Goal: Task Accomplishment & Management: Use online tool/utility

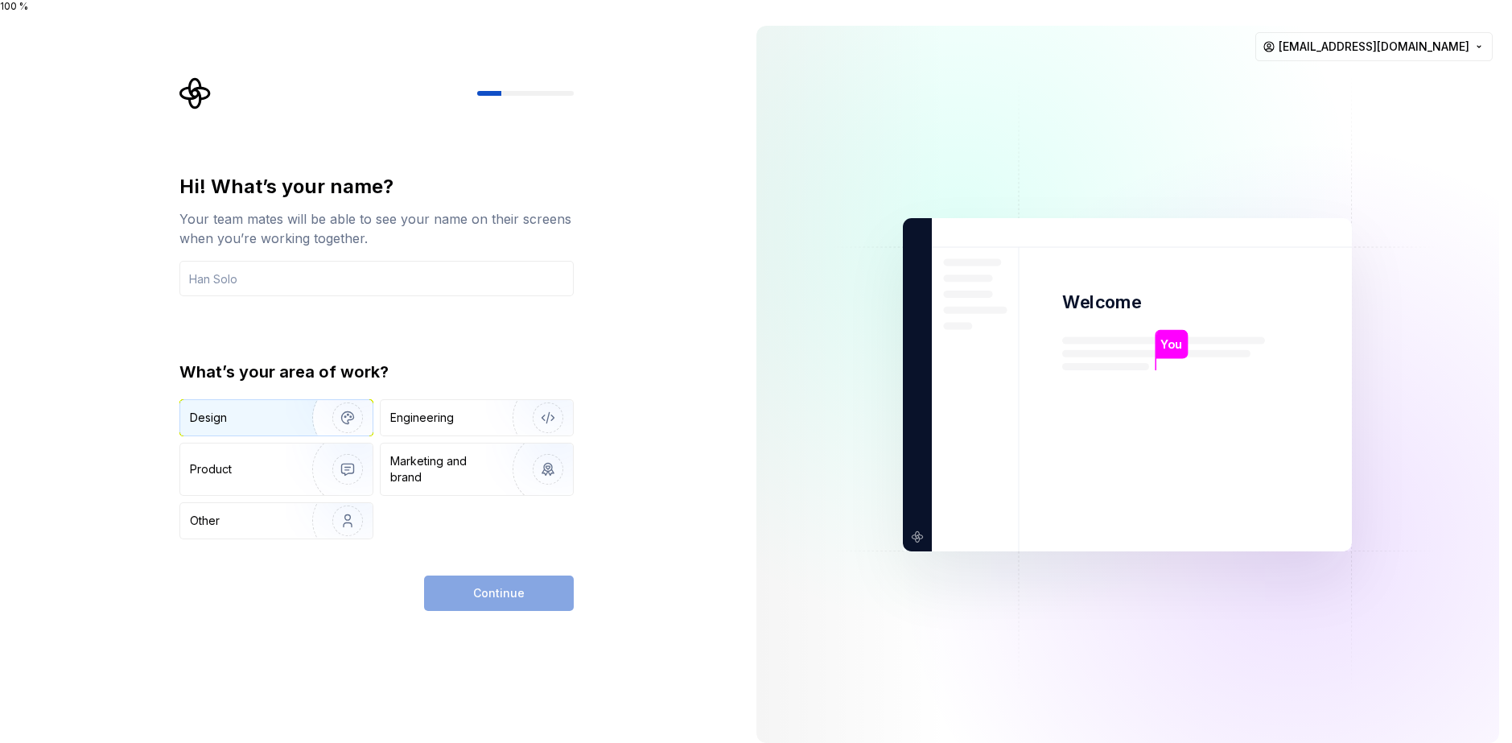
click at [270, 410] on div "Design" at bounding box center [240, 418] width 101 height 16
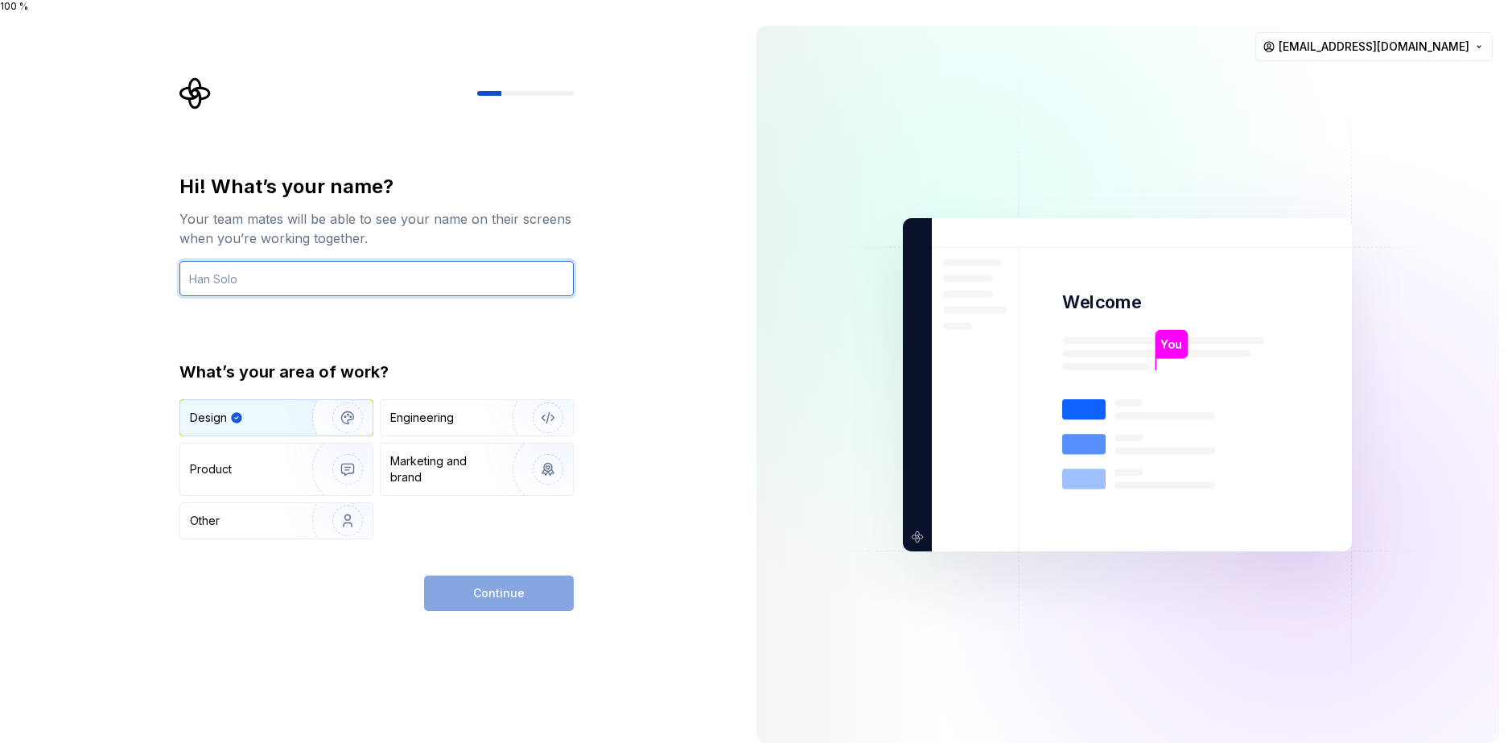
click at [340, 261] on input "text" at bounding box center [376, 278] width 394 height 35
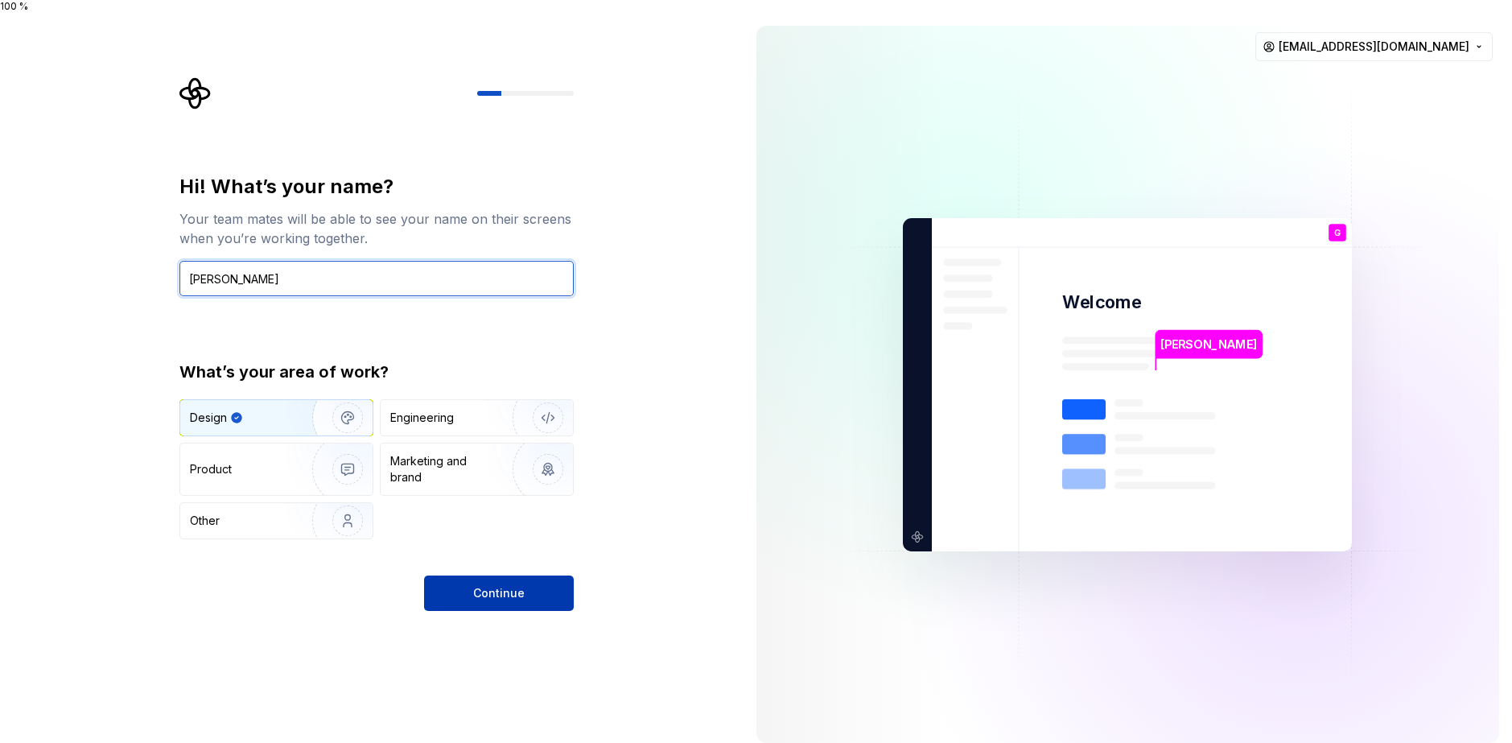
type input "Gus"
click at [526, 586] on button "Continue" at bounding box center [499, 592] width 150 height 35
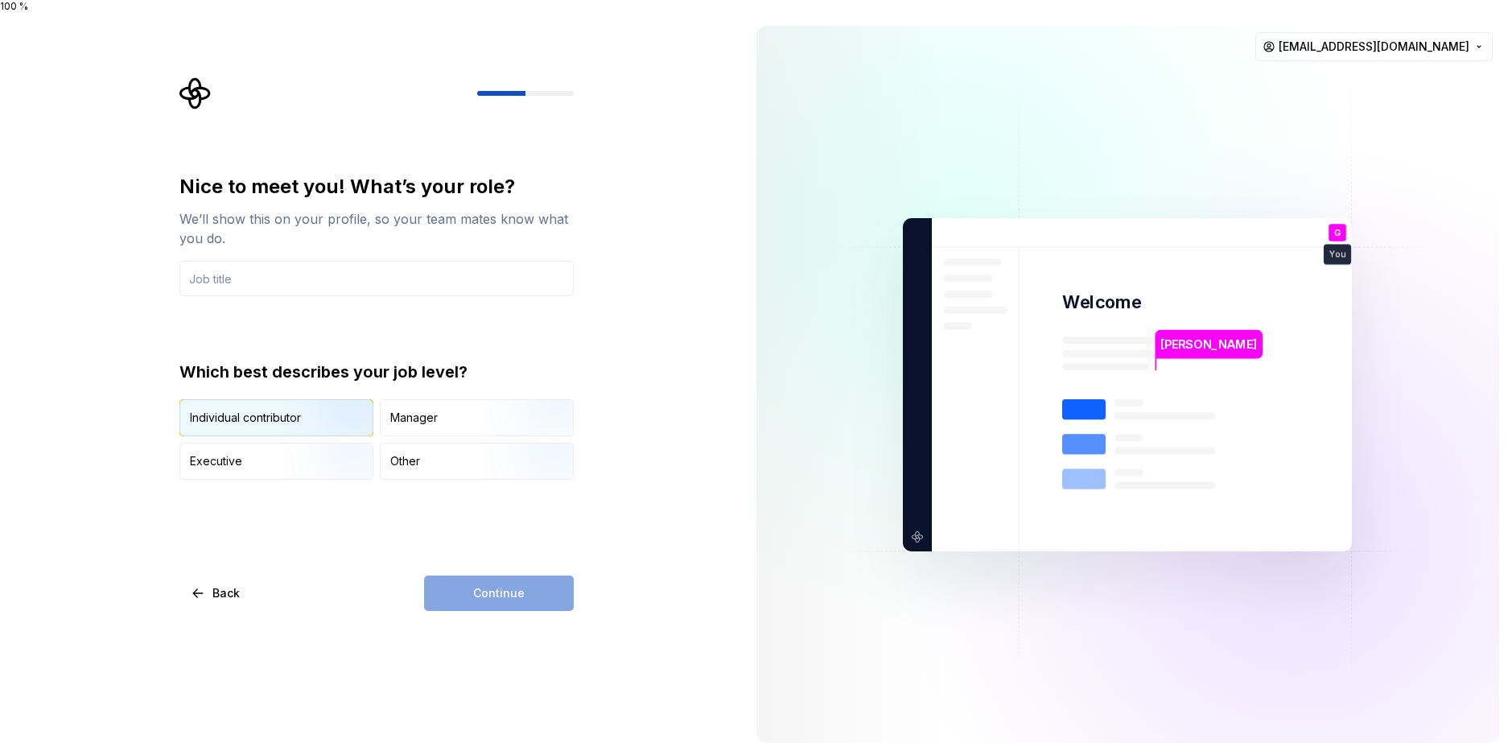
click at [292, 403] on img "button" at bounding box center [333, 438] width 103 height 108
drag, startPoint x: 481, startPoint y: 554, endPoint x: 487, endPoint y: 572, distance: 18.6
click at [481, 559] on div "Nice to meet you! What’s your role? We’ll show this on your profile, so your te…" at bounding box center [376, 392] width 394 height 437
click at [490, 577] on div "Continue" at bounding box center [499, 592] width 150 height 35
click at [259, 276] on input "text" at bounding box center [376, 278] width 394 height 35
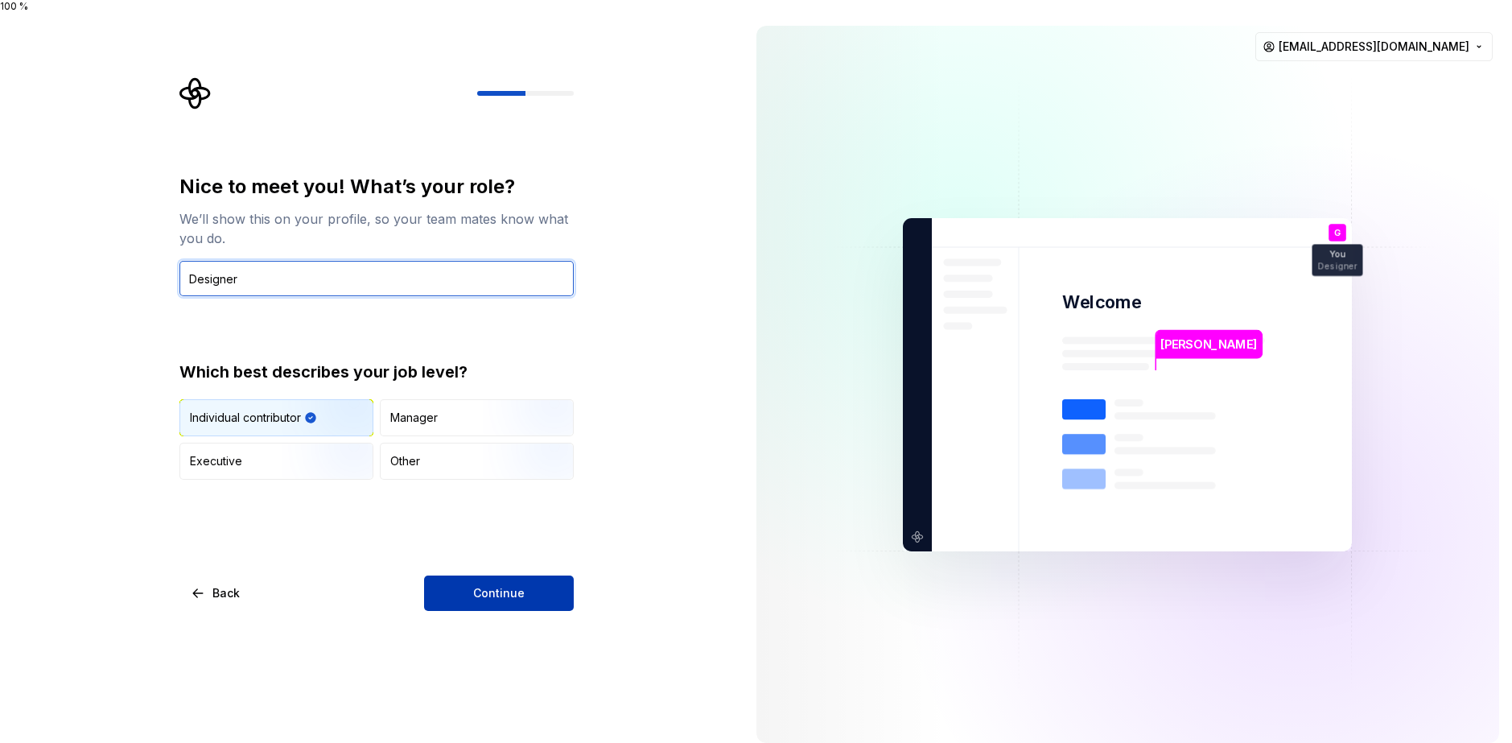
type input "Designer"
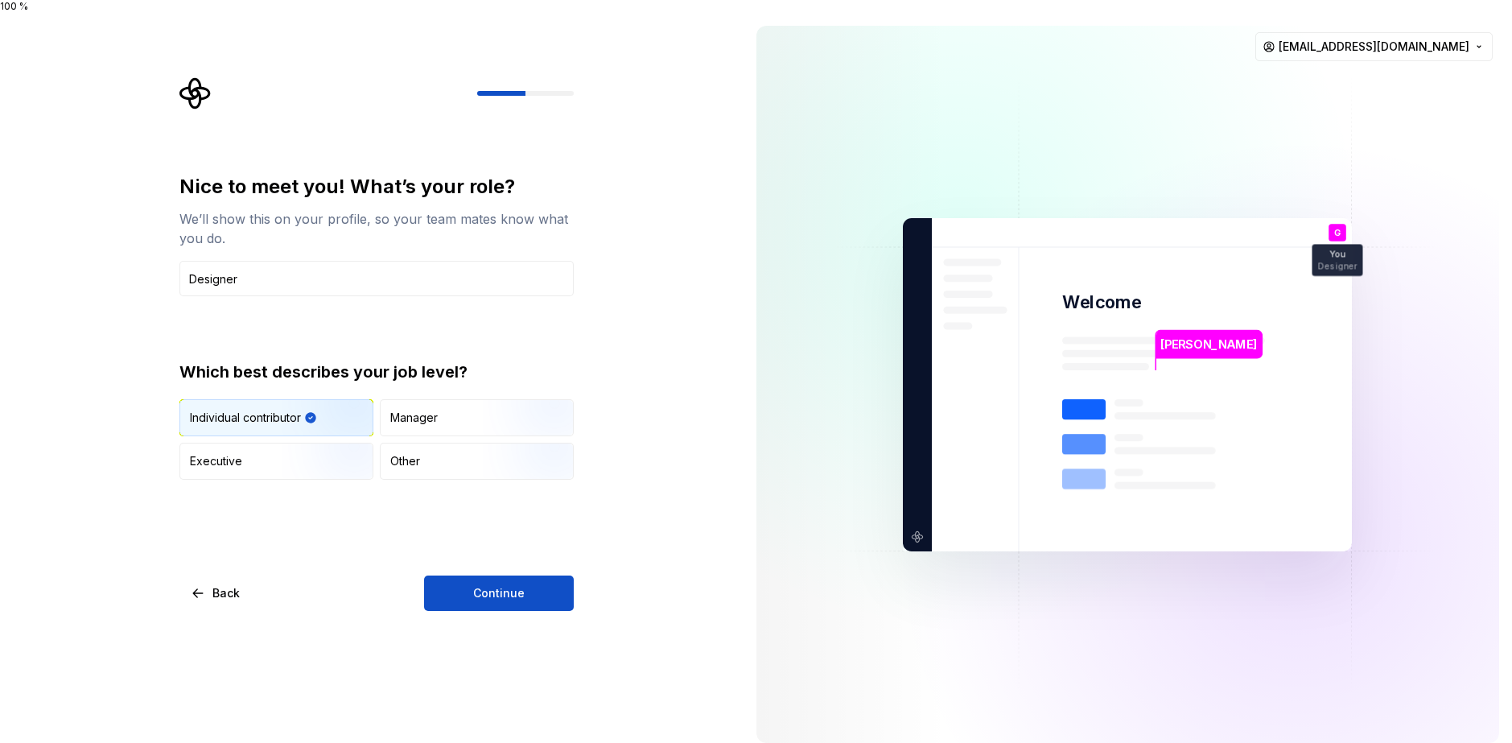
click at [497, 575] on button "Continue" at bounding box center [499, 592] width 150 height 35
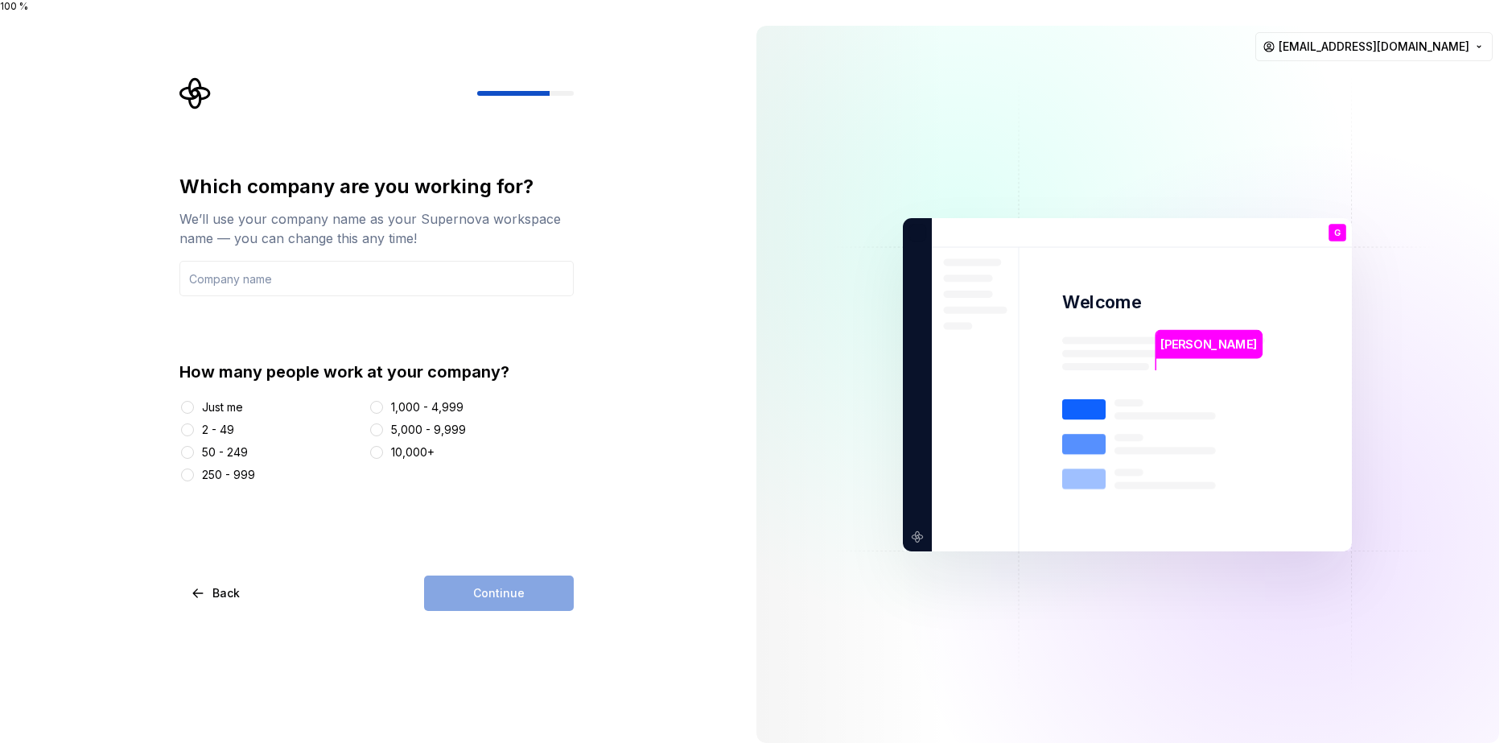
click at [224, 399] on div "Just me" at bounding box center [222, 407] width 41 height 16
click at [194, 401] on button "Just me" at bounding box center [187, 407] width 13 height 13
click at [321, 278] on input "text" at bounding box center [376, 278] width 394 height 35
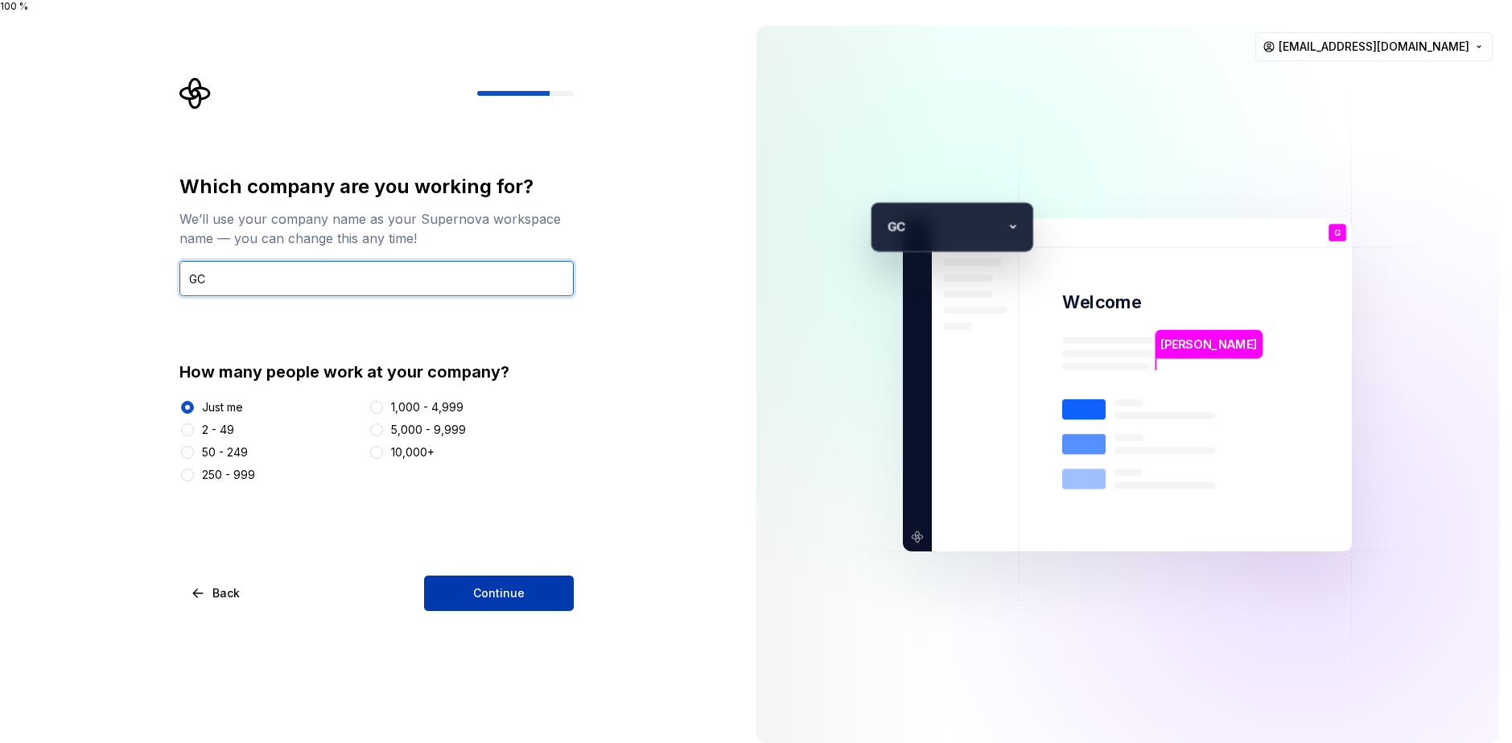
type input "GC"
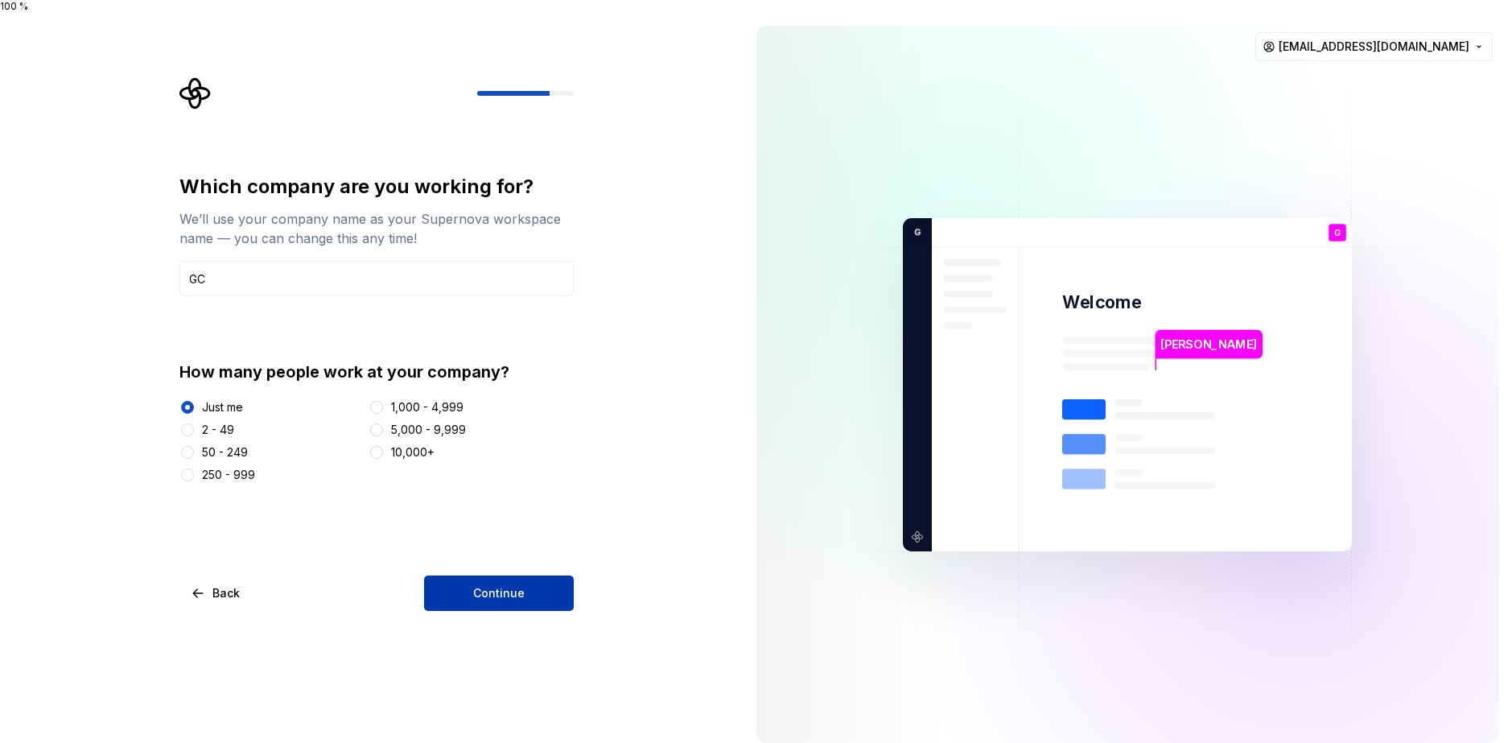
click at [529, 597] on button "Continue" at bounding box center [499, 592] width 150 height 35
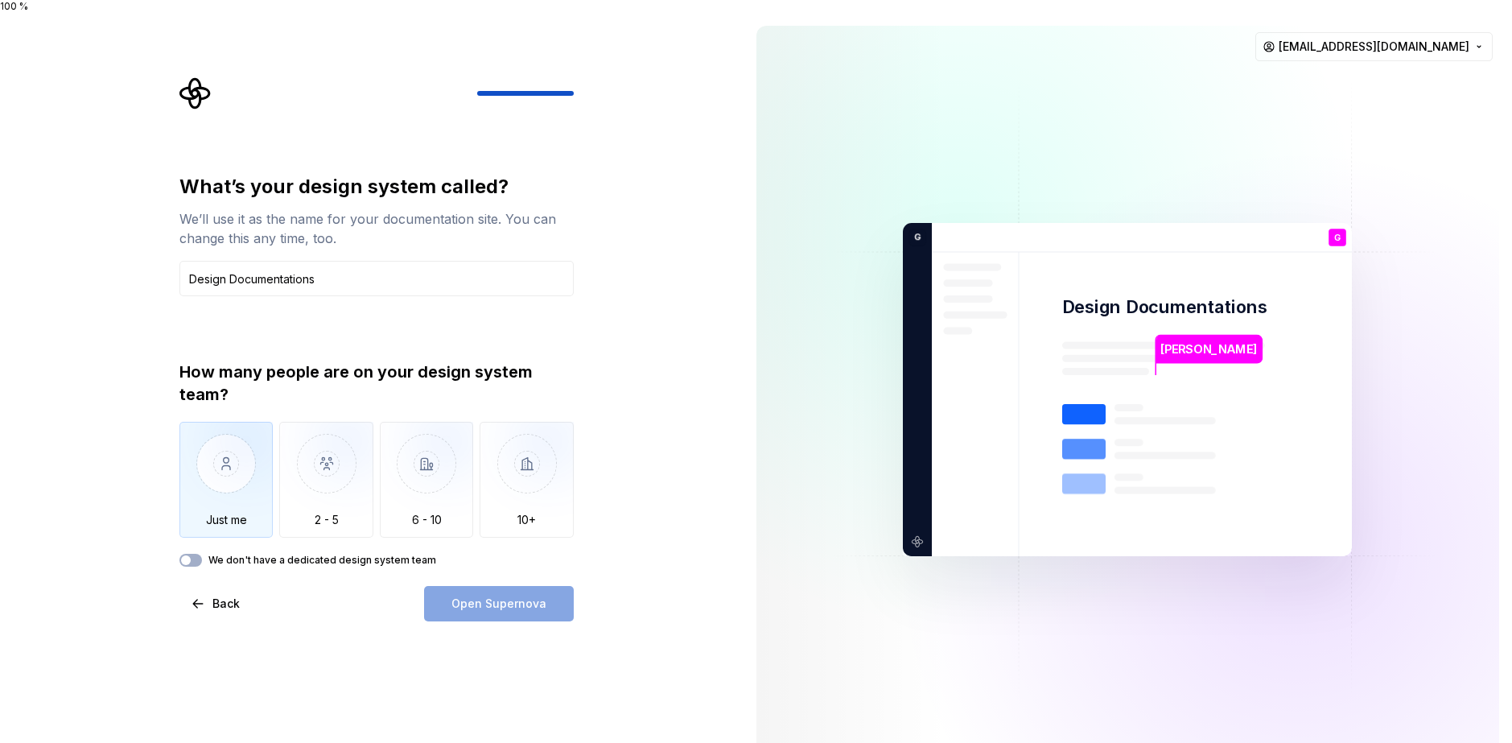
type input "Design Documentations"
click at [221, 460] on img "button" at bounding box center [226, 476] width 94 height 108
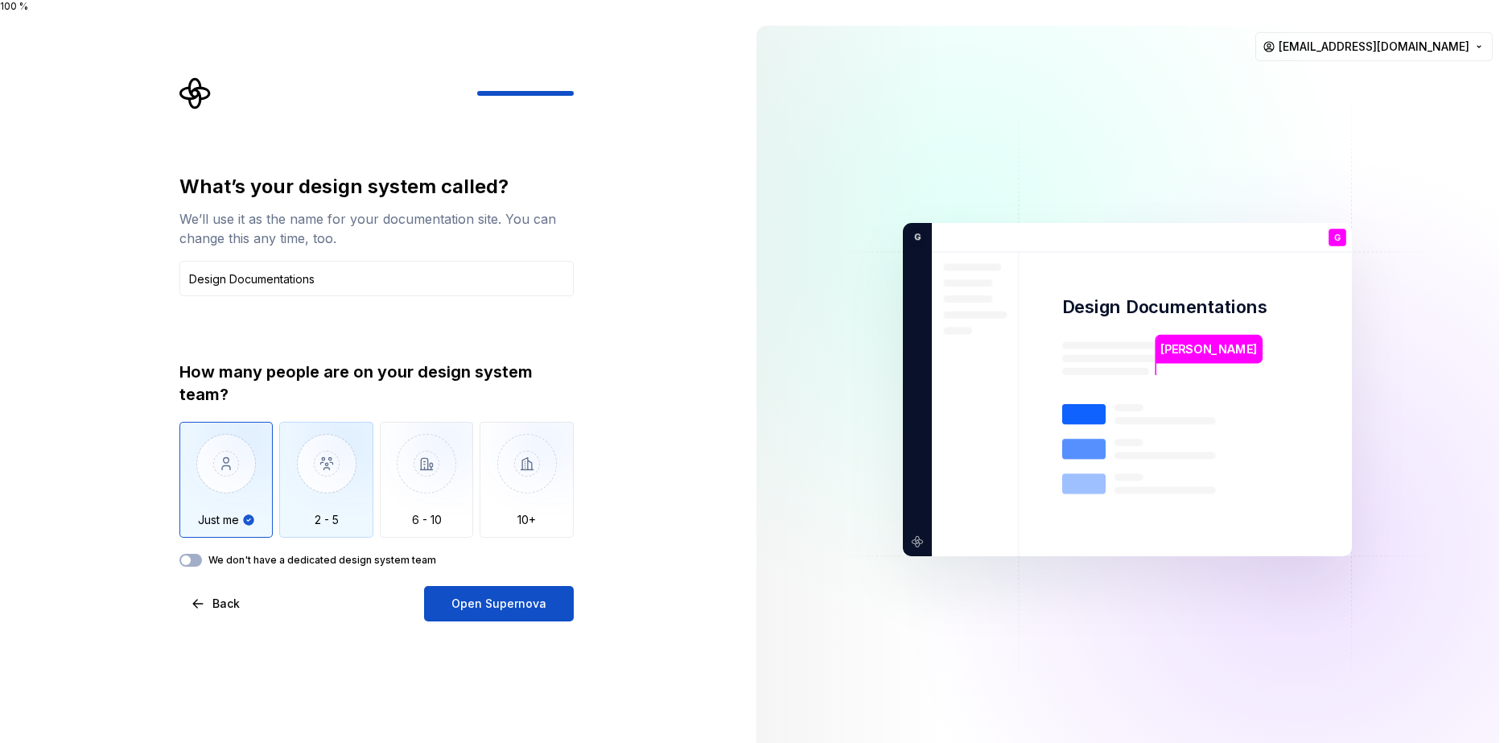
click at [325, 455] on img "button" at bounding box center [326, 476] width 94 height 108
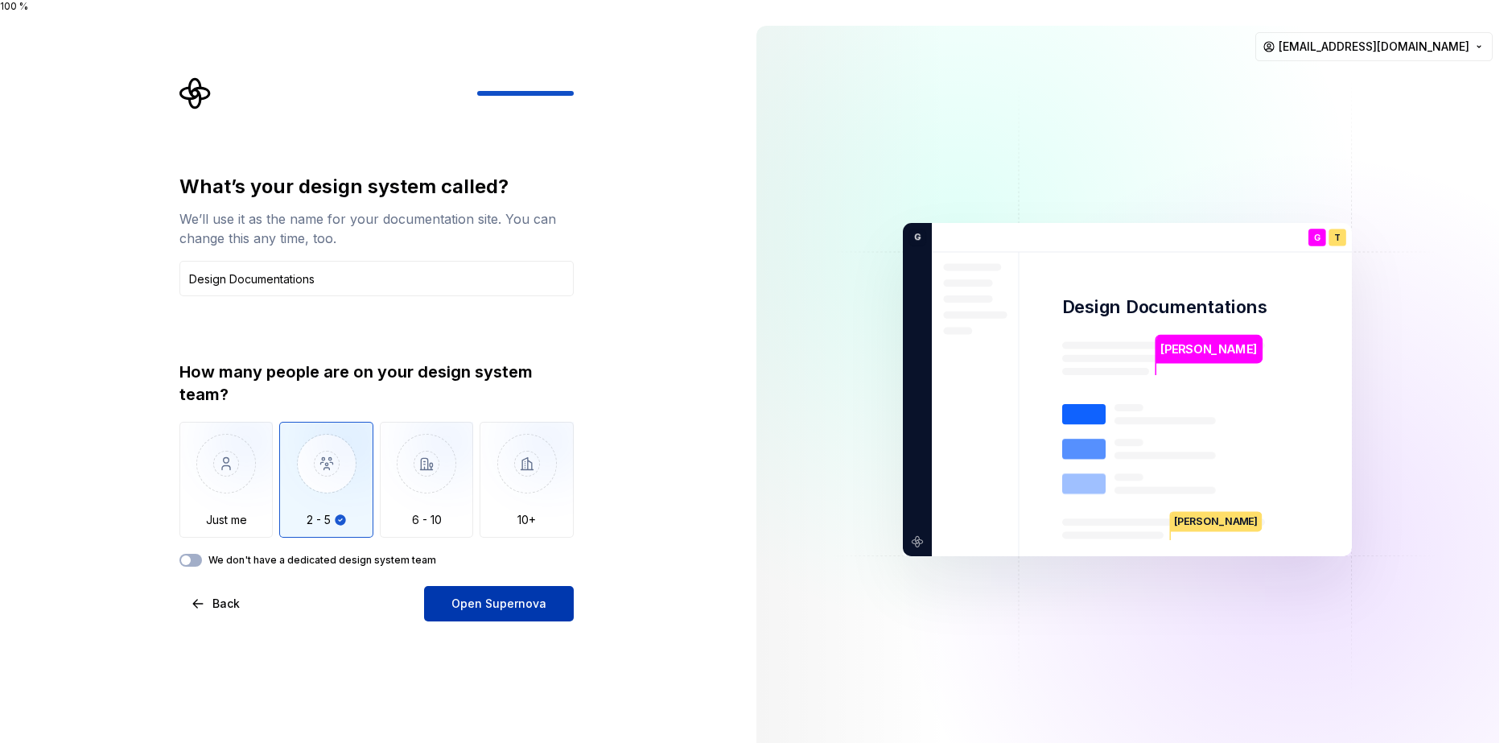
click at [522, 596] on span "Open Supernova" at bounding box center [498, 604] width 95 height 16
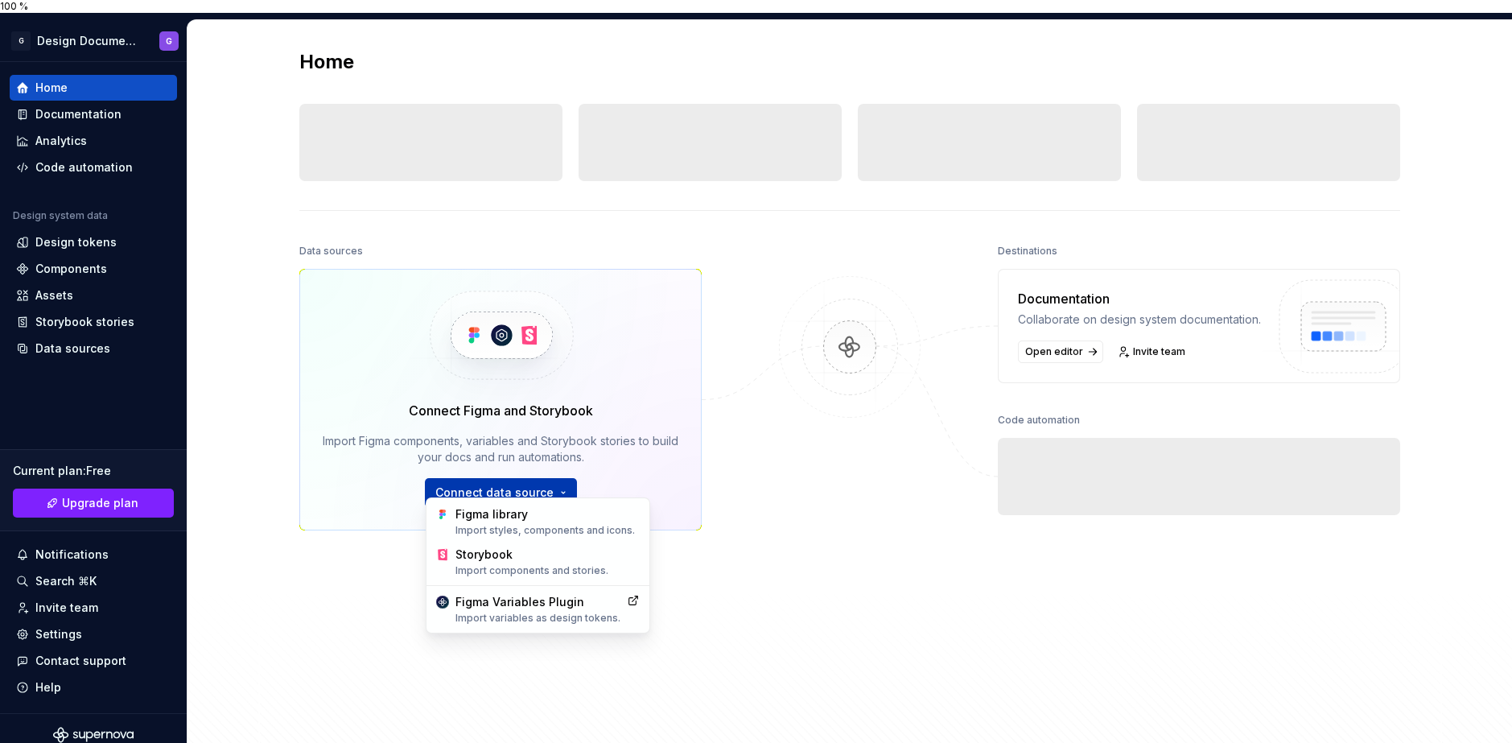
click at [503, 483] on html "100 % G Design Documentations G Home Documentation Analytics Code automation De…" at bounding box center [756, 371] width 1512 height 743
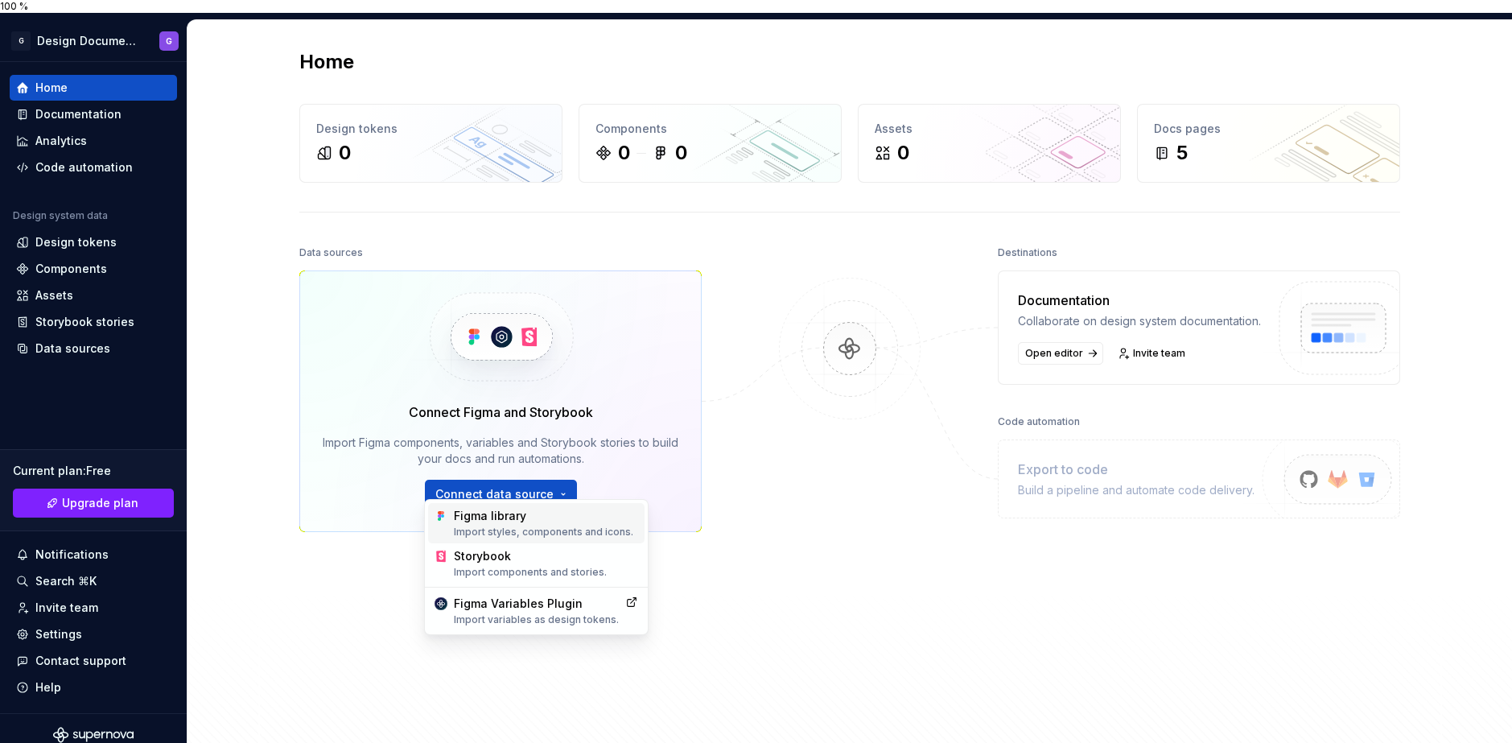
click at [515, 521] on div "Figma library Import styles, components and icons." at bounding box center [546, 523] width 184 height 31
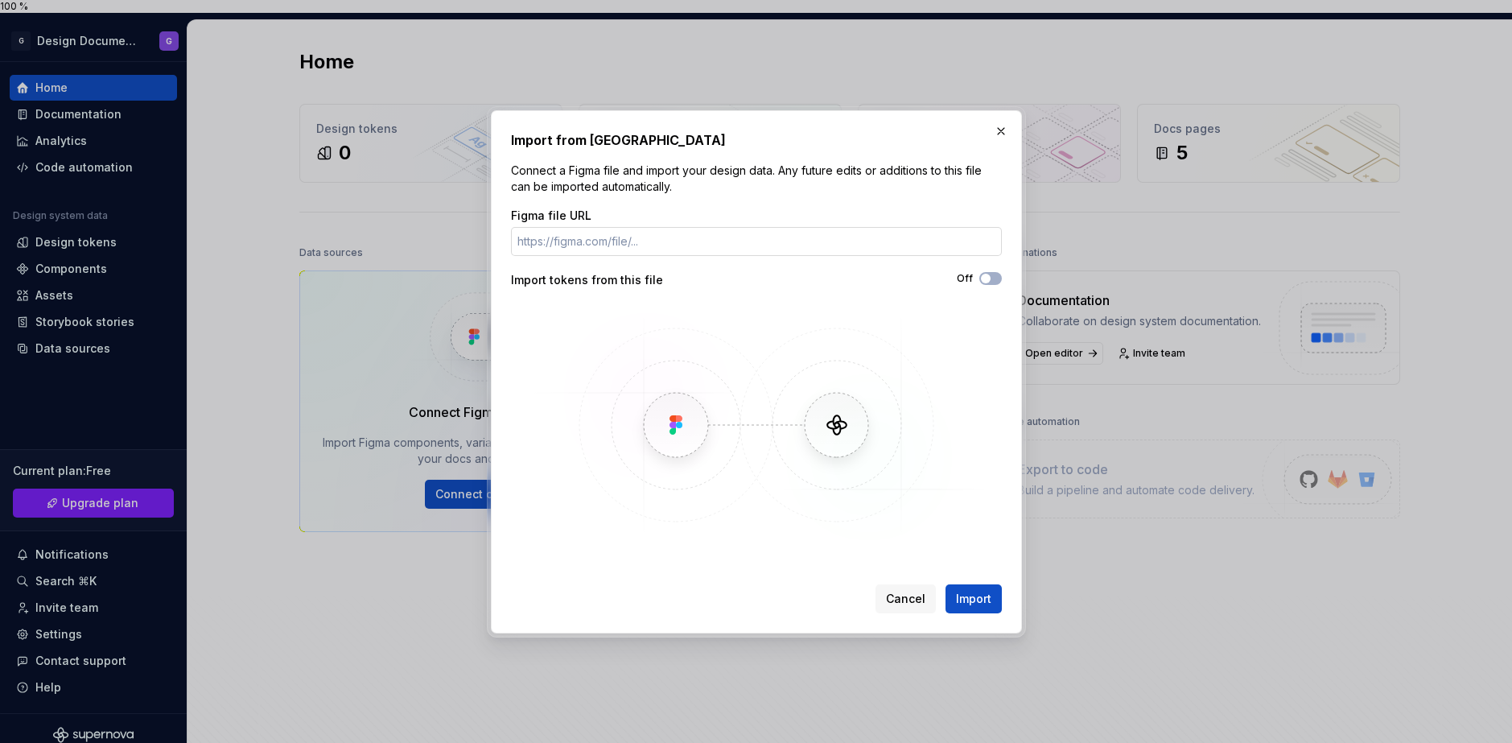
click at [624, 246] on input "Figma file URL" at bounding box center [756, 241] width 491 height 29
paste input "[URL][DOMAIN_NAME]"
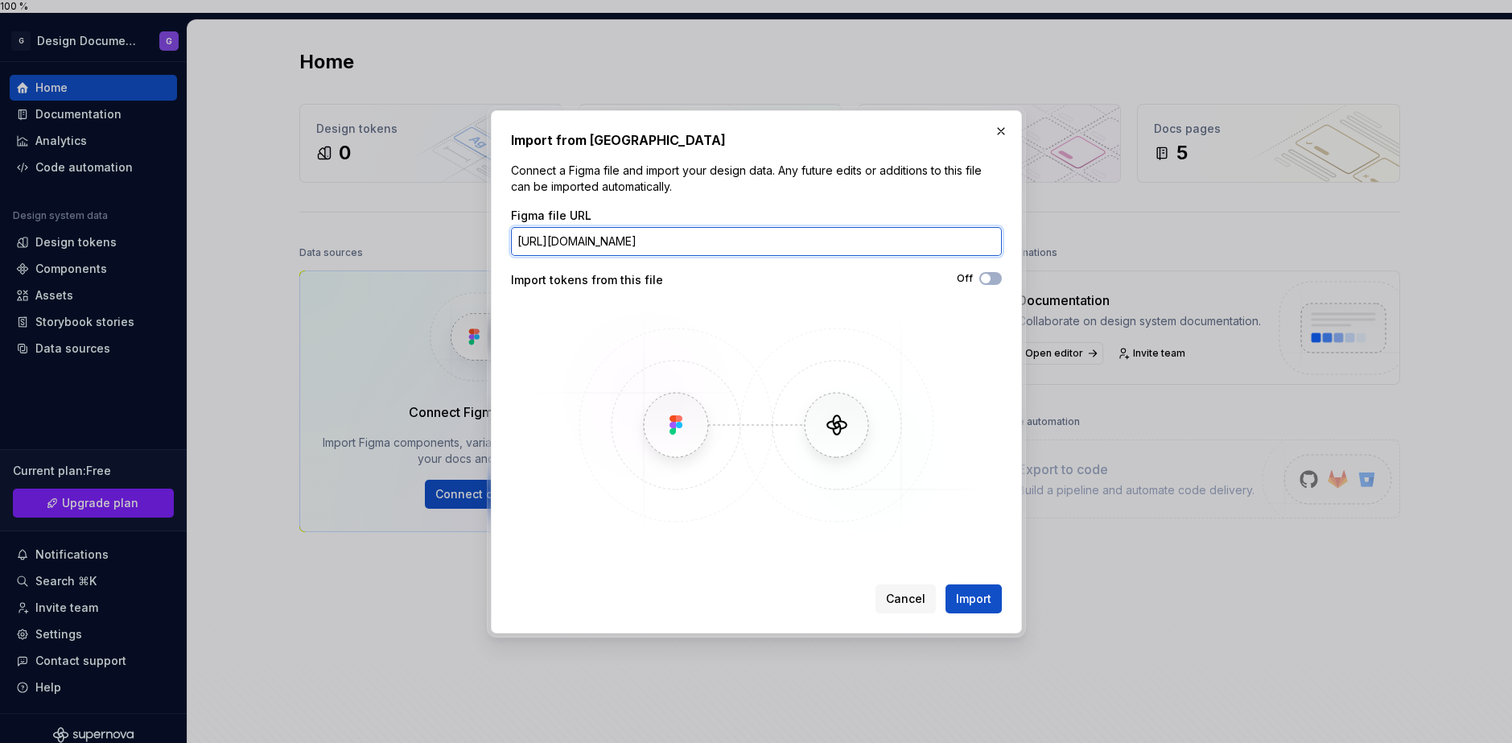
scroll to position [0, 157]
type input "[URL][DOMAIN_NAME]"
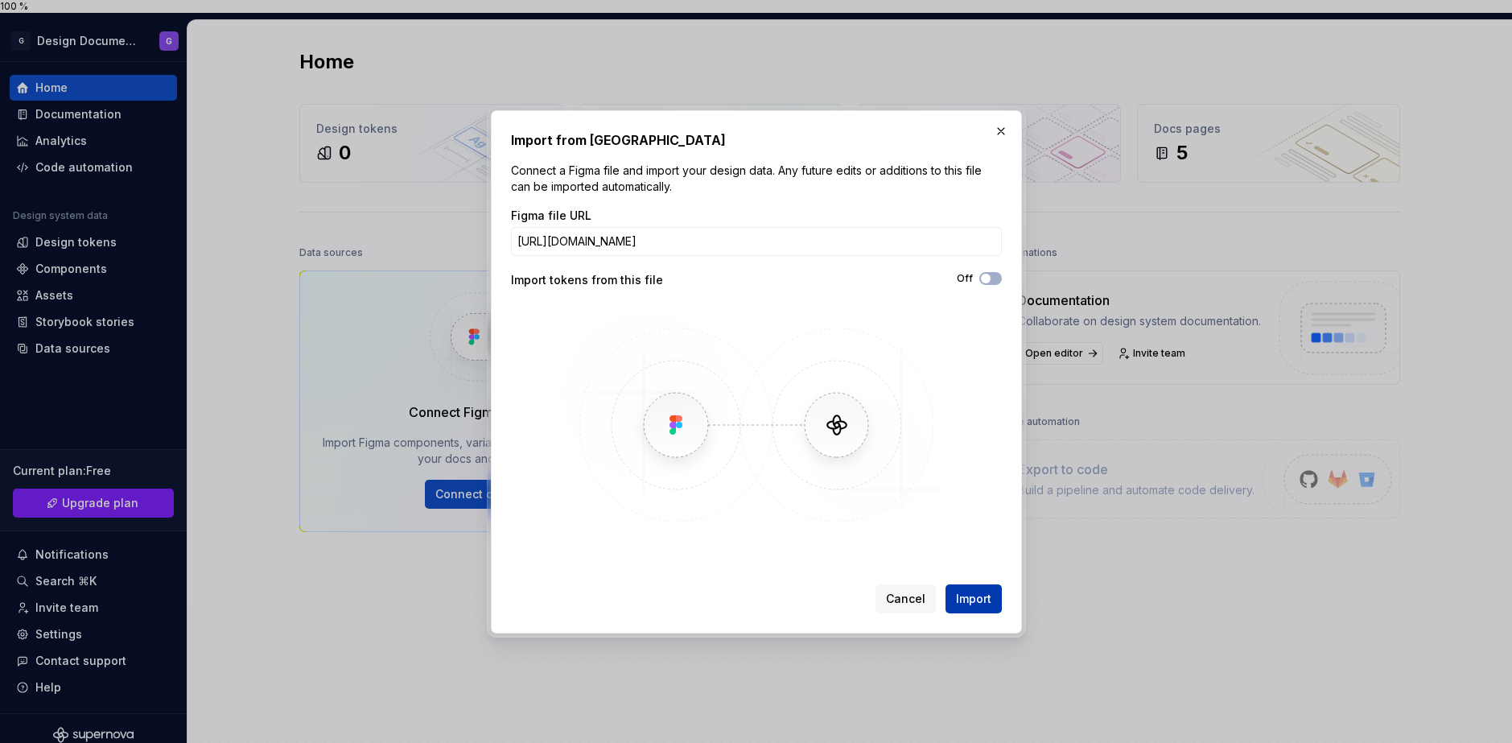
scroll to position [0, 0]
drag, startPoint x: 979, startPoint y: 597, endPoint x: 911, endPoint y: 344, distance: 261.6
click at [985, 560] on div "Import from Figma Connect a Figma file and import your design data. Any future …" at bounding box center [756, 371] width 491 height 483
click at [993, 293] on div "Figma file URL https://www.figma.com/design/rIO8OqxJQUug4414TpV4OM/Personal-Pro…" at bounding box center [756, 377] width 491 height 338
click at [990, 269] on div "Figma file URL https://www.figma.com/design/rIO8OqxJQUug4414TpV4OM/Personal-Pro…" at bounding box center [756, 377] width 491 height 338
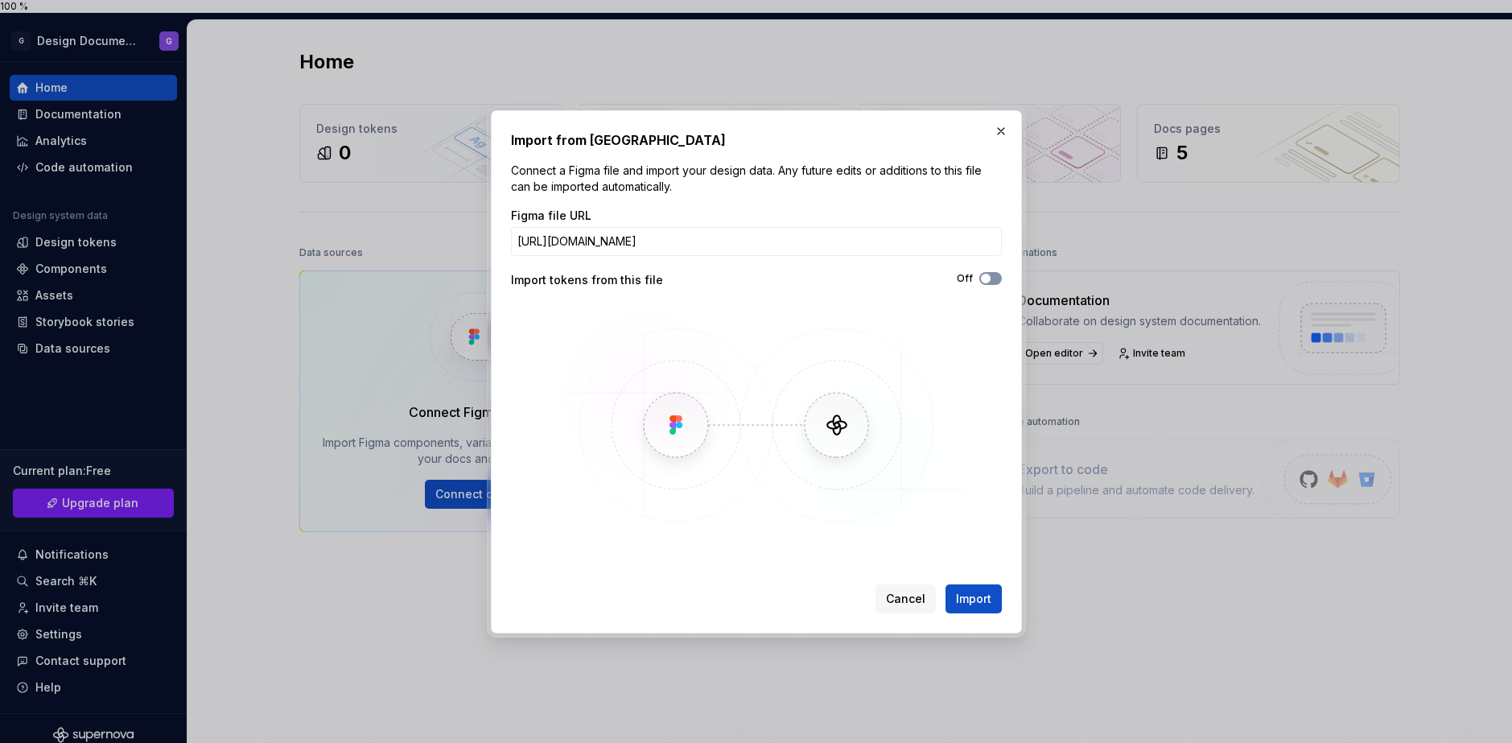
click at [987, 276] on span "button" at bounding box center [986, 279] width 10 height 10
click at [975, 595] on span "Import" at bounding box center [973, 599] width 35 height 16
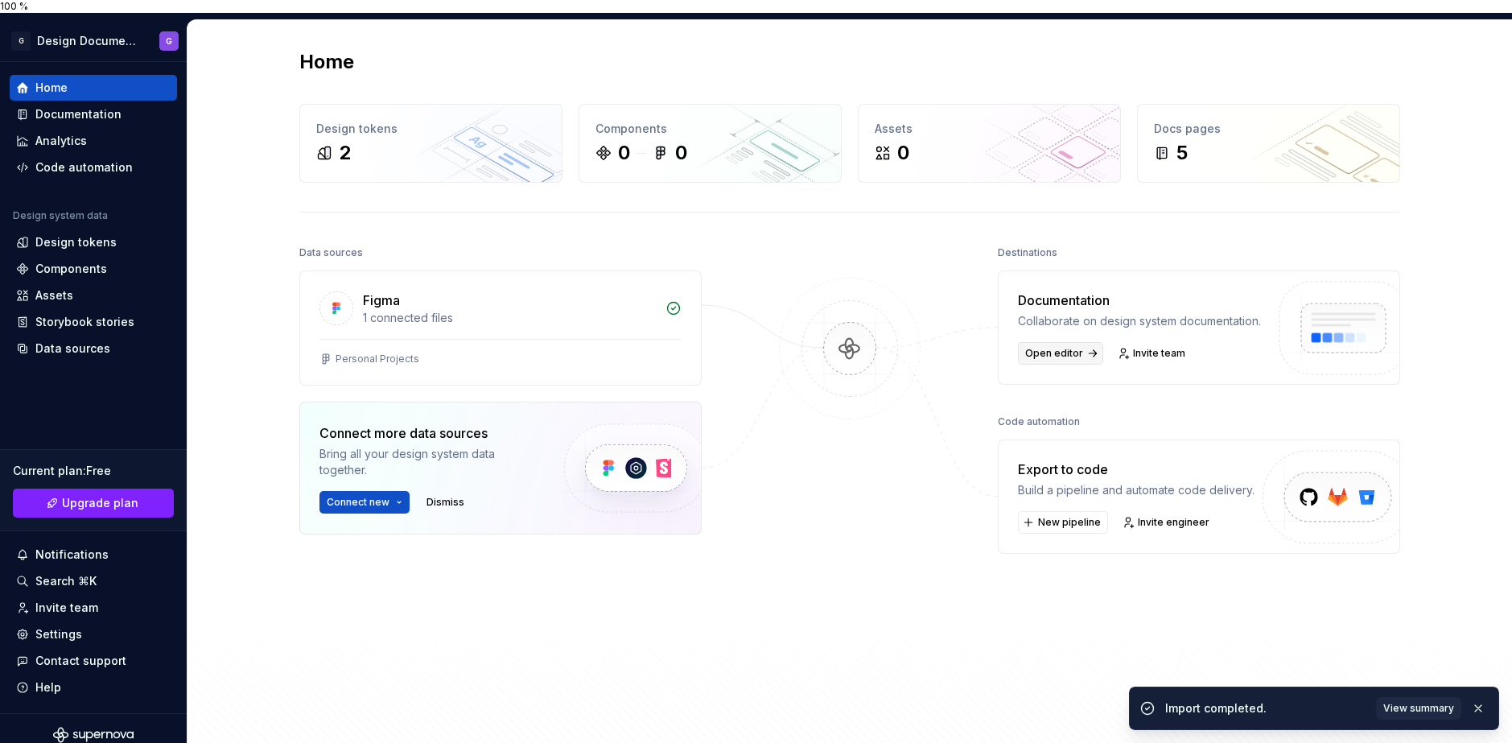
click at [1051, 347] on span "Open editor" at bounding box center [1054, 353] width 58 height 13
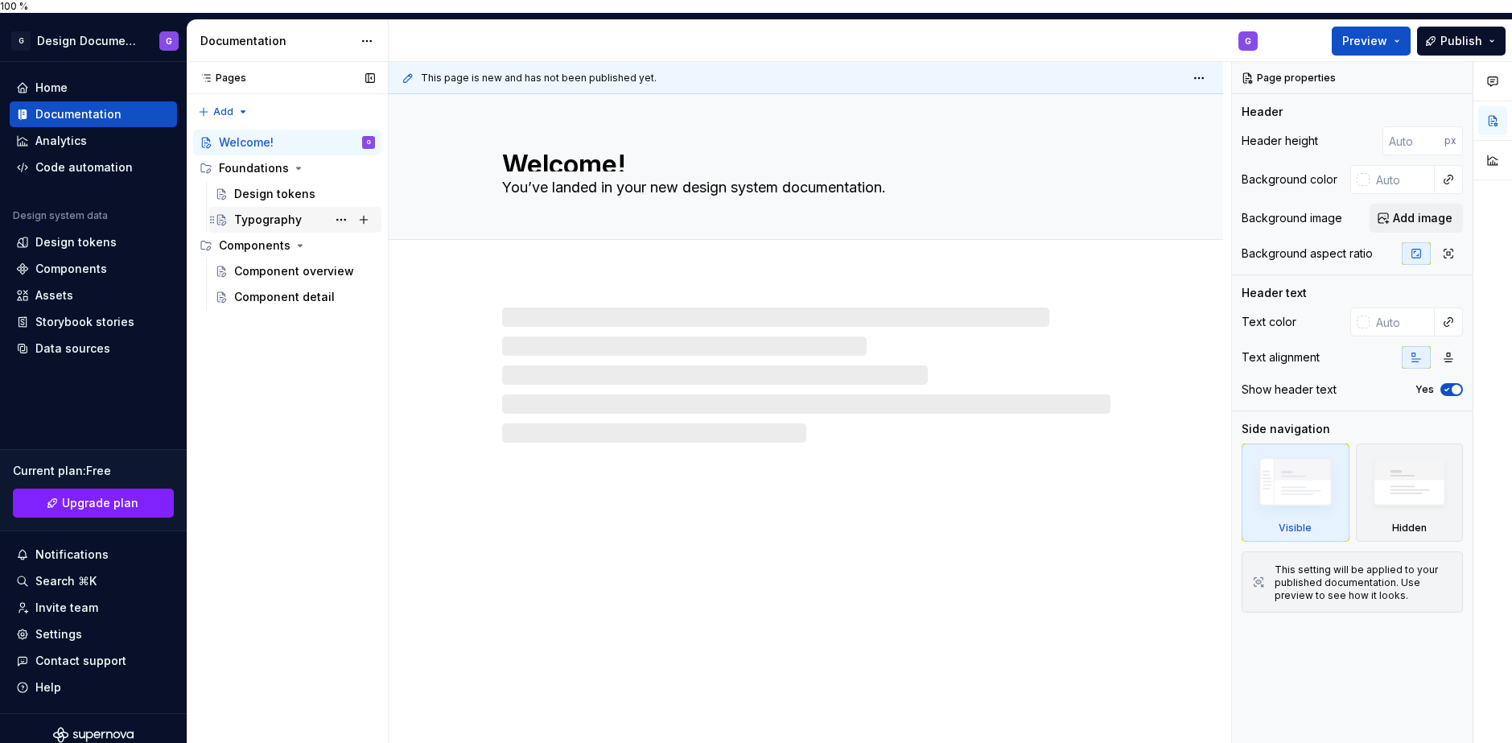
click at [272, 215] on div "Typography" at bounding box center [304, 219] width 141 height 23
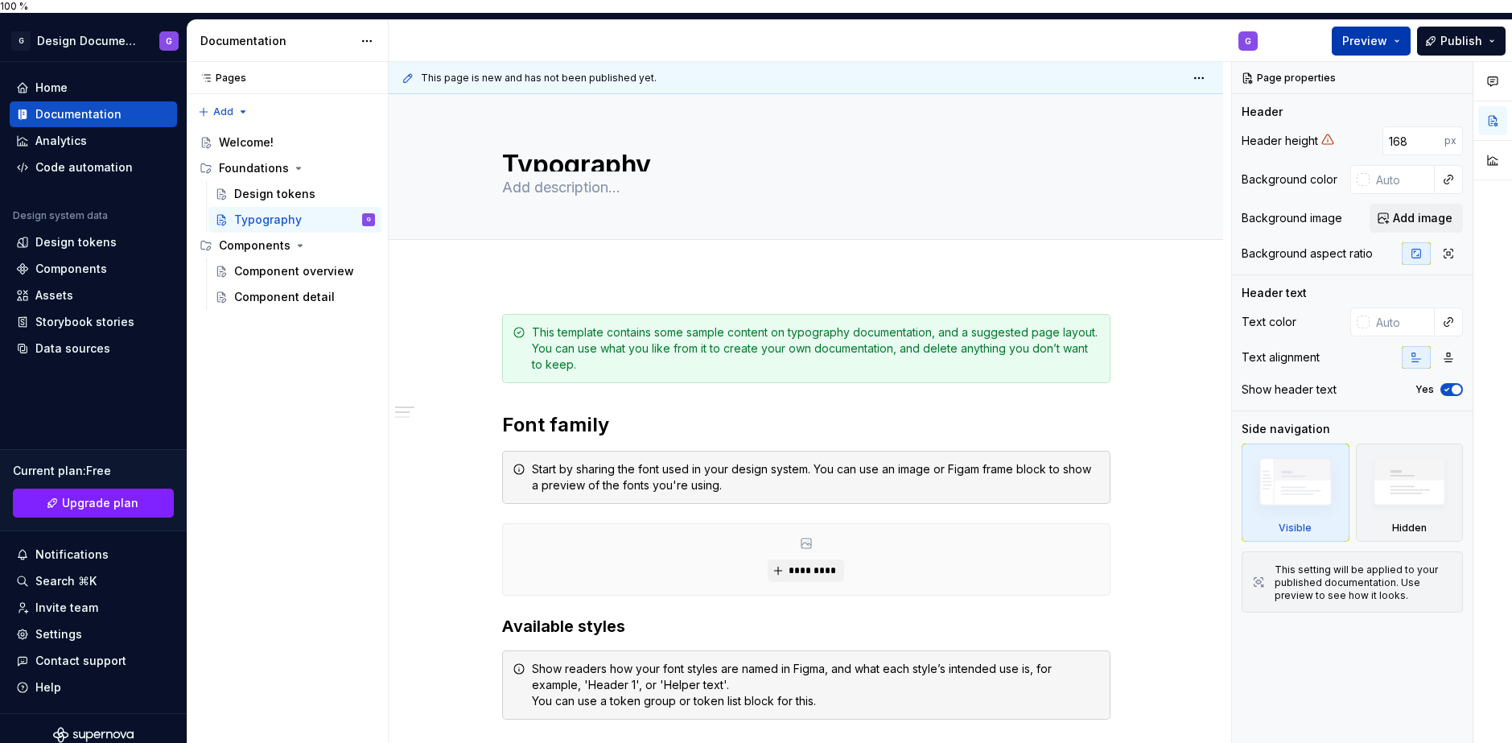
click at [1354, 33] on span "Preview" at bounding box center [1364, 41] width 45 height 16
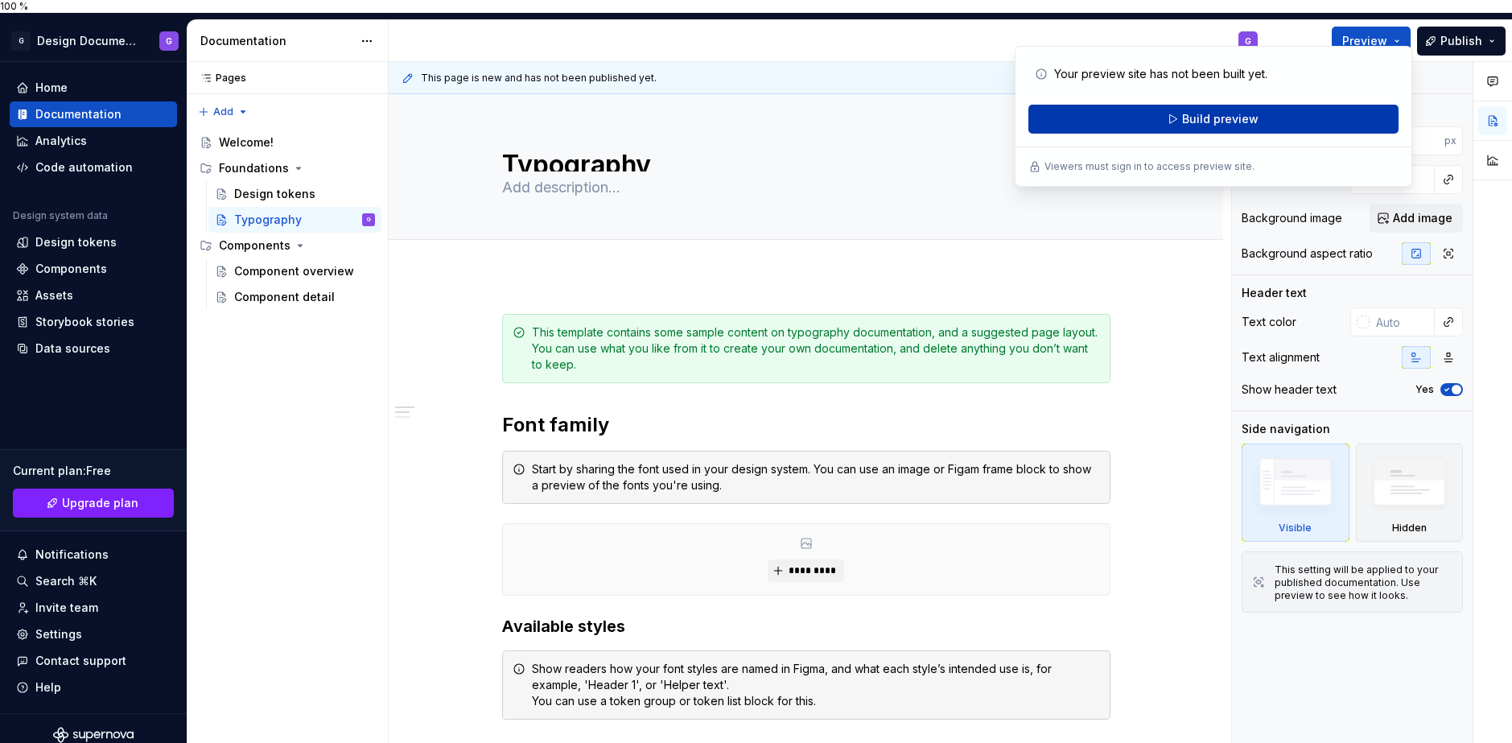
click at [1243, 123] on span "Build preview" at bounding box center [1220, 119] width 76 height 16
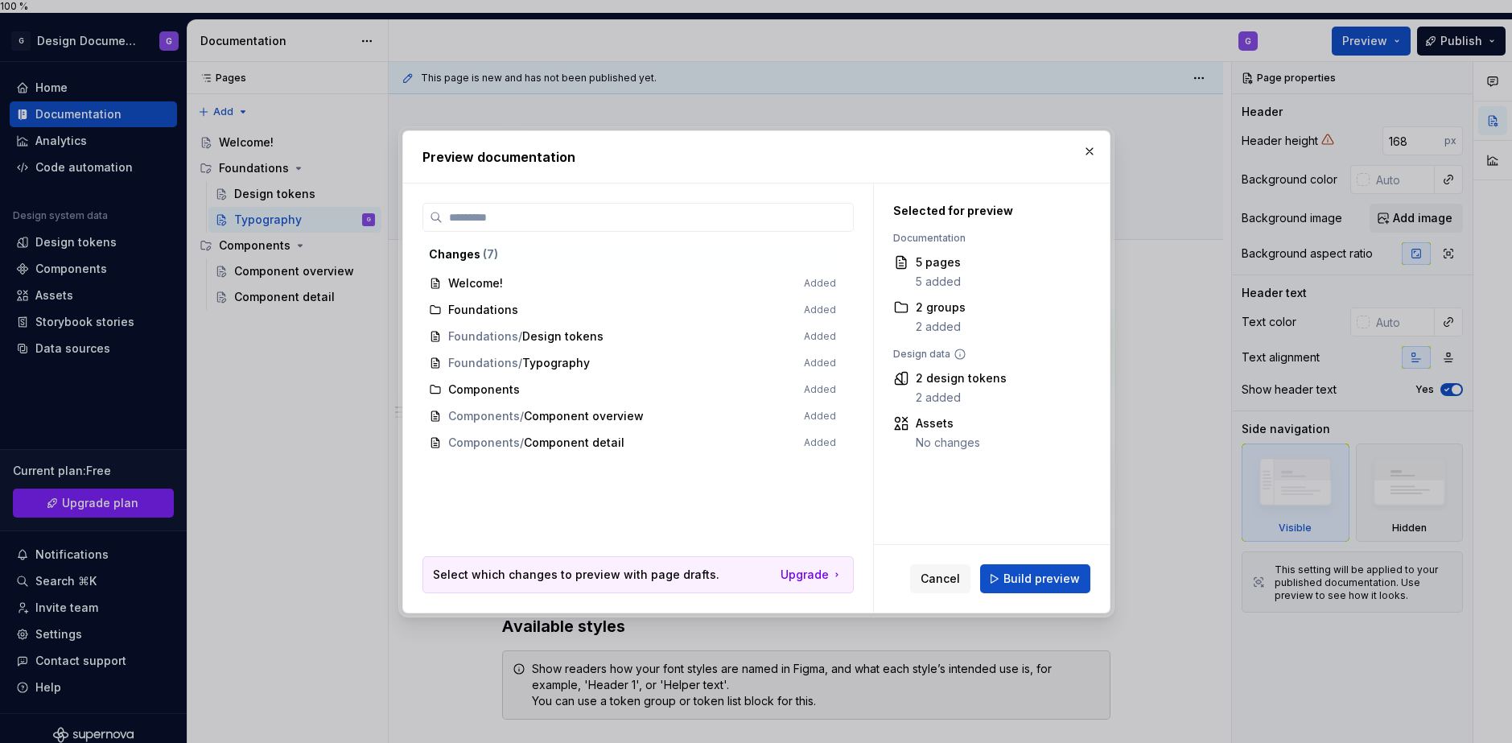
drag, startPoint x: 1028, startPoint y: 579, endPoint x: 1037, endPoint y: 578, distance: 8.1
click at [1037, 578] on span "Build preview" at bounding box center [1042, 579] width 76 height 16
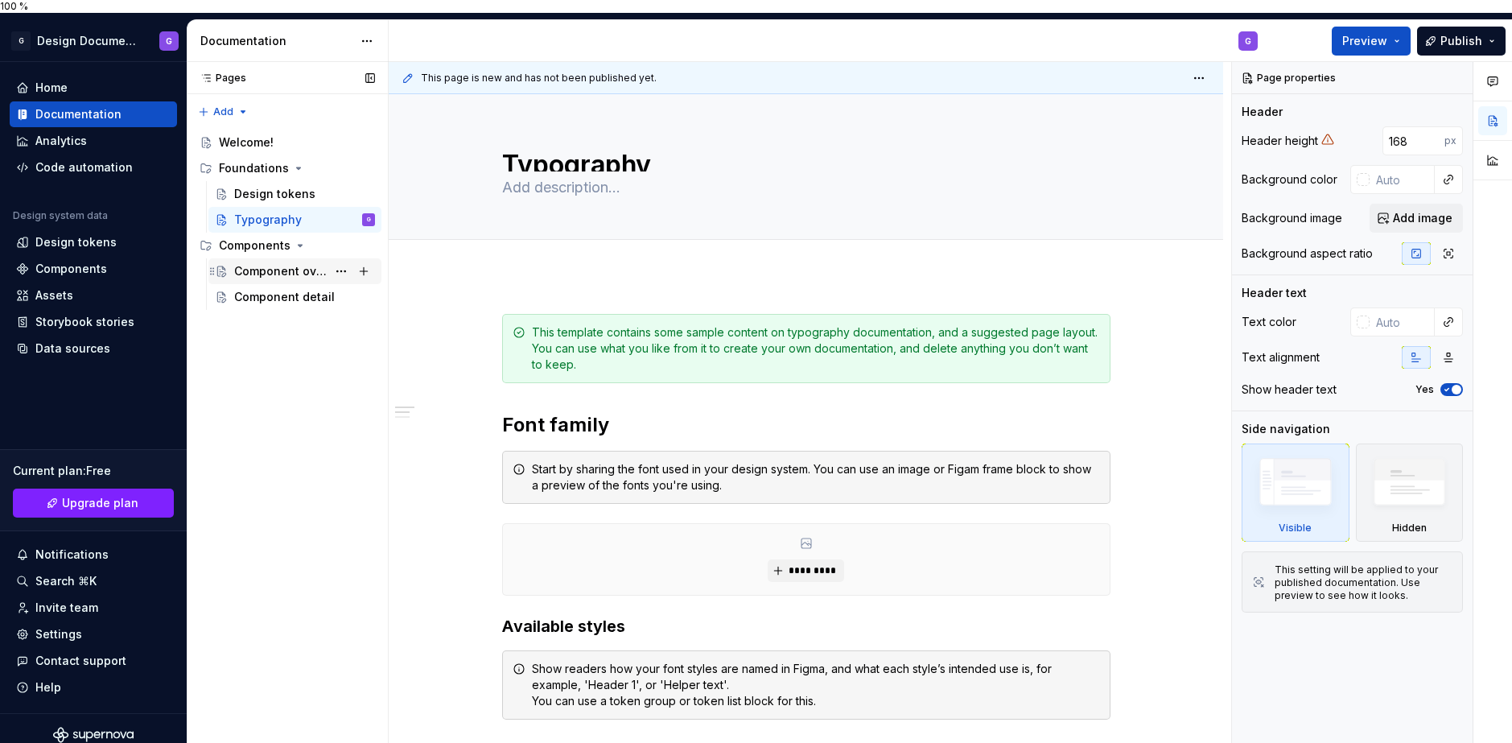
click at [283, 263] on div "Component overview" at bounding box center [280, 271] width 93 height 16
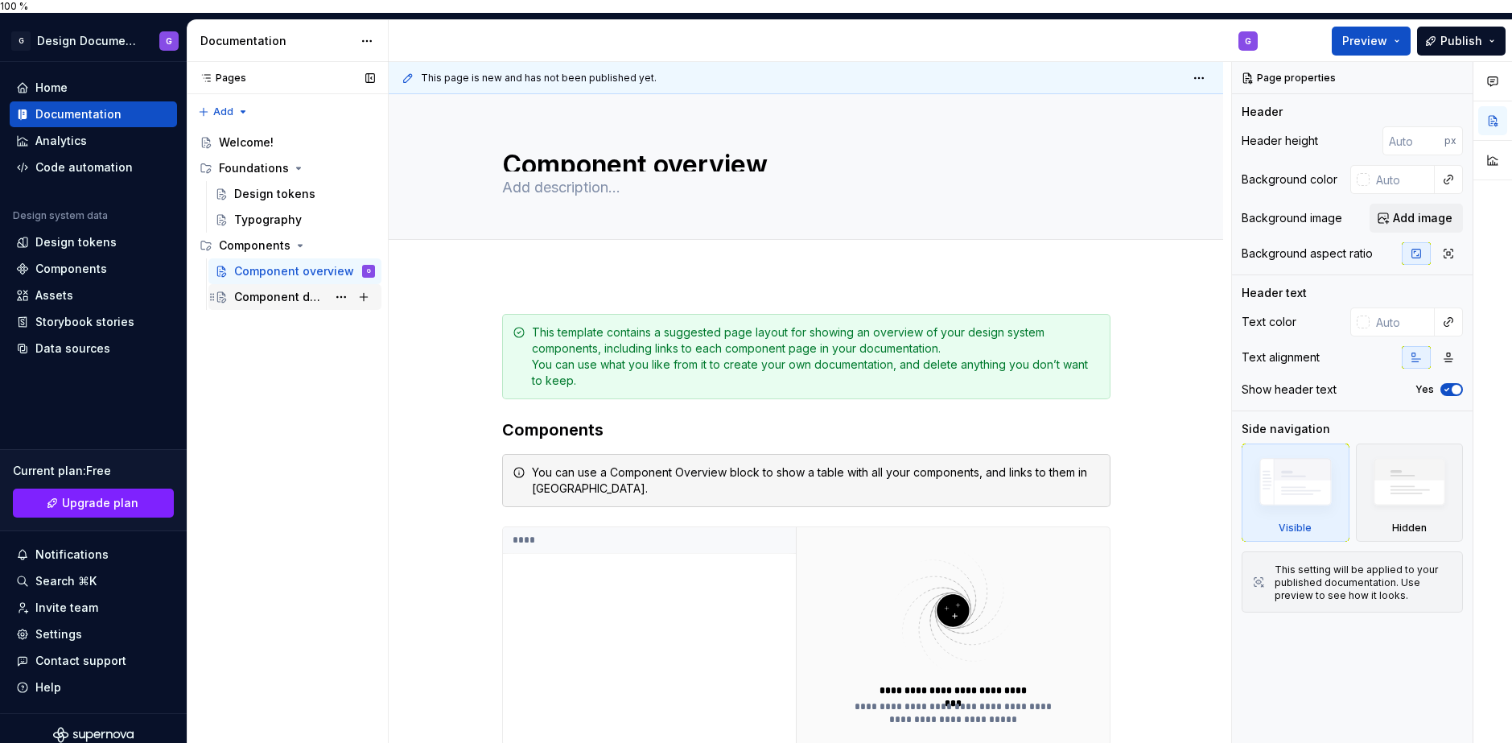
click at [274, 295] on div "Component detail" at bounding box center [294, 297] width 173 height 26
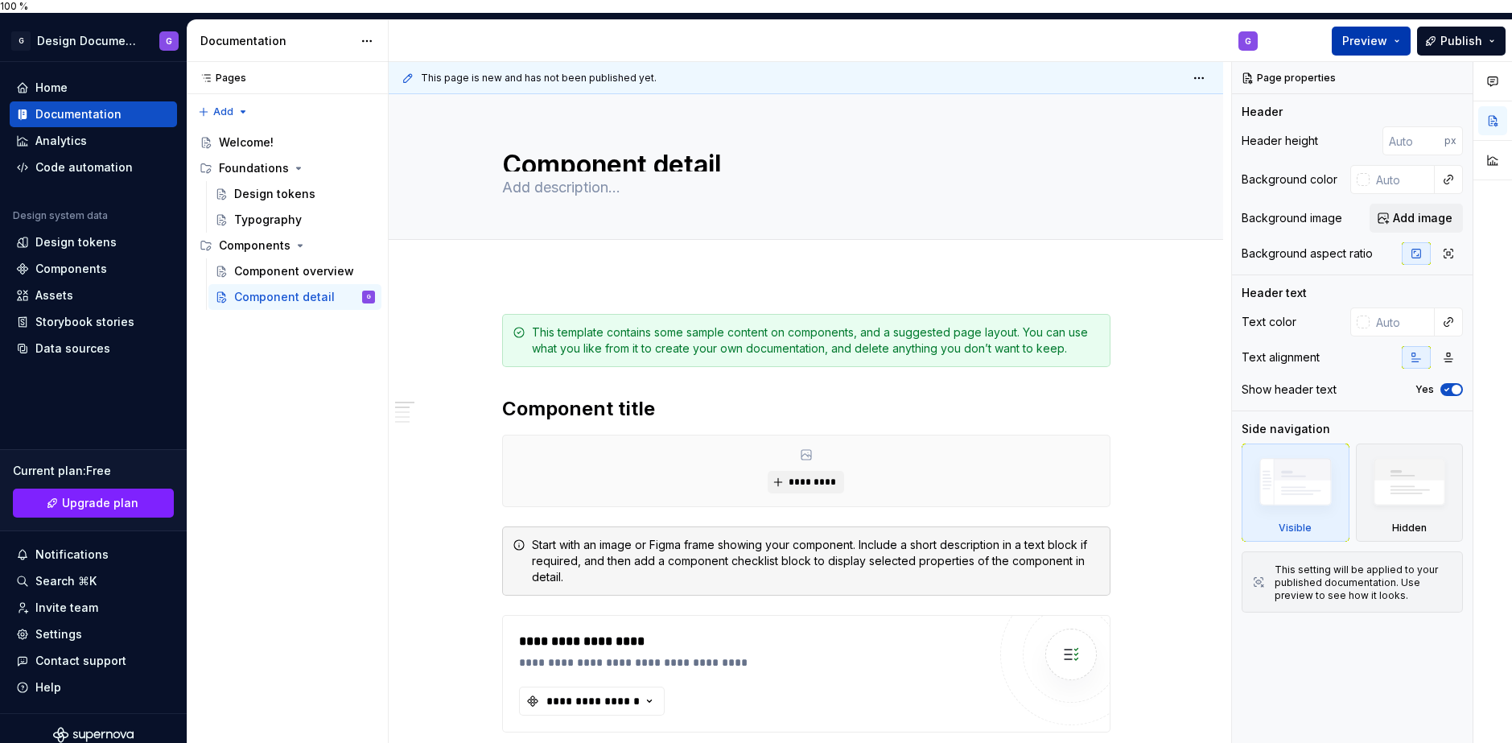
click at [1402, 29] on button "Preview" at bounding box center [1371, 41] width 79 height 29
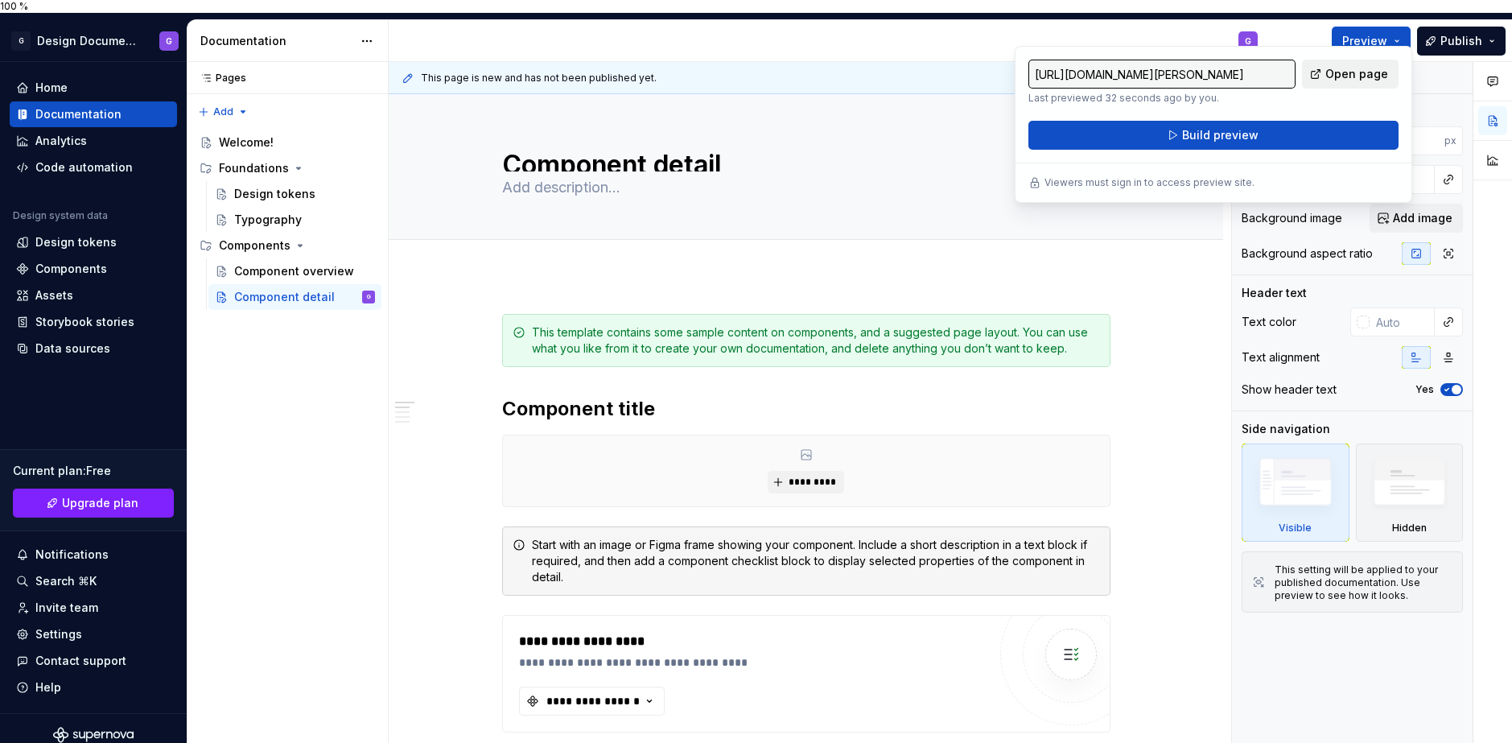
click at [1363, 75] on span "Open page" at bounding box center [1356, 74] width 63 height 16
type textarea "*"
click at [93, 80] on div "Home" at bounding box center [93, 88] width 155 height 16
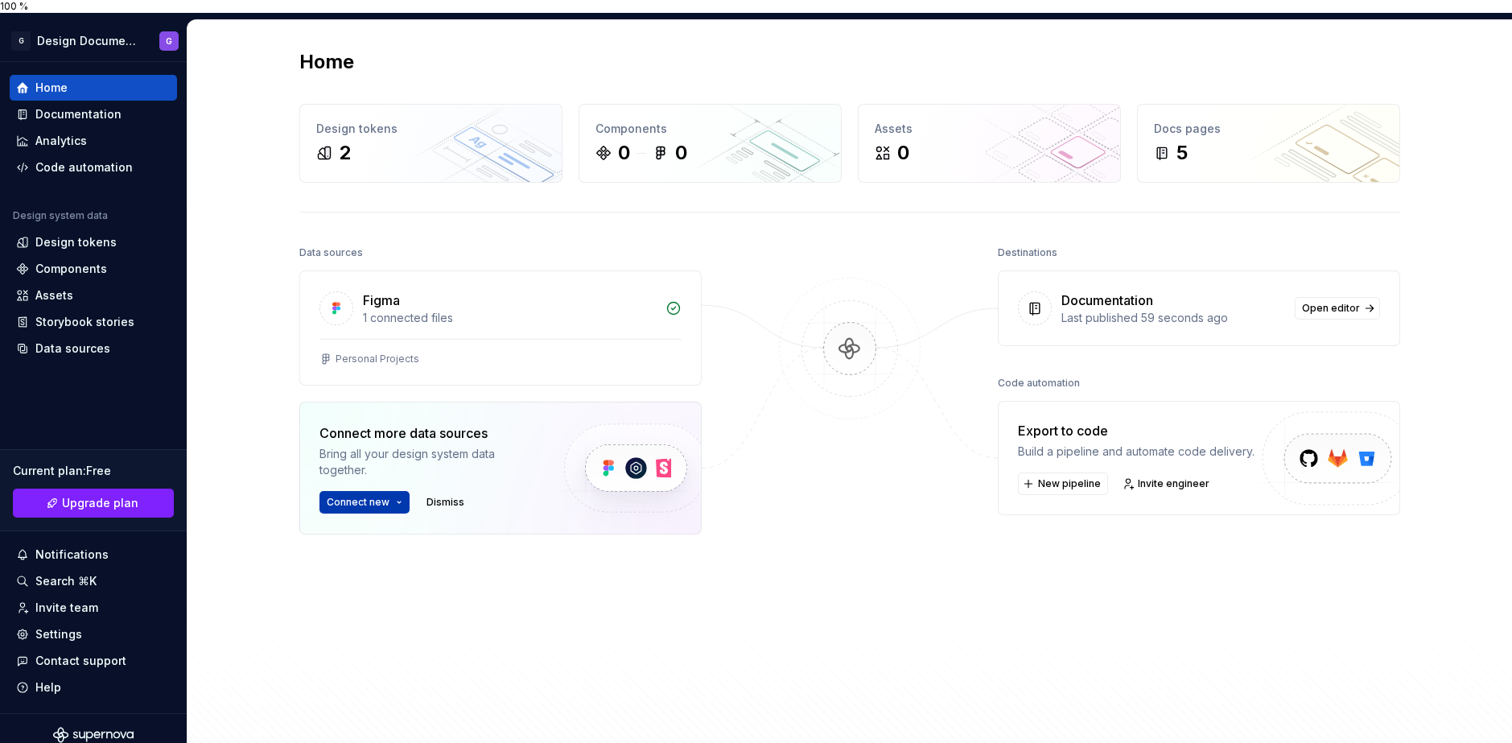
click at [366, 492] on html "100 % G Design Documentations G Home Documentation Analytics Code automation De…" at bounding box center [756, 371] width 1512 height 743
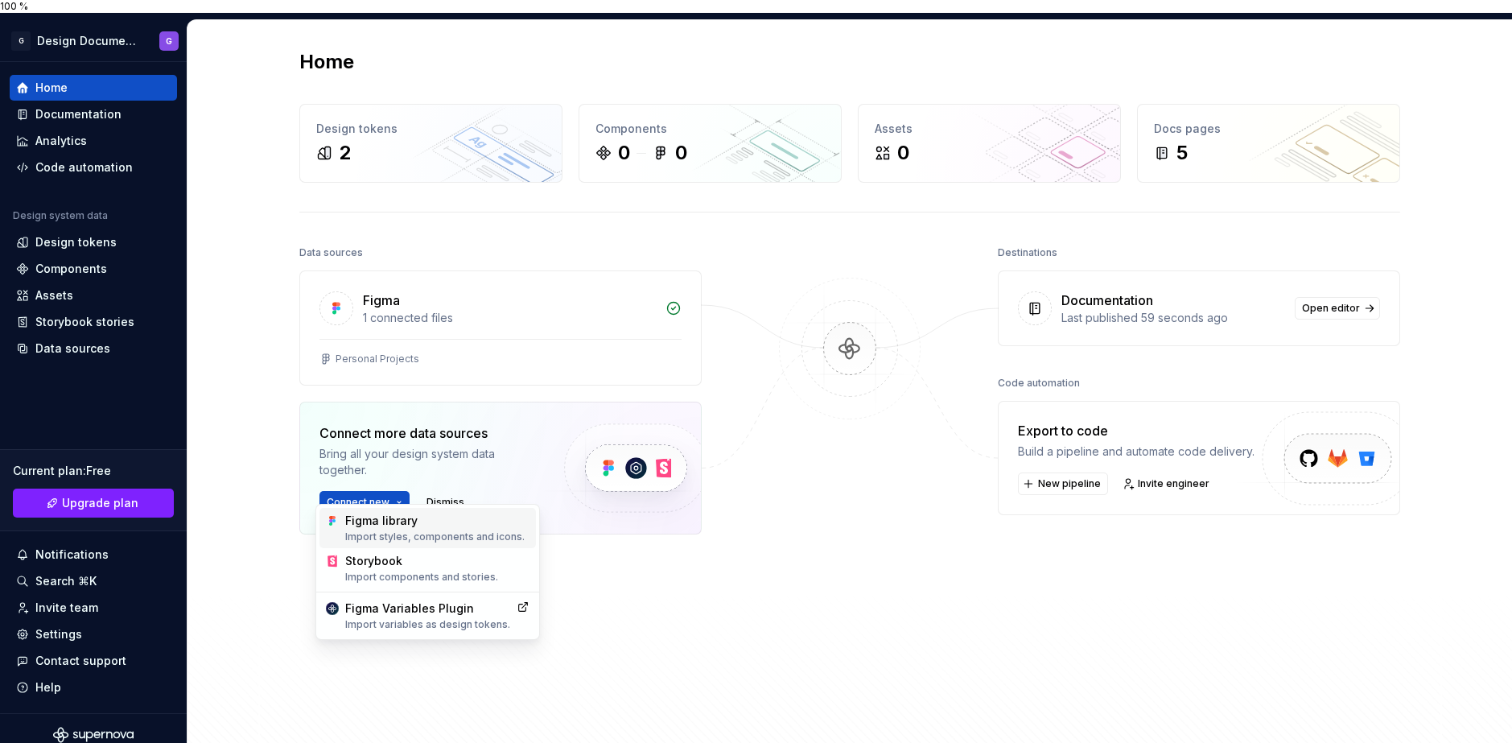
click at [414, 539] on div "Import styles, components and icons." at bounding box center [437, 536] width 184 height 13
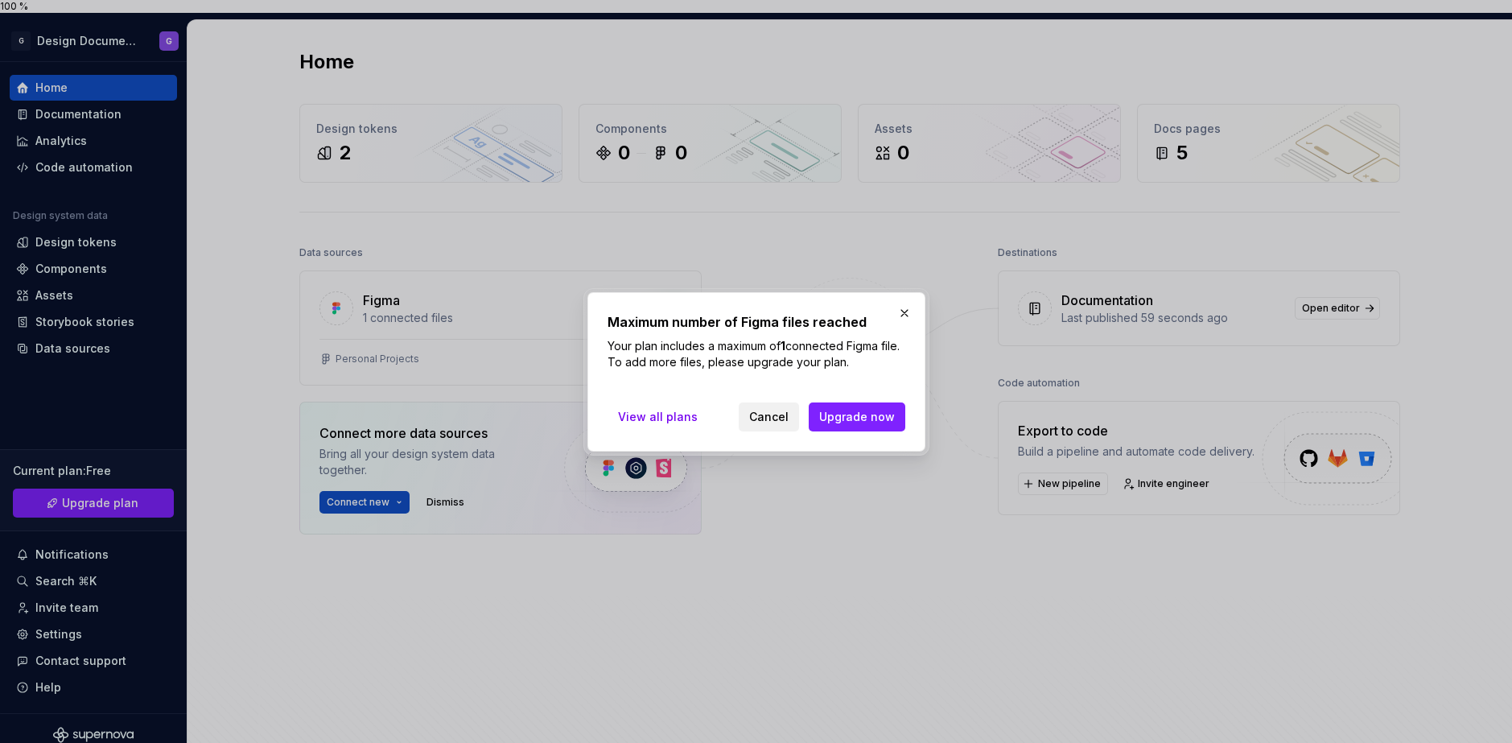
click at [770, 423] on span "Cancel" at bounding box center [768, 417] width 39 height 16
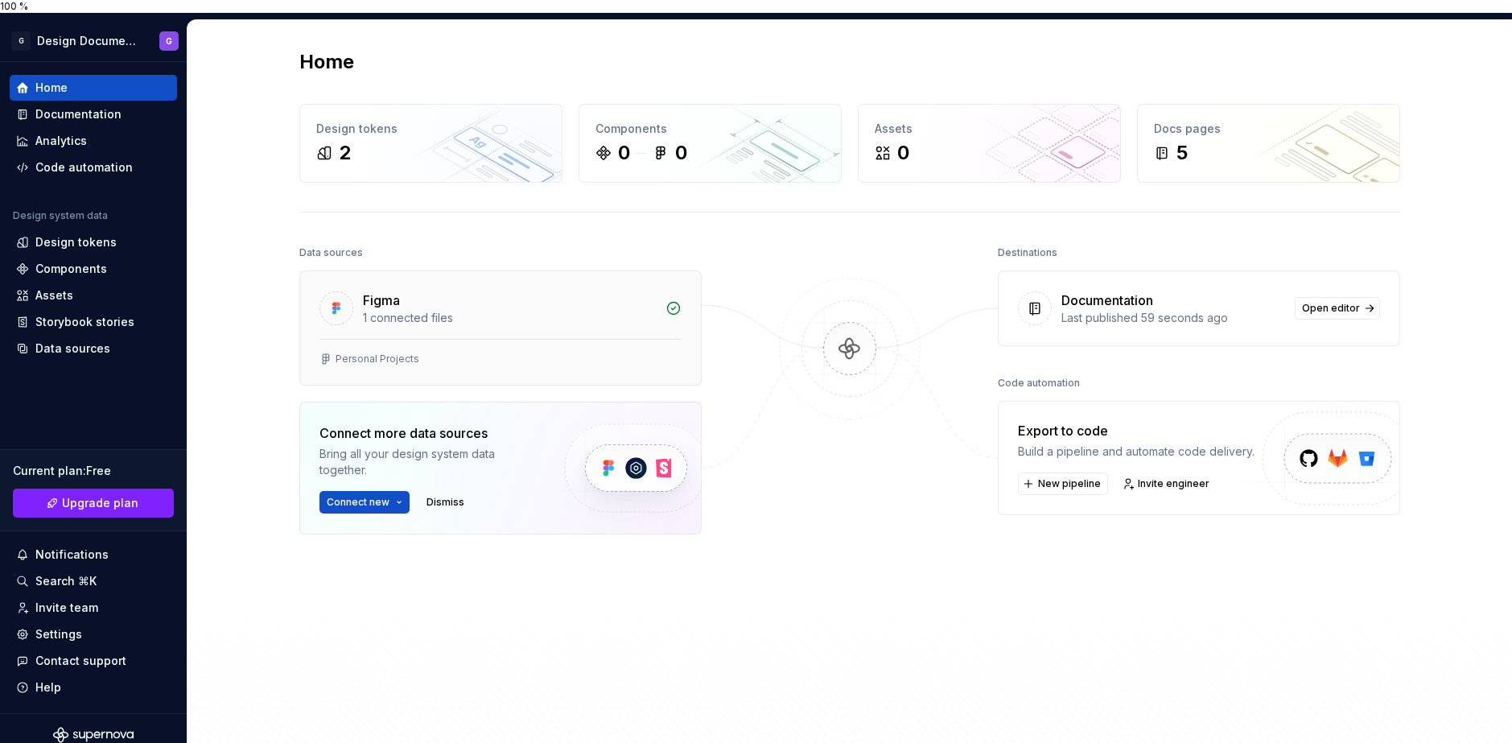
click at [669, 300] on icon at bounding box center [674, 308] width 16 height 16
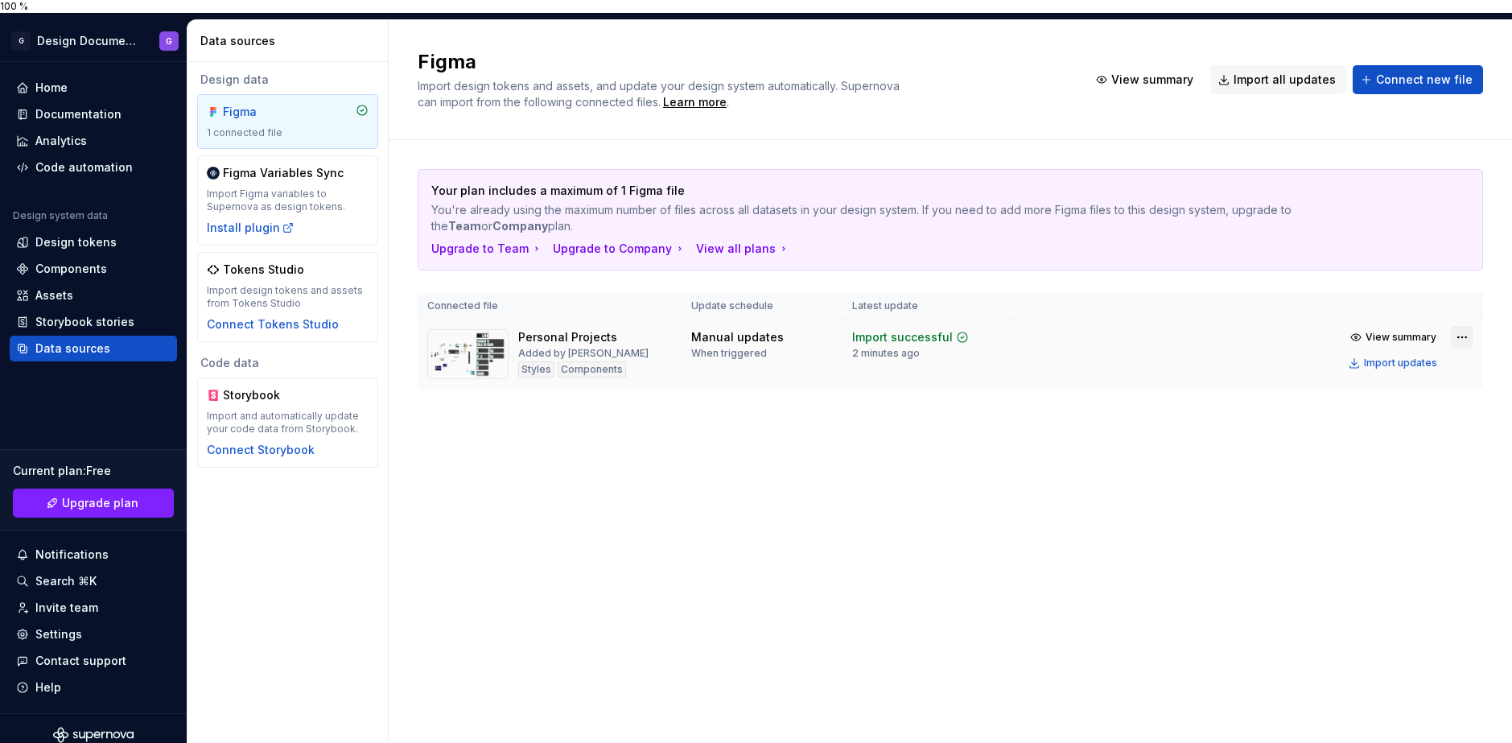
click at [1459, 322] on html "100 % G Design Documentations G Home Documentation Analytics Code automation De…" at bounding box center [756, 371] width 1512 height 743
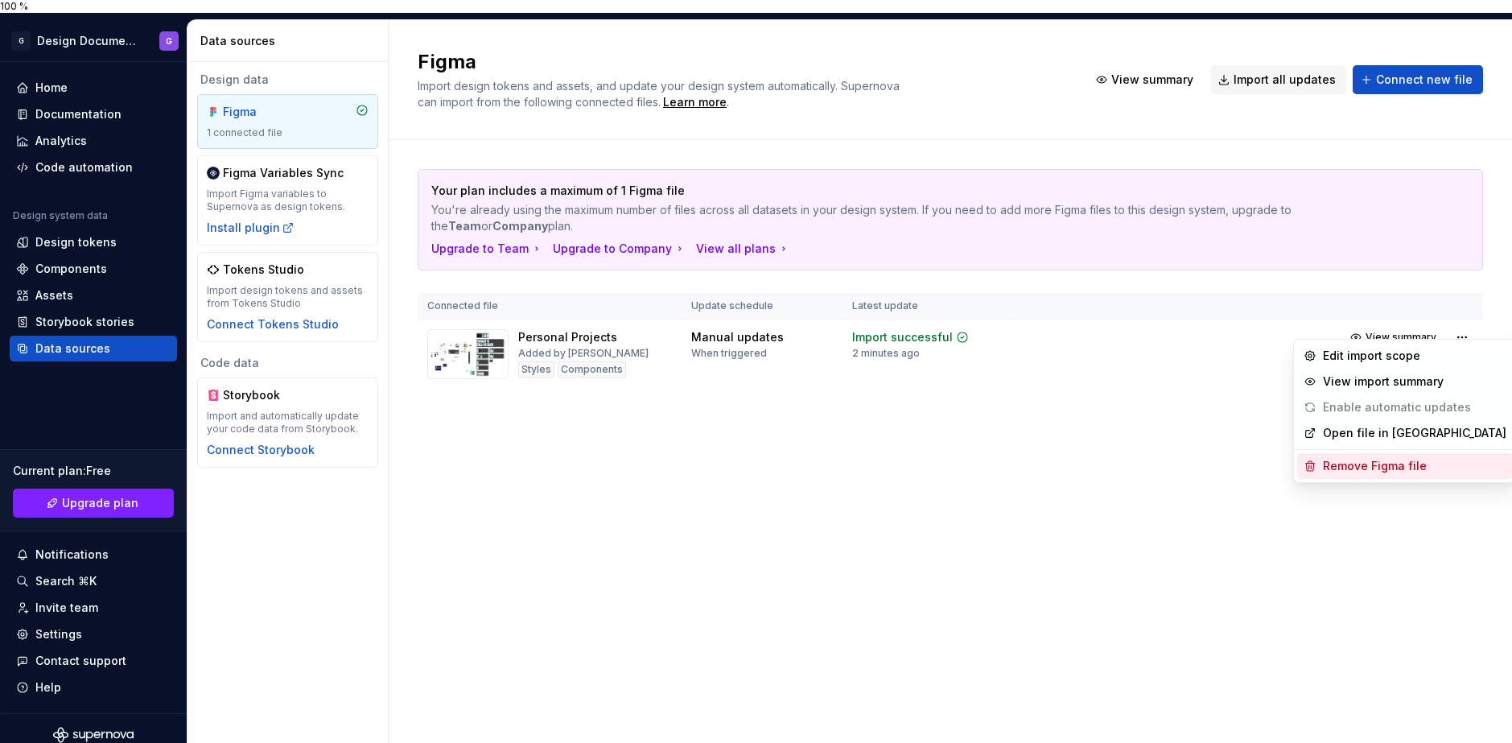
click at [1383, 466] on div "Remove Figma file" at bounding box center [1414, 466] width 183 height 16
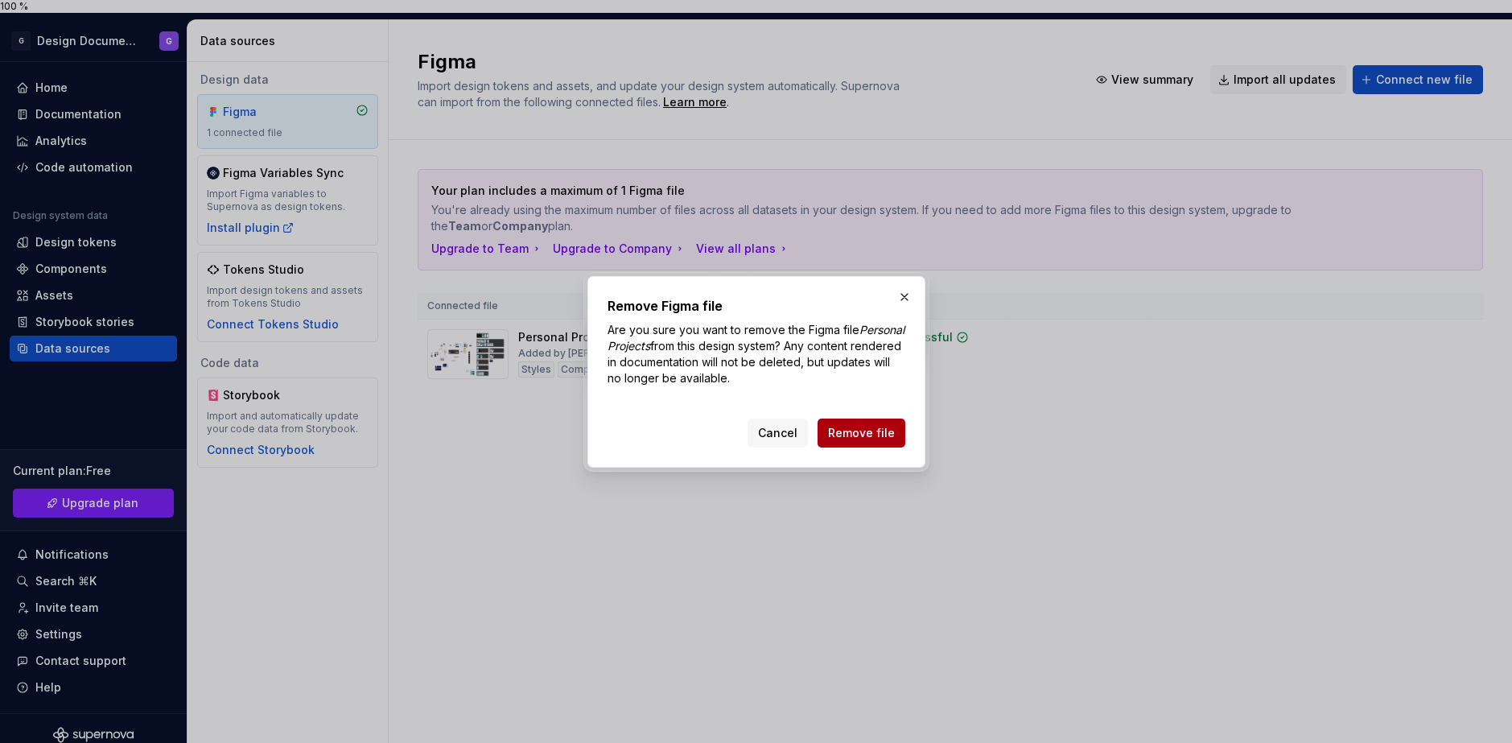
click at [863, 420] on button "Remove file" at bounding box center [862, 432] width 88 height 29
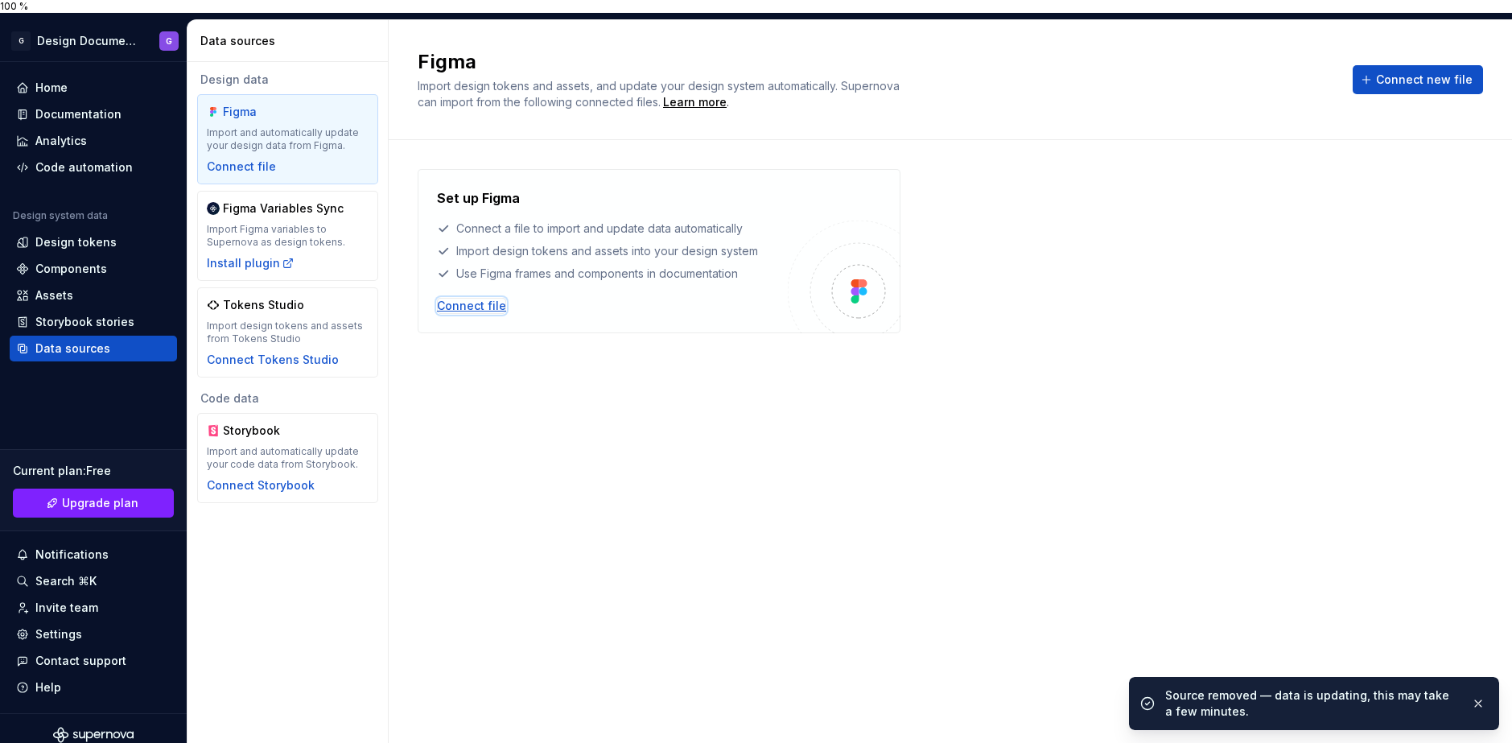
click at [468, 298] on div "Connect file" at bounding box center [471, 306] width 69 height 16
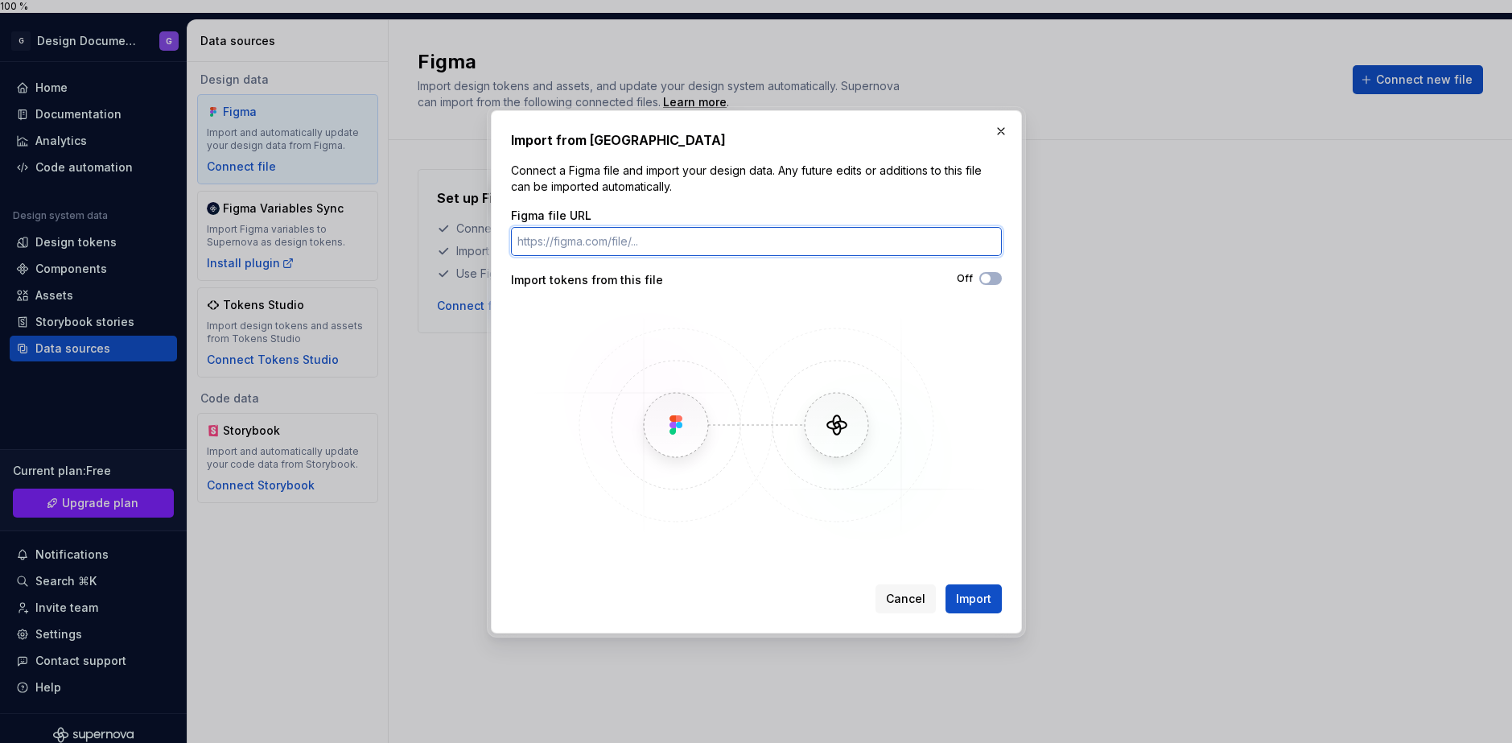
paste input "[URL][DOMAIN_NAME]"
type input "[URL][DOMAIN_NAME]"
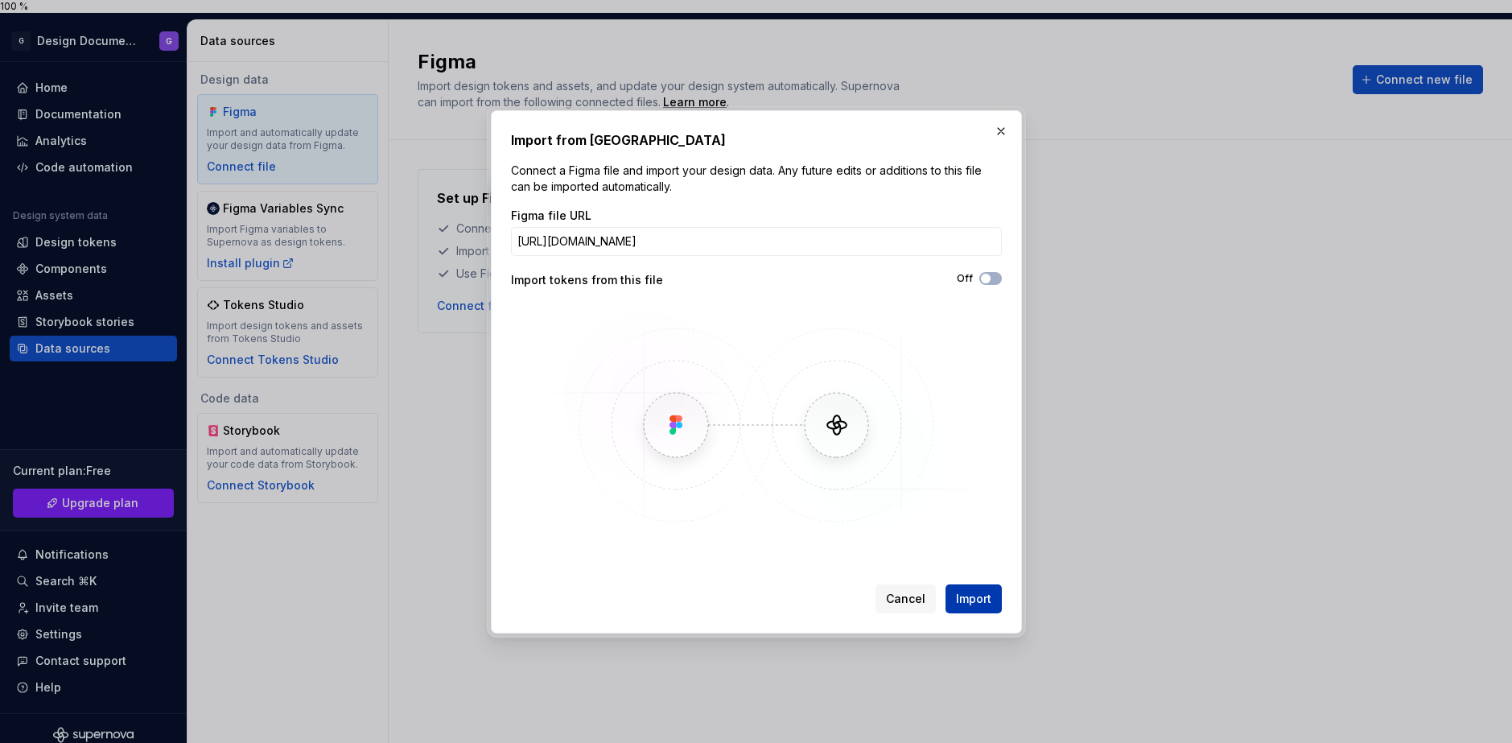
scroll to position [0, 0]
click at [993, 603] on button "Import" at bounding box center [974, 598] width 56 height 29
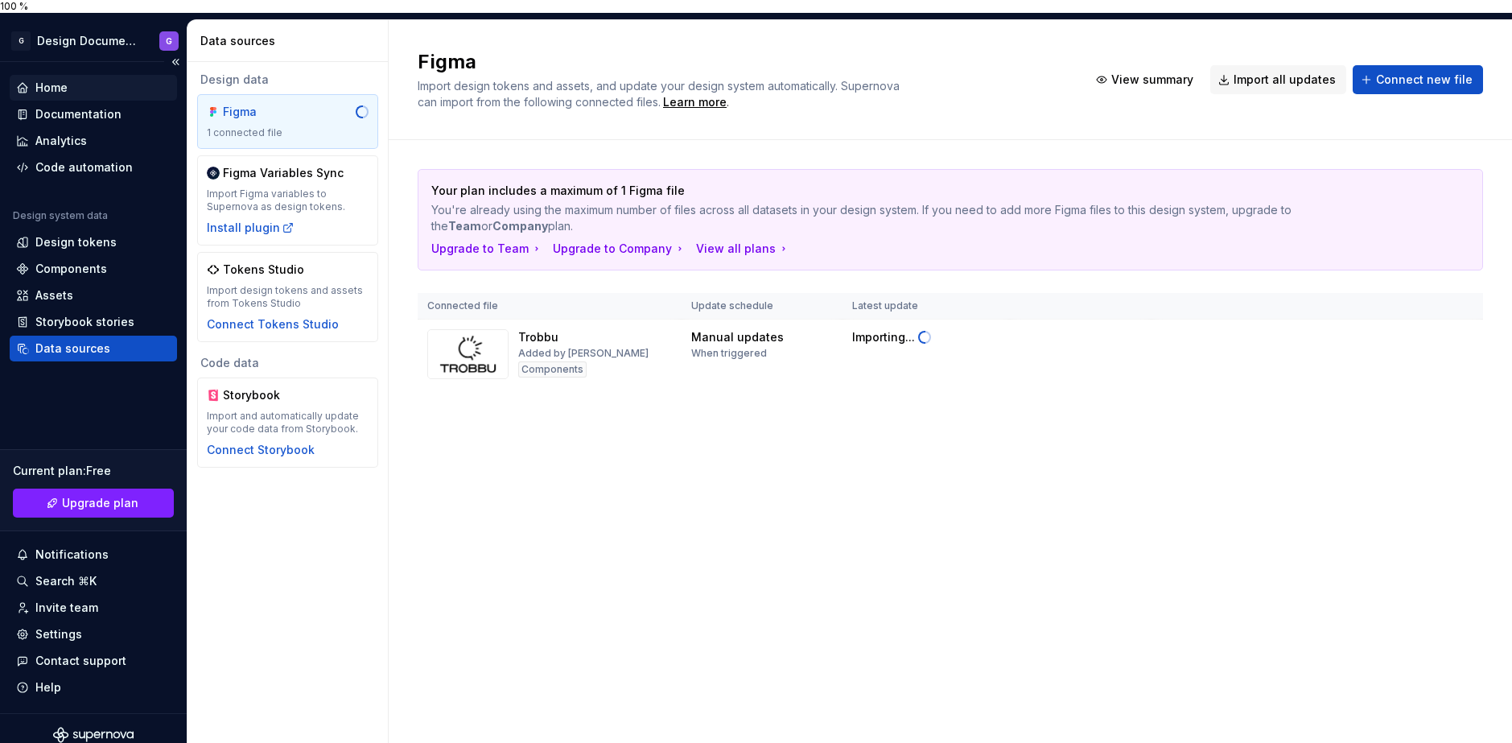
click at [98, 80] on div "Home" at bounding box center [93, 88] width 155 height 16
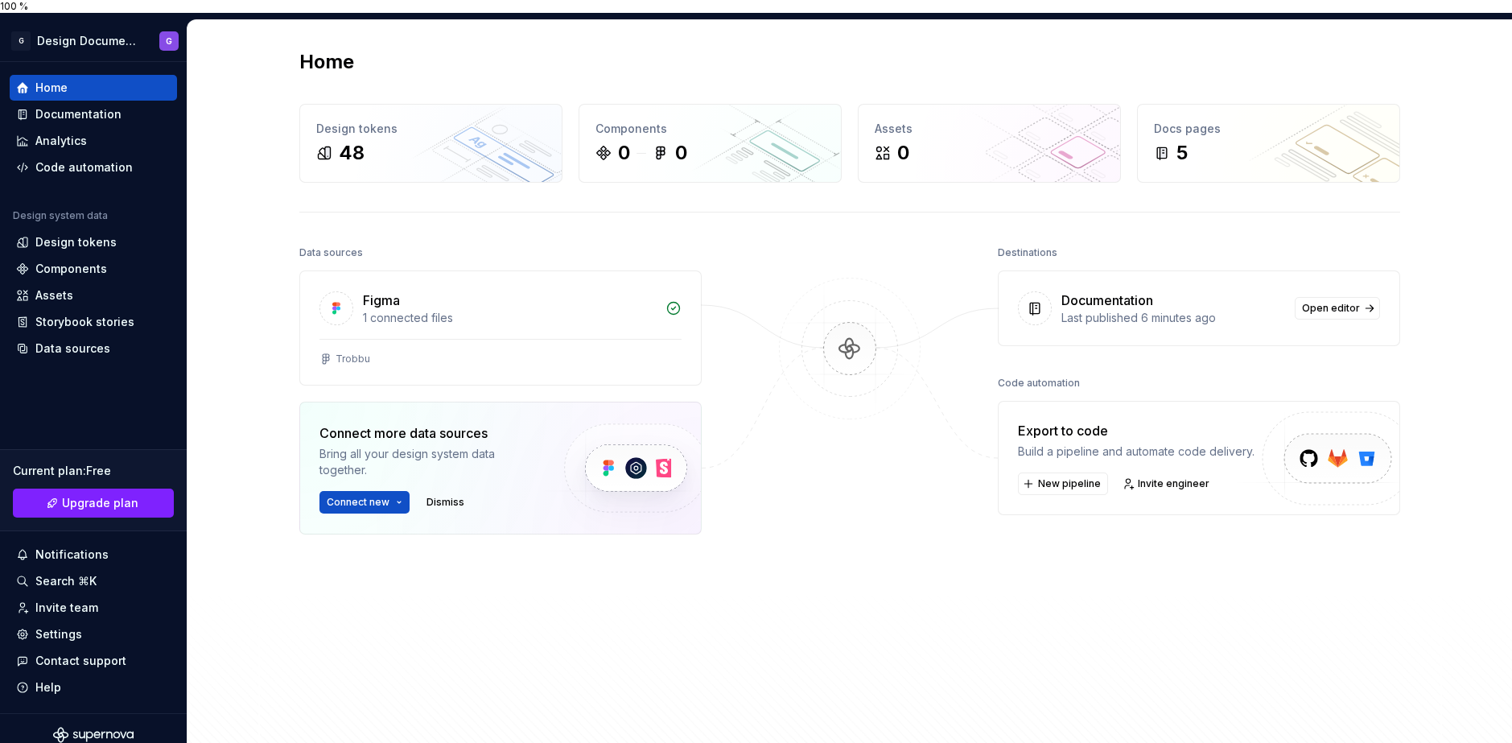
click at [956, 652] on div "Data sources Figma 1 connected files Trobbu Connect more data sources Bring all…" at bounding box center [849, 496] width 1101 height 510
click at [1331, 302] on span "Open editor" at bounding box center [1331, 308] width 58 height 13
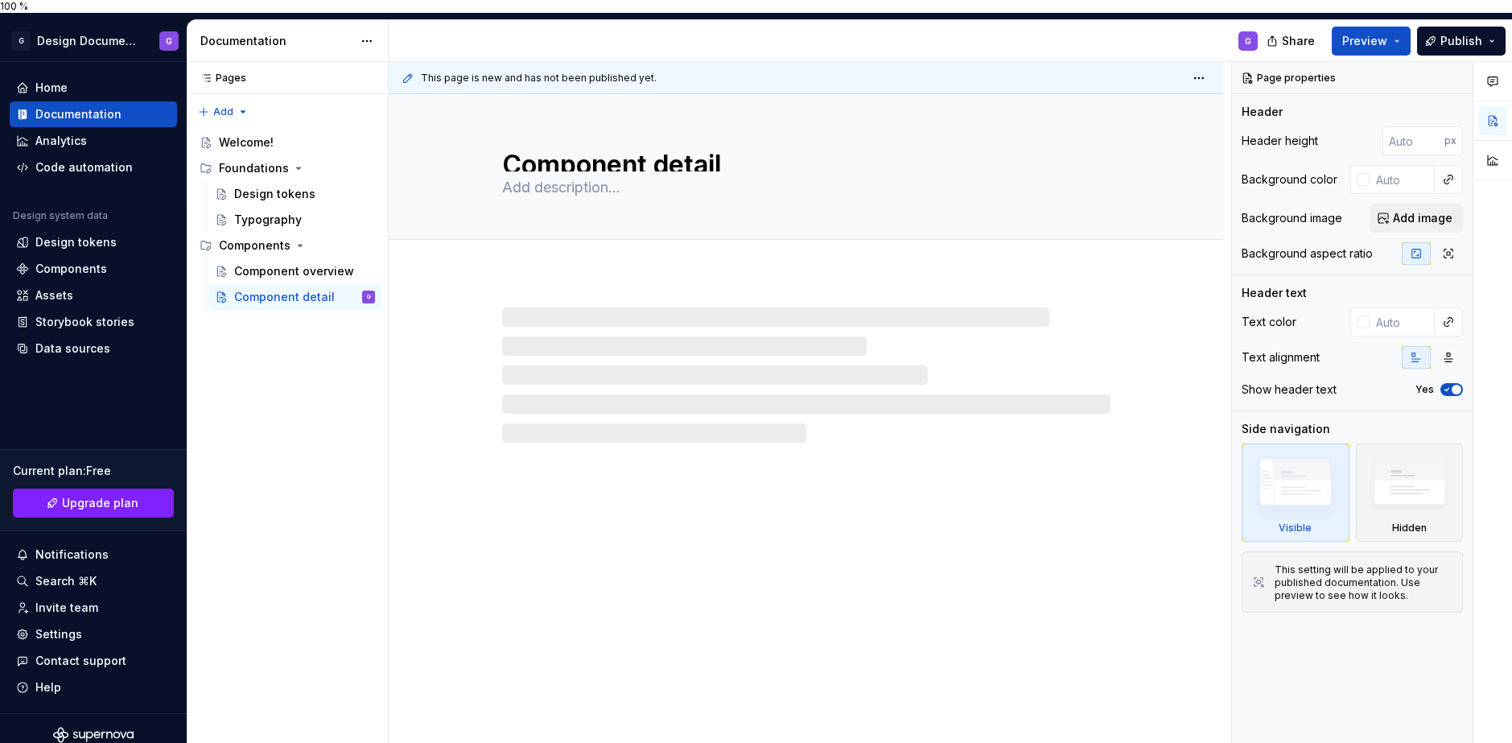
type textarea "*"
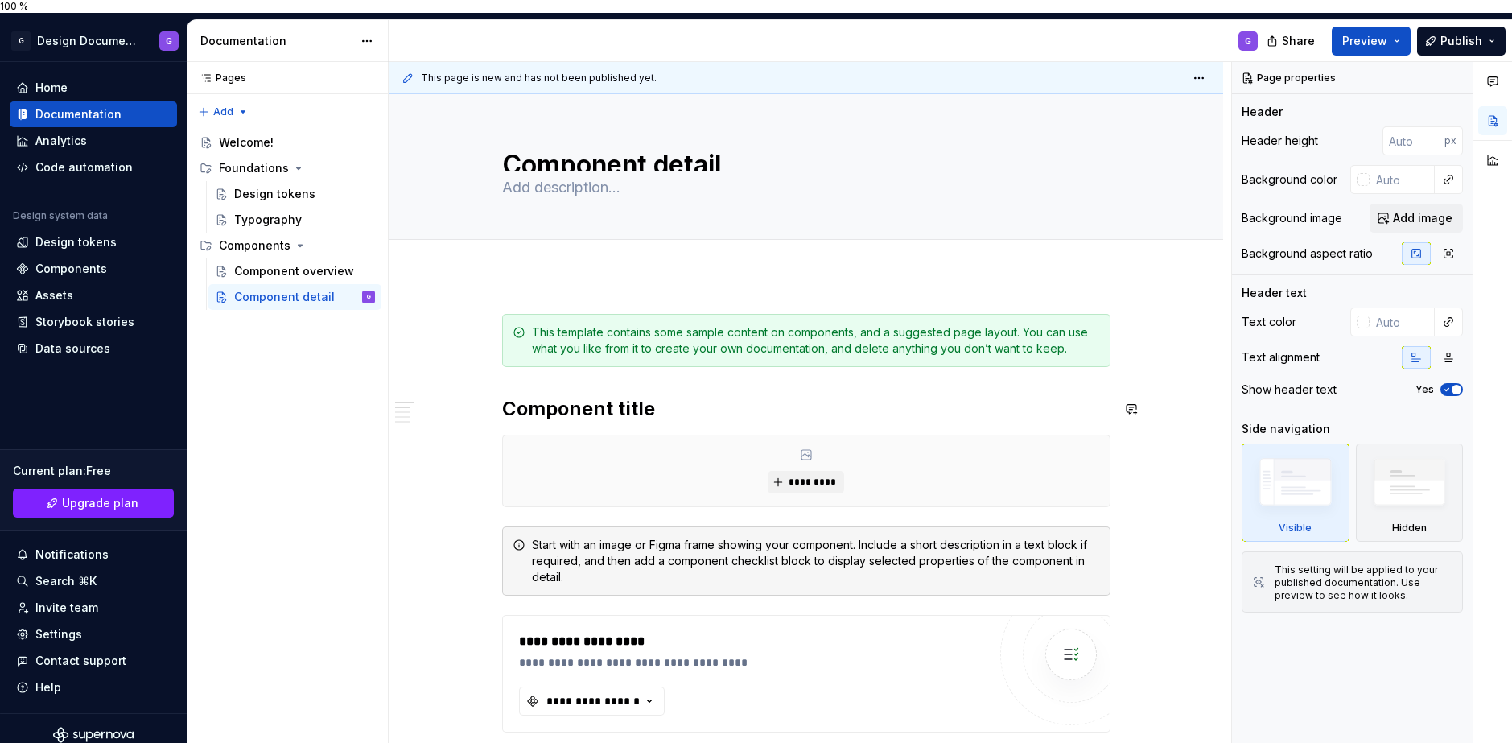
scroll to position [322, 0]
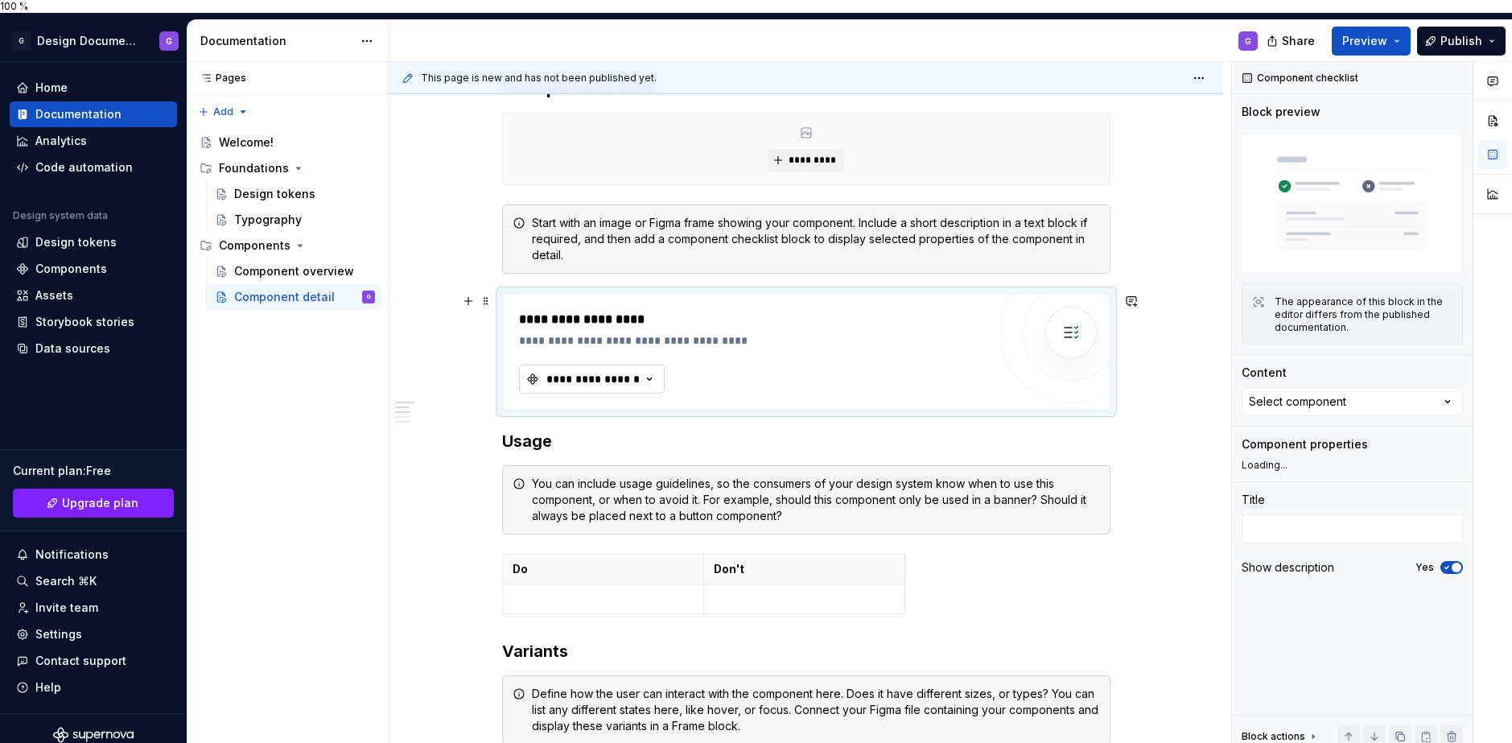
click at [616, 365] on button "**********" at bounding box center [592, 379] width 146 height 29
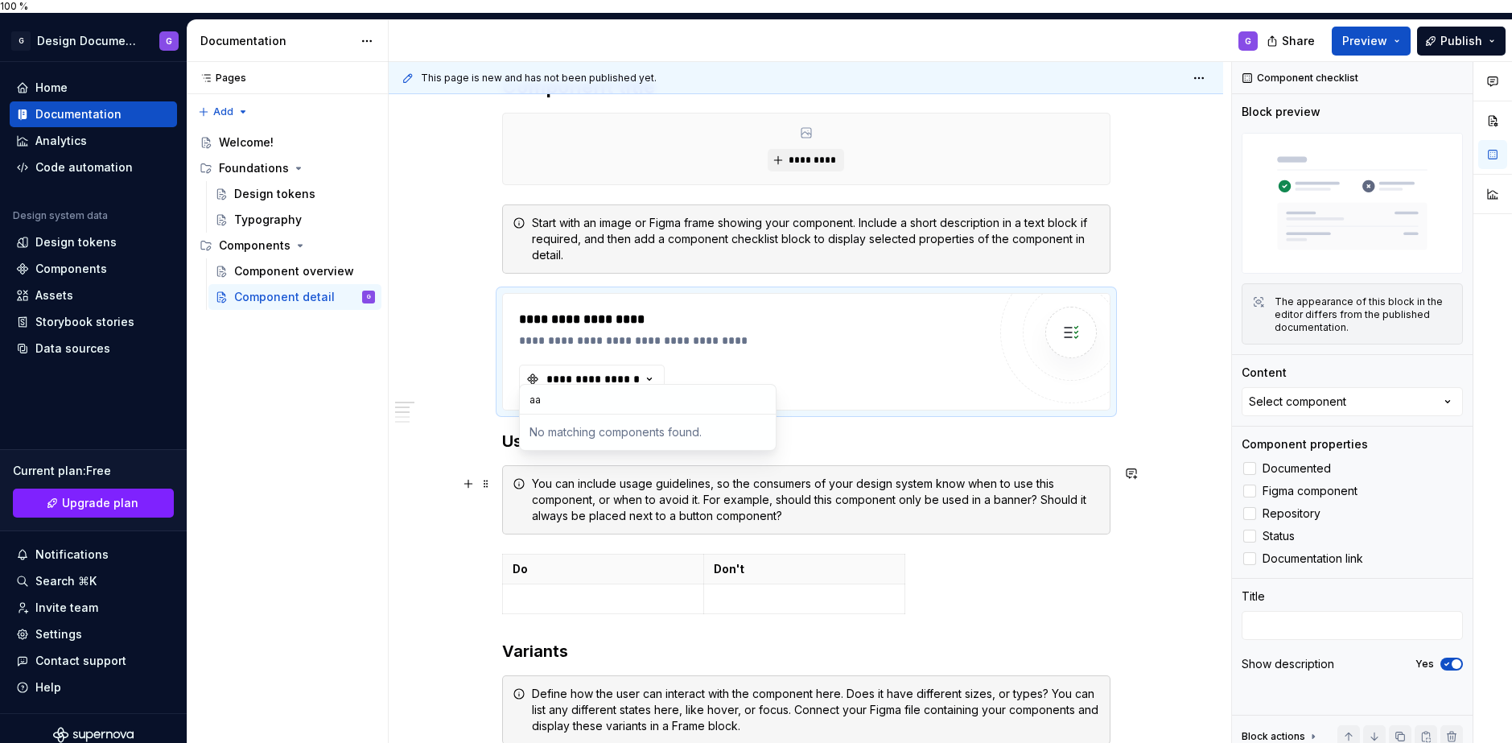
type input "a"
click at [662, 410] on input "a" at bounding box center [648, 399] width 256 height 29
click at [956, 436] on h3 "Usage" at bounding box center [806, 441] width 608 height 23
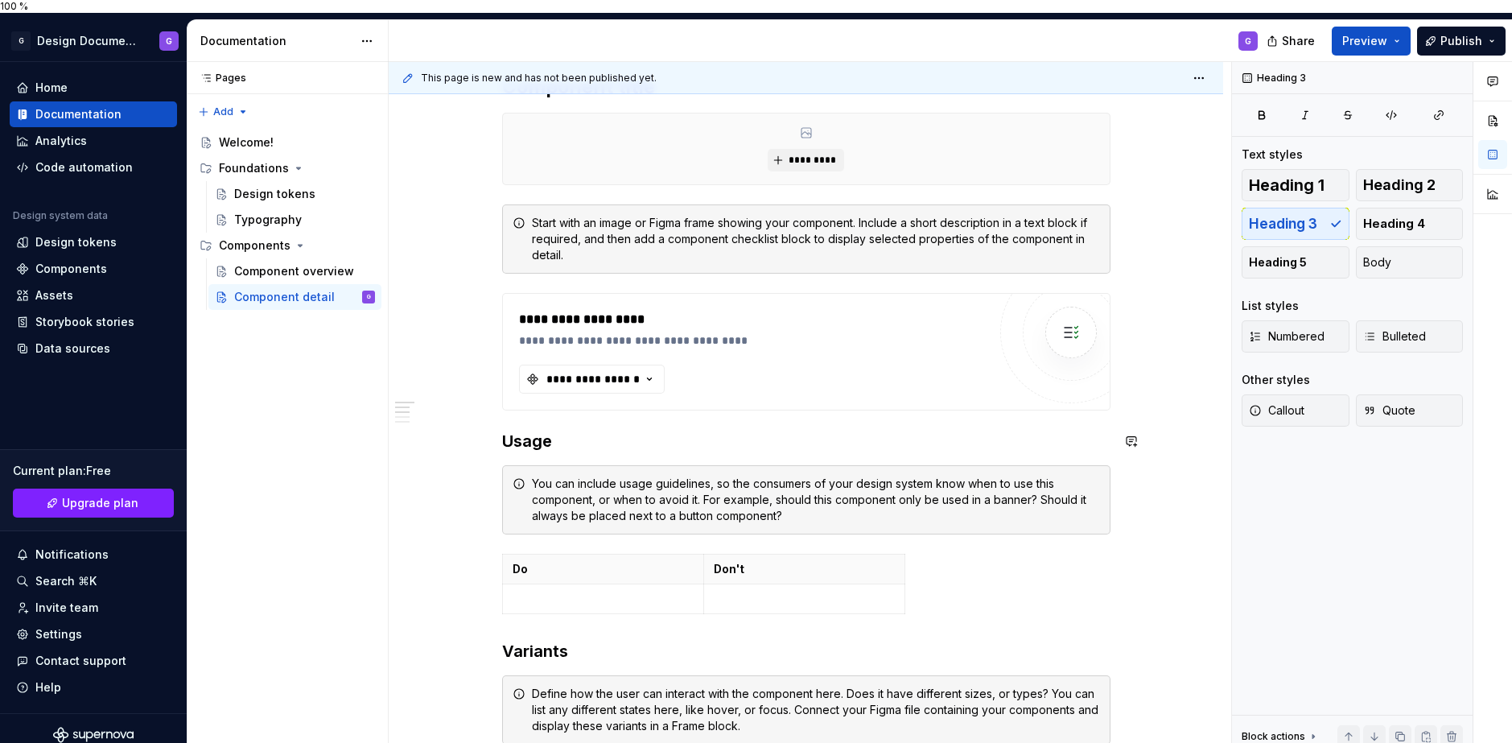
scroll to position [724, 0]
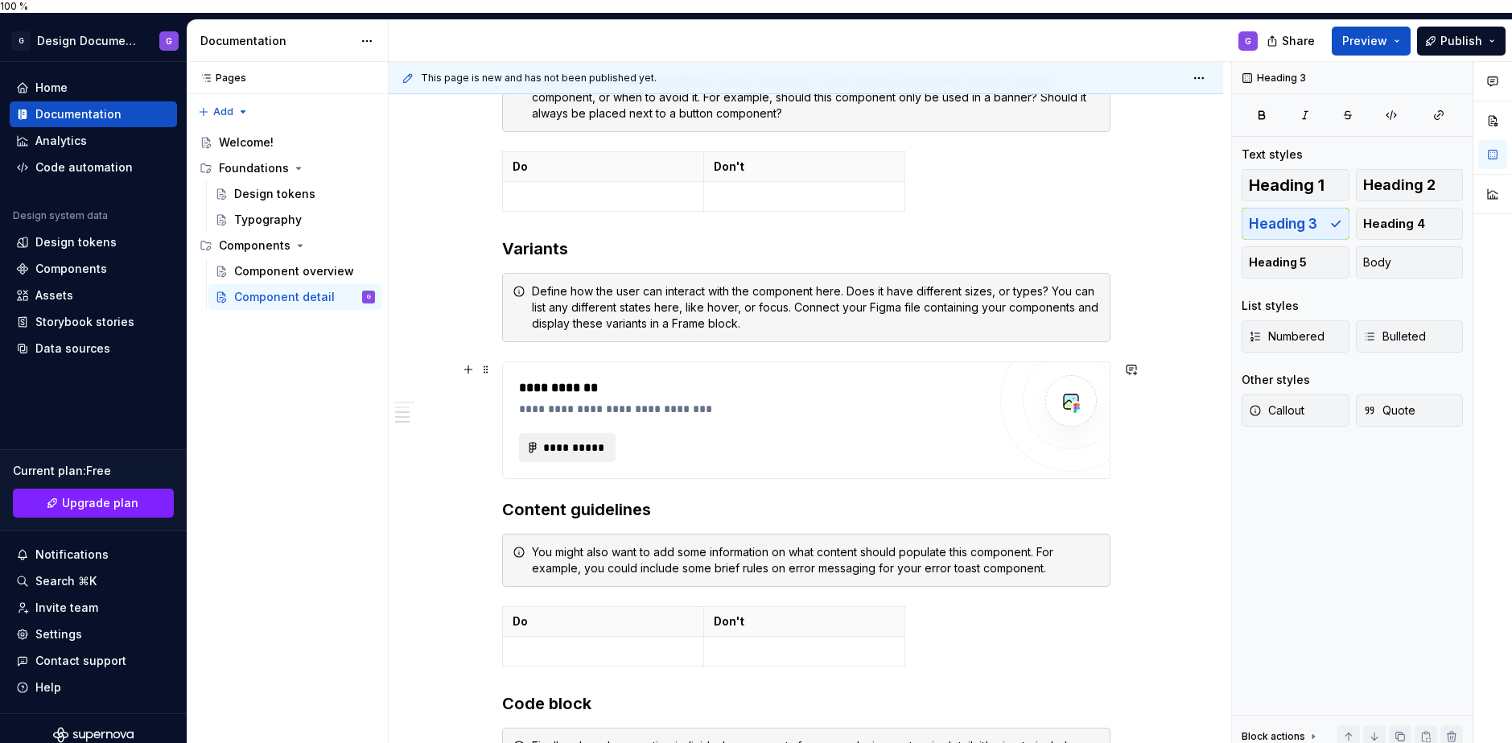
click at [591, 439] on span "**********" at bounding box center [573, 447] width 63 height 16
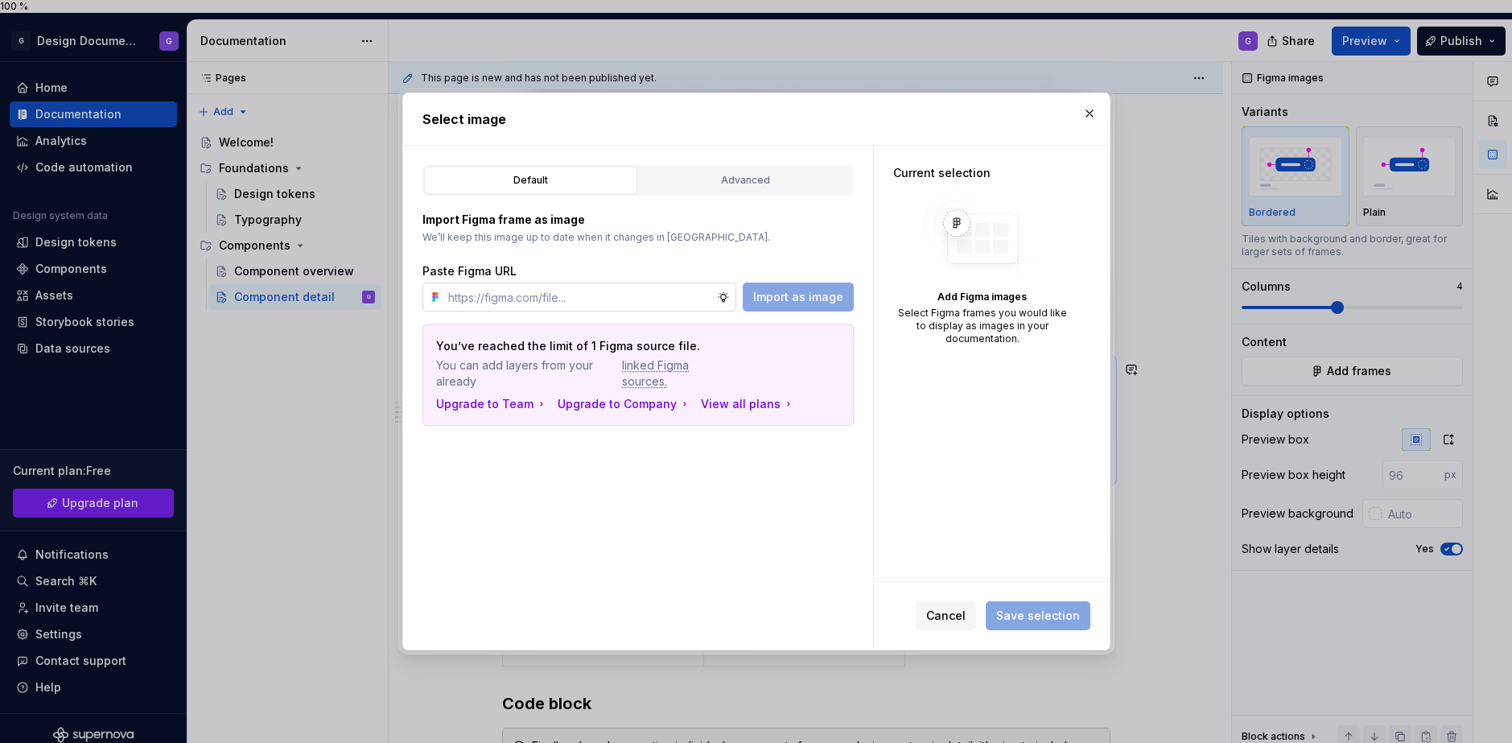
click at [608, 291] on input "text" at bounding box center [579, 296] width 275 height 29
type input "Specify"
click at [638, 300] on input "text" at bounding box center [579, 296] width 275 height 29
type input "[URL][DOMAIN_NAME]"
click at [821, 296] on span "Import as image" at bounding box center [798, 297] width 90 height 16
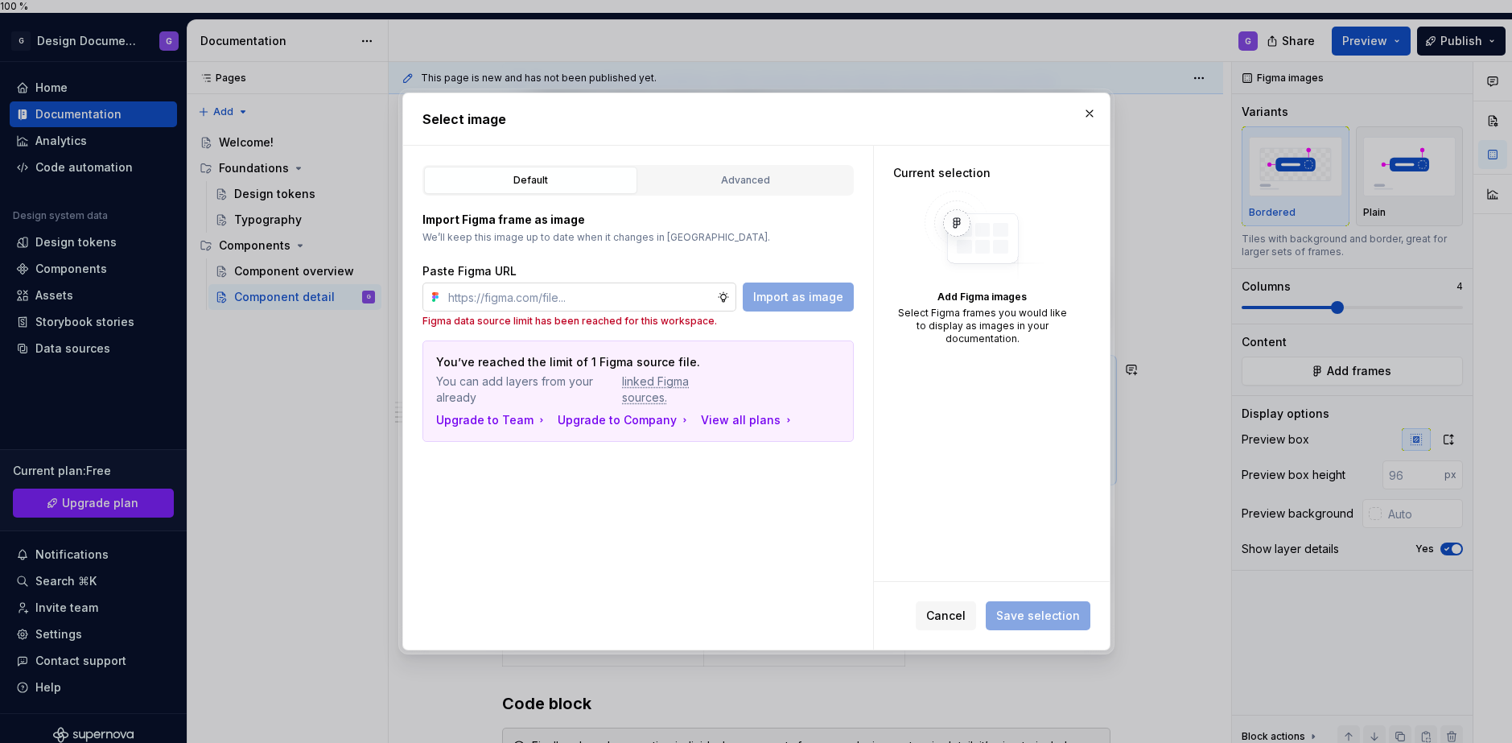
click at [657, 302] on input "text" at bounding box center [579, 296] width 275 height 29
type textarea "*"
paste input "[URL][DOMAIN_NAME]"
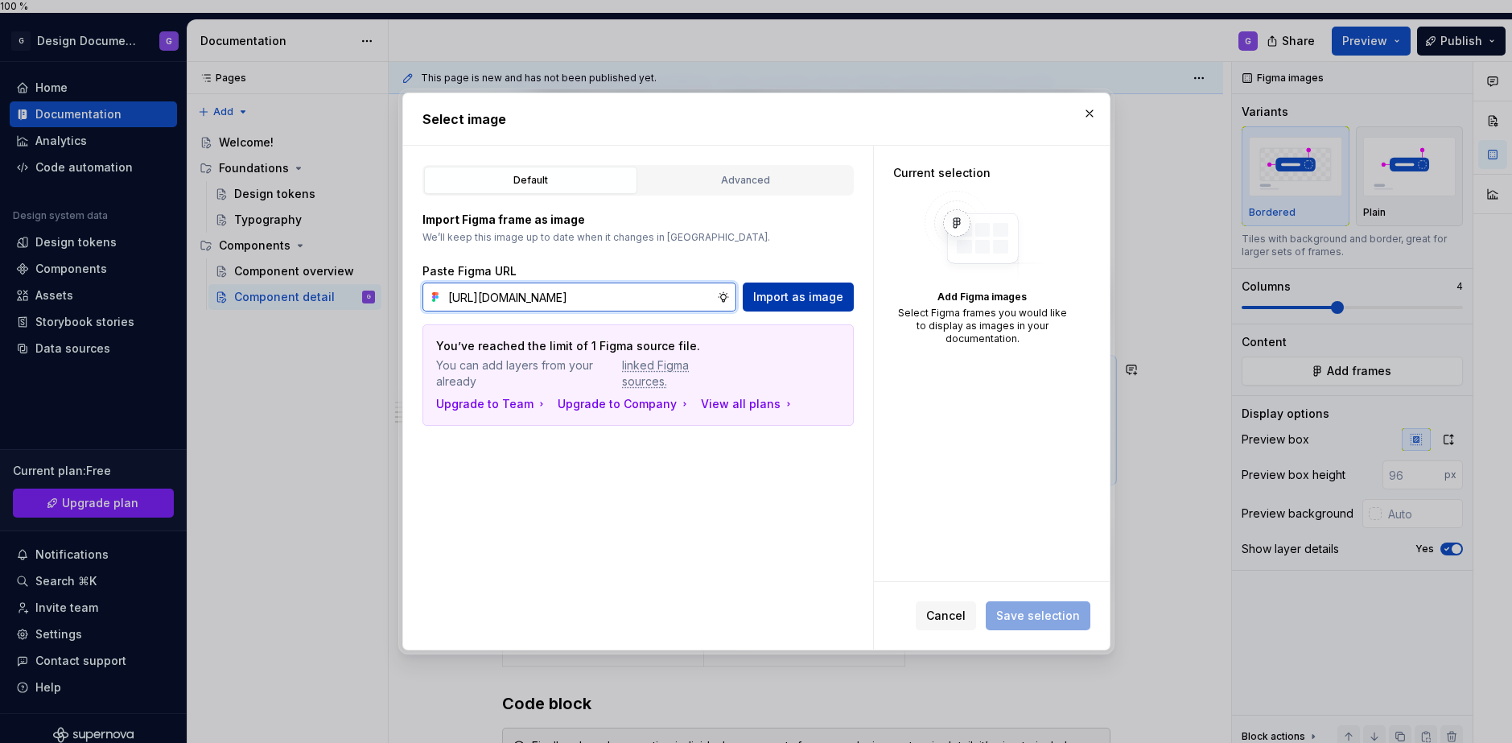
type input "[URL][DOMAIN_NAME]"
click at [806, 297] on span "Import as image" at bounding box center [798, 297] width 90 height 16
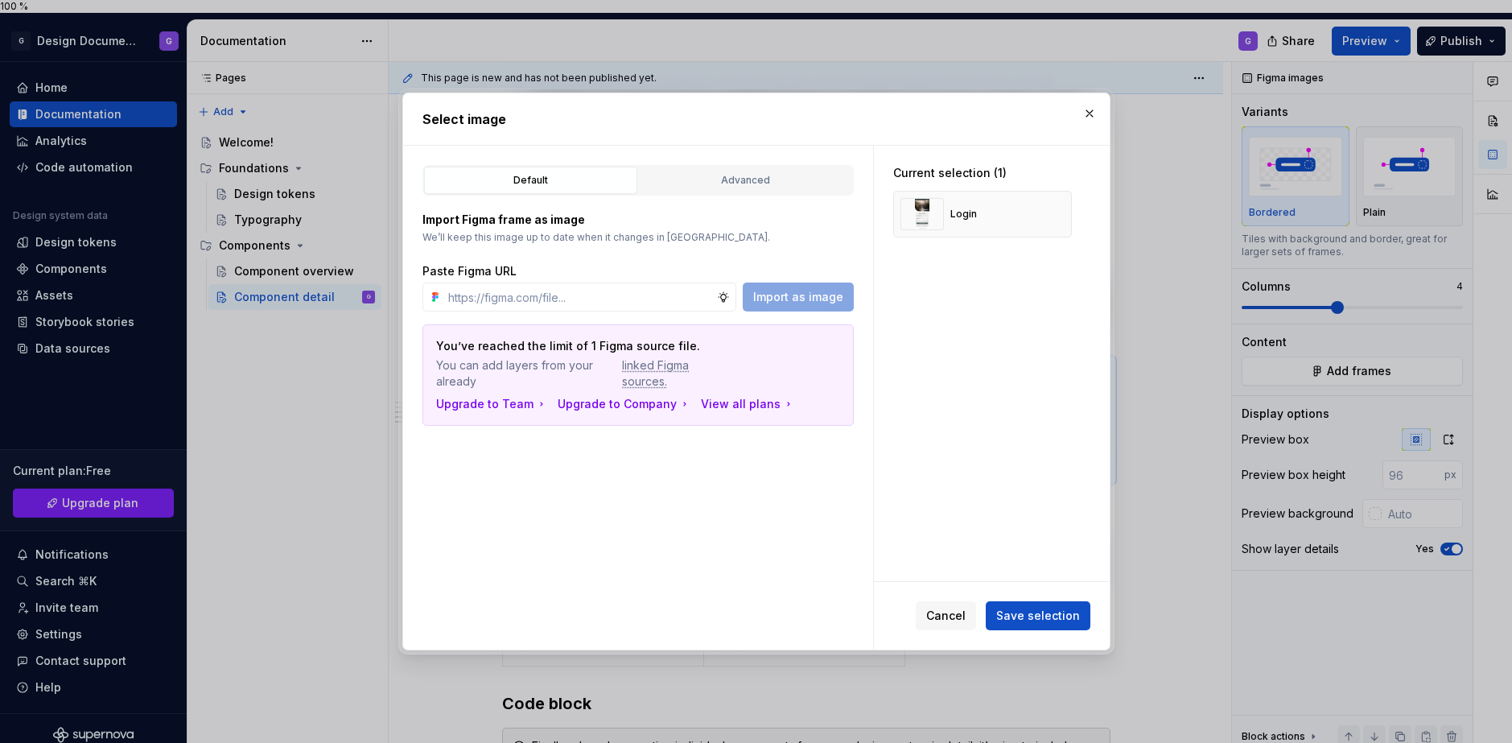
type textarea "*"
click at [985, 361] on div "Current selection (1) Login" at bounding box center [992, 363] width 236 height 435
click at [1019, 624] on button "Save selection" at bounding box center [1038, 615] width 105 height 29
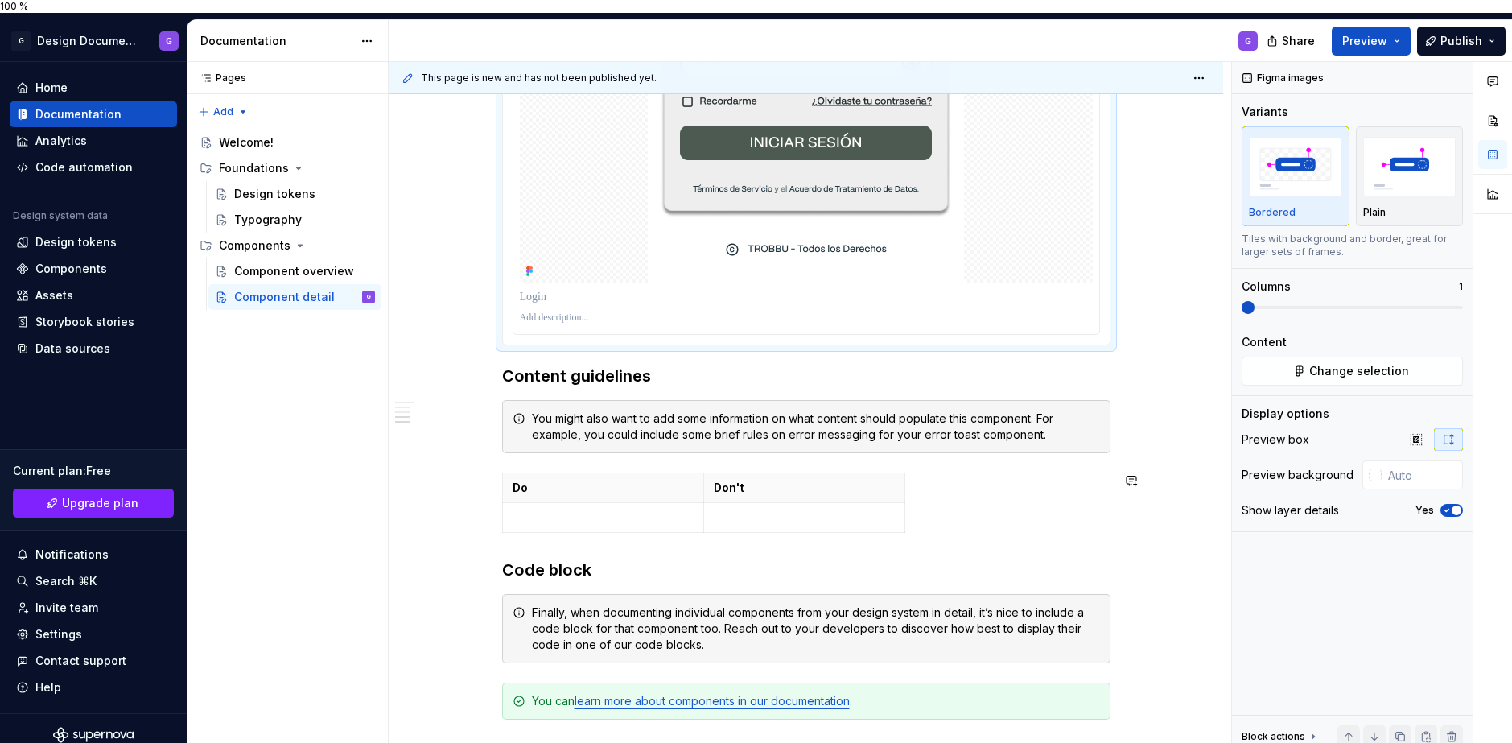
scroll to position [1104, 0]
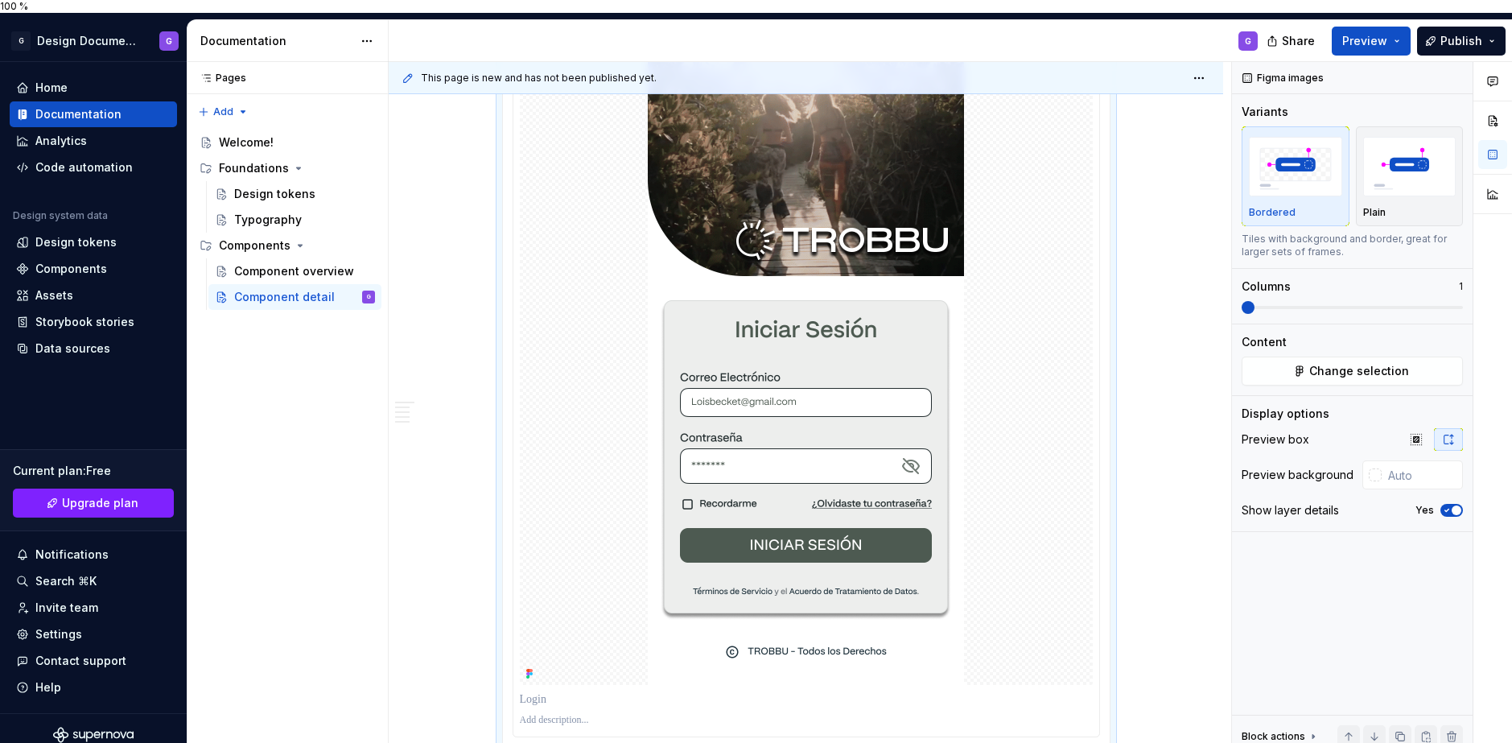
click at [798, 413] on img at bounding box center [806, 342] width 316 height 686
click at [822, 389] on img at bounding box center [806, 342] width 316 height 686
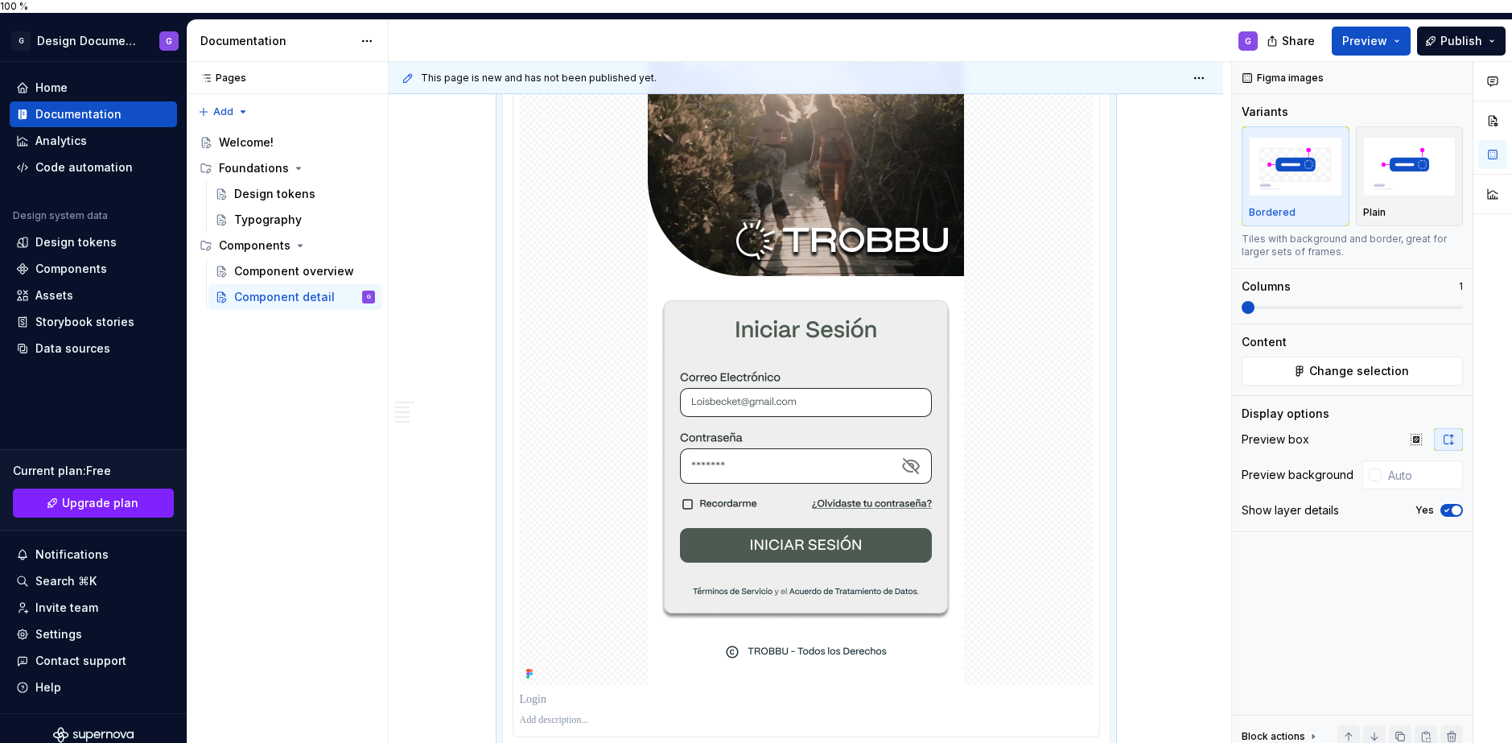
click at [822, 389] on img at bounding box center [806, 342] width 316 height 686
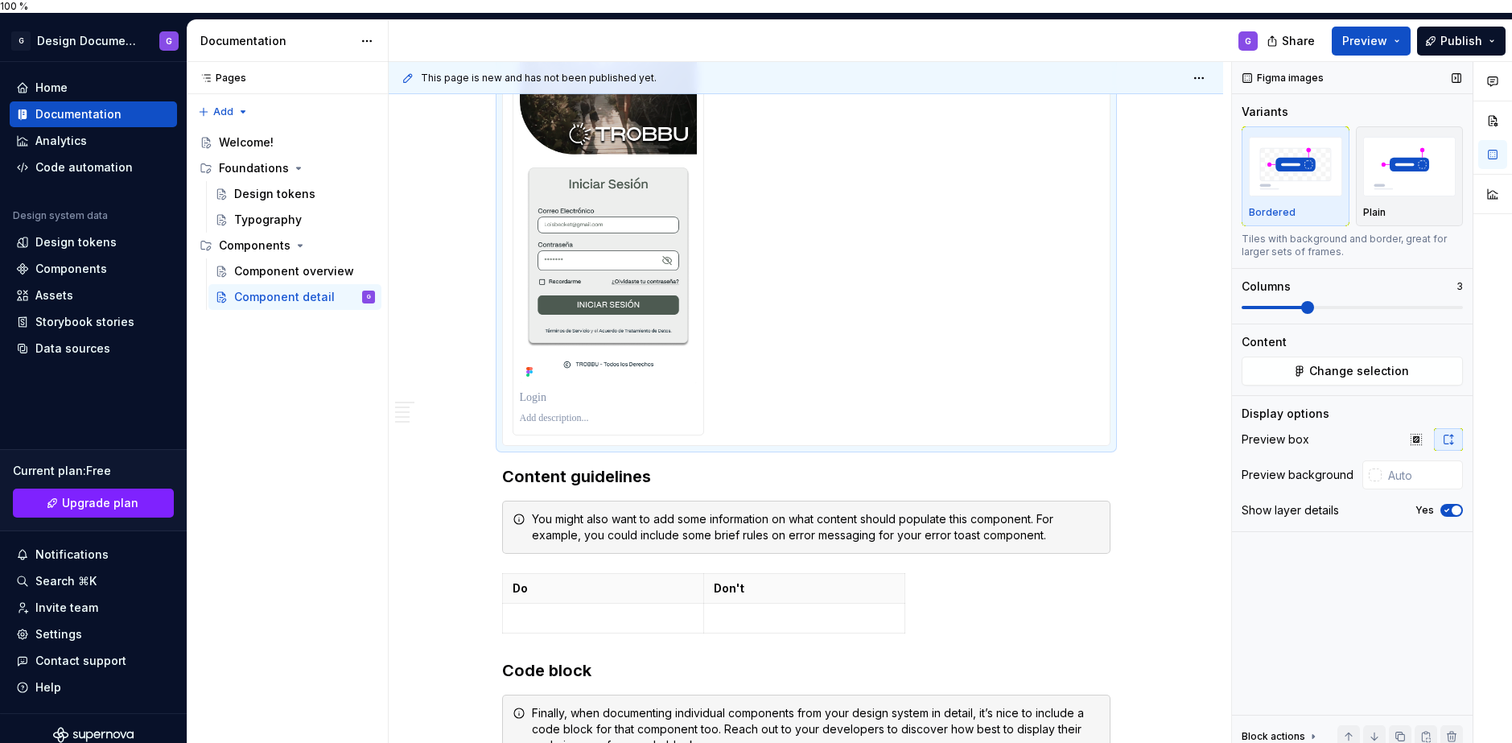
scroll to position [1024, 0]
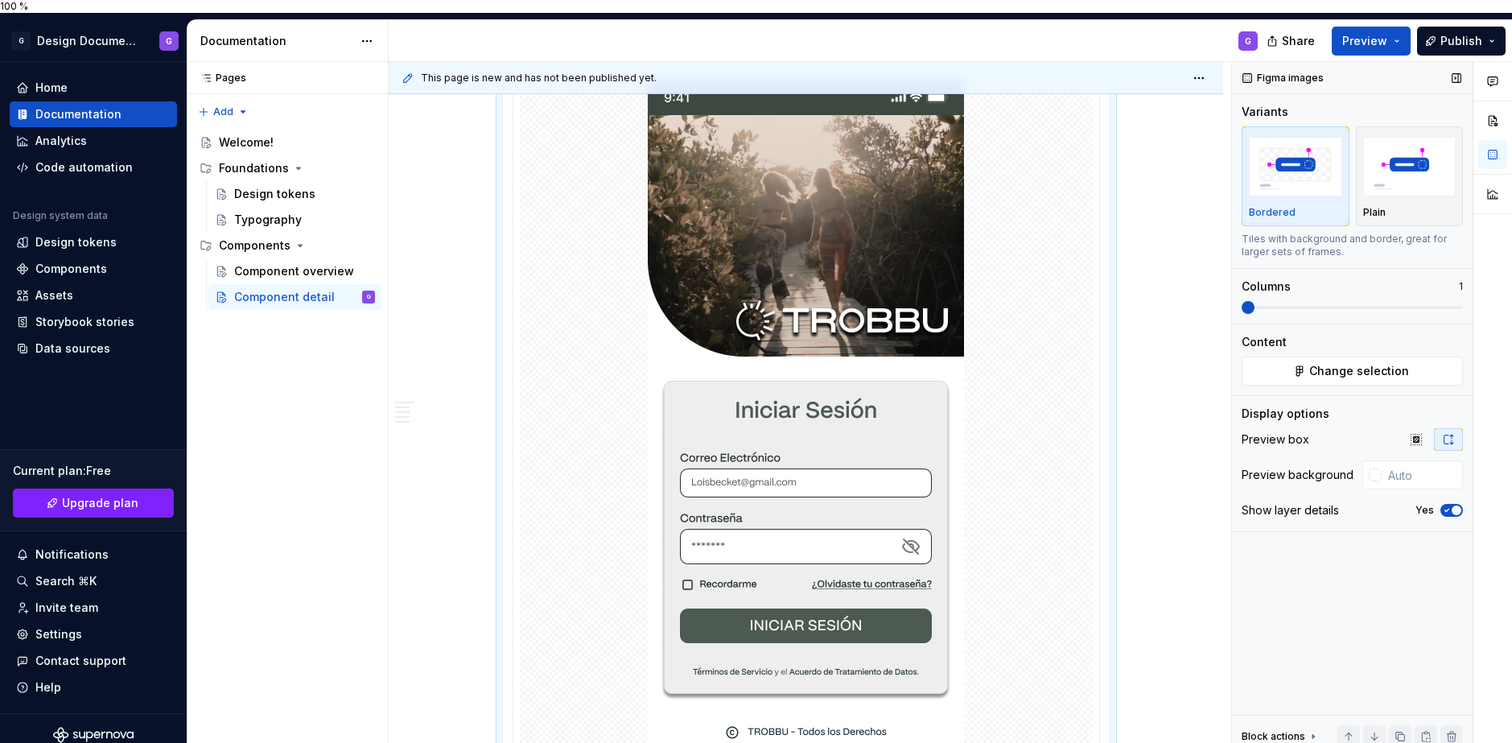
click at [1242, 314] on span at bounding box center [1352, 307] width 221 height 13
click at [1412, 433] on icon "button" at bounding box center [1416, 439] width 13 height 13
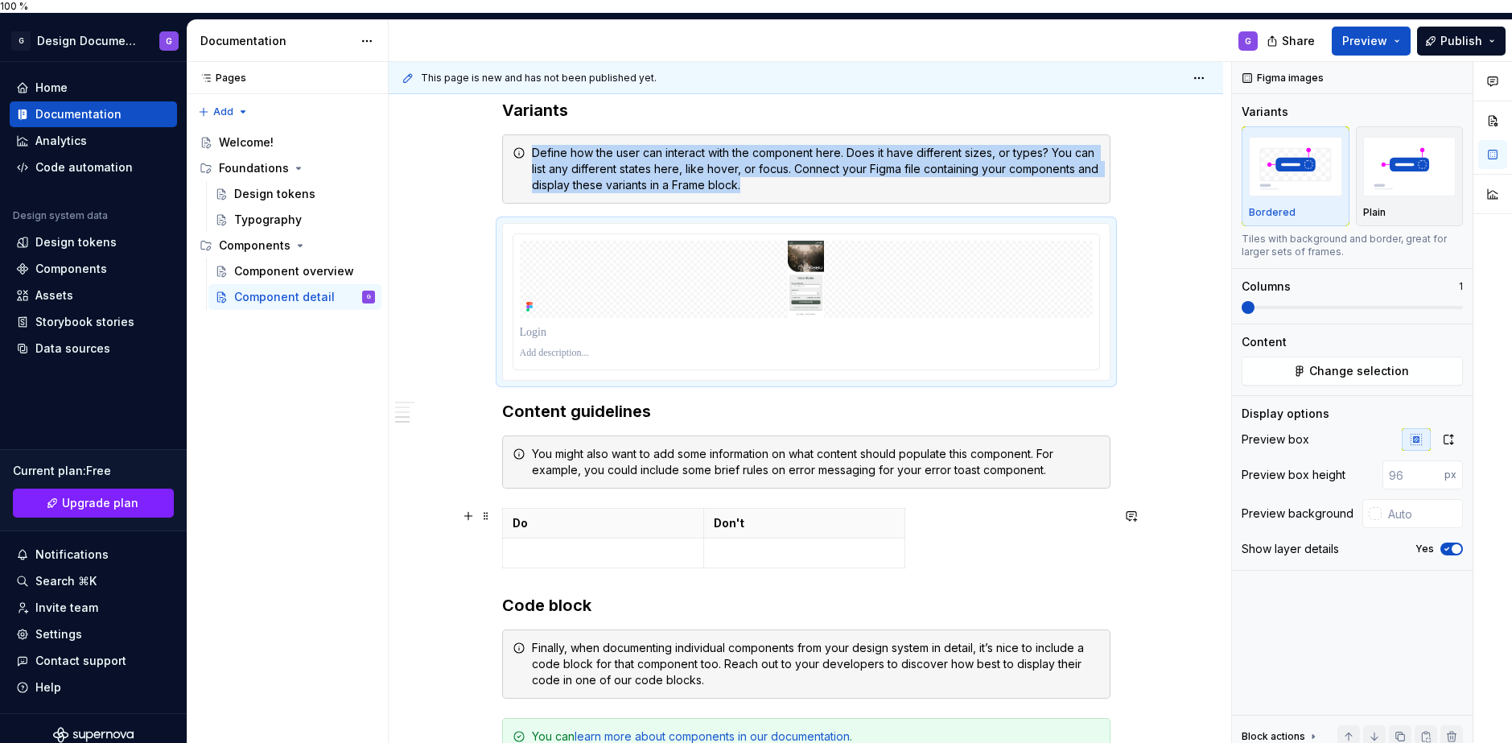
scroll to position [782, 0]
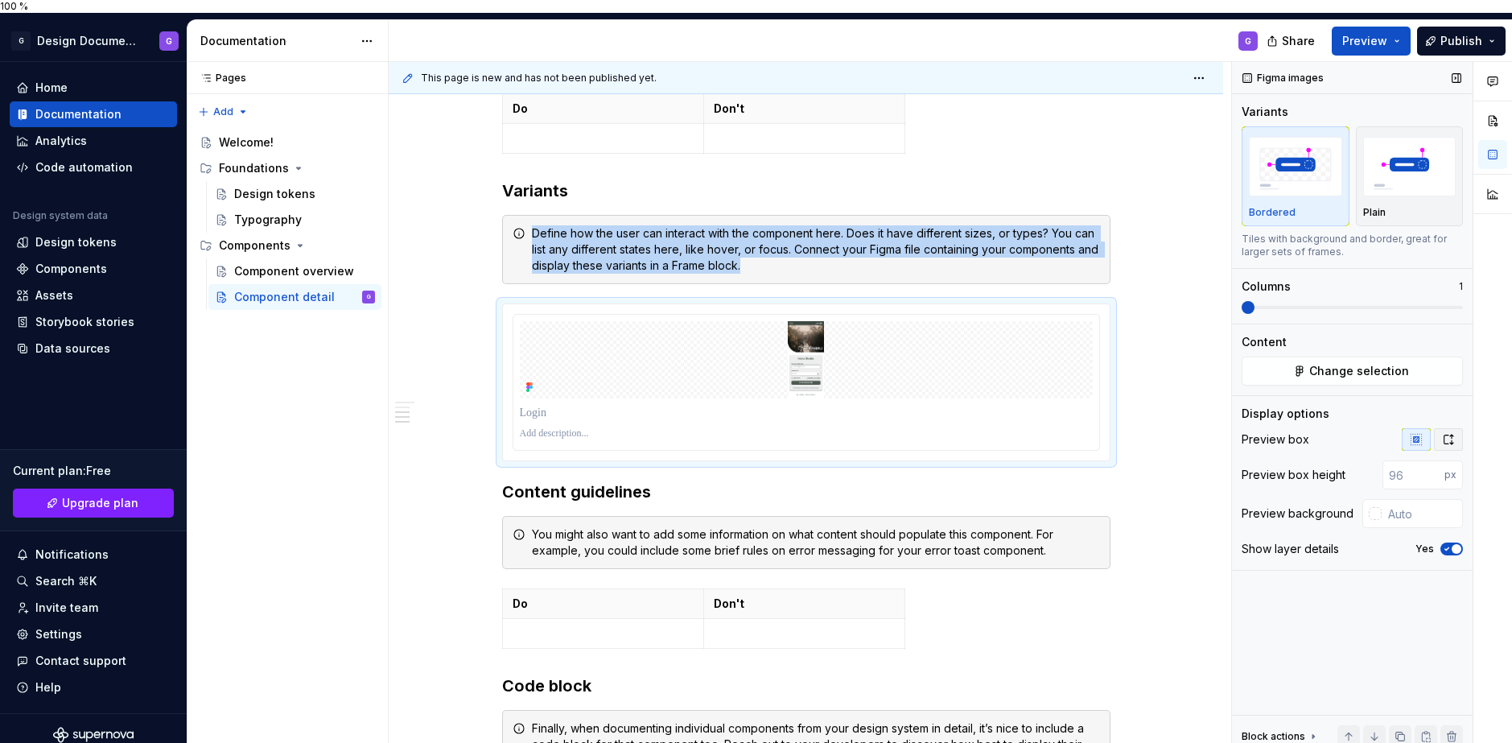
click at [1437, 430] on button "button" at bounding box center [1448, 439] width 29 height 23
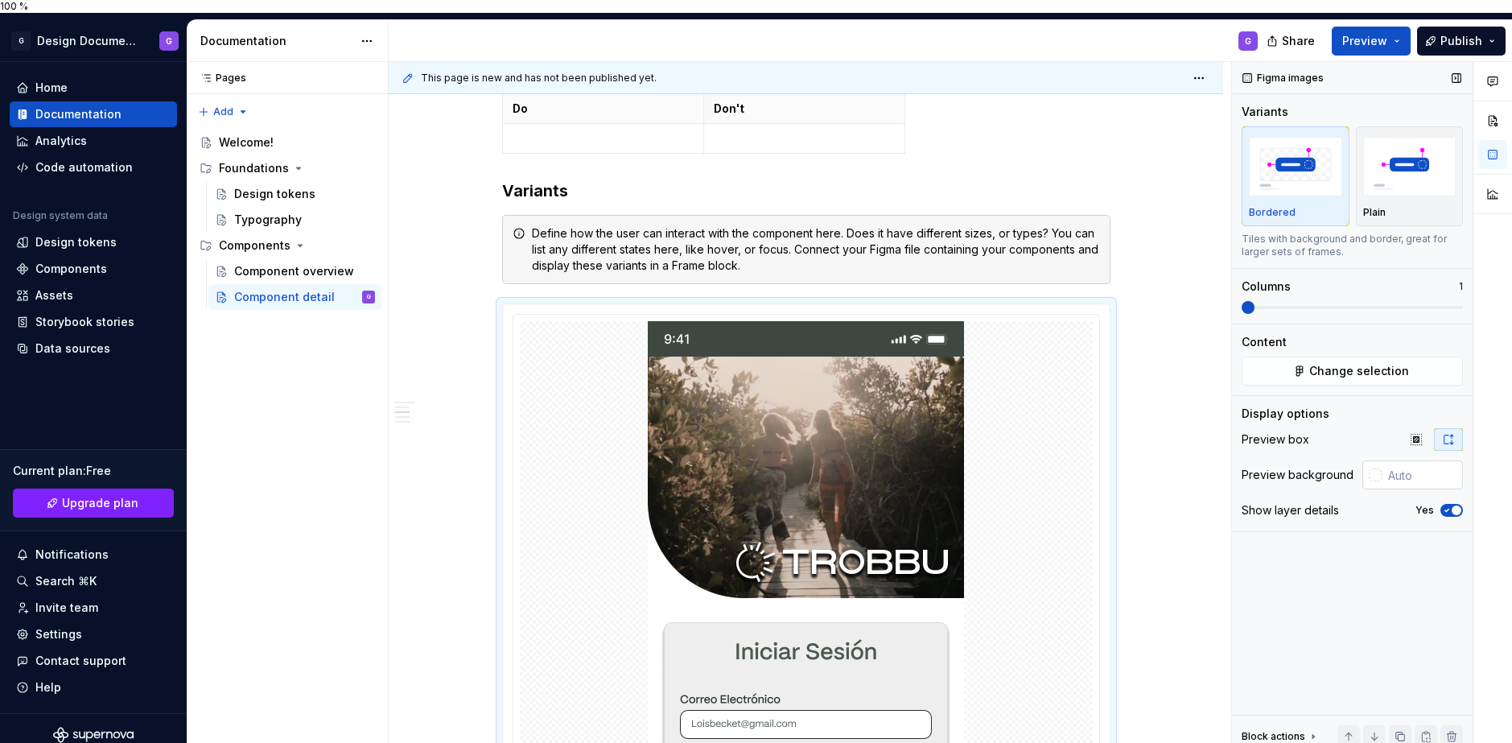
click at [1395, 468] on input "text" at bounding box center [1422, 474] width 81 height 29
click at [1323, 502] on div "Show layer details" at bounding box center [1290, 510] width 97 height 16
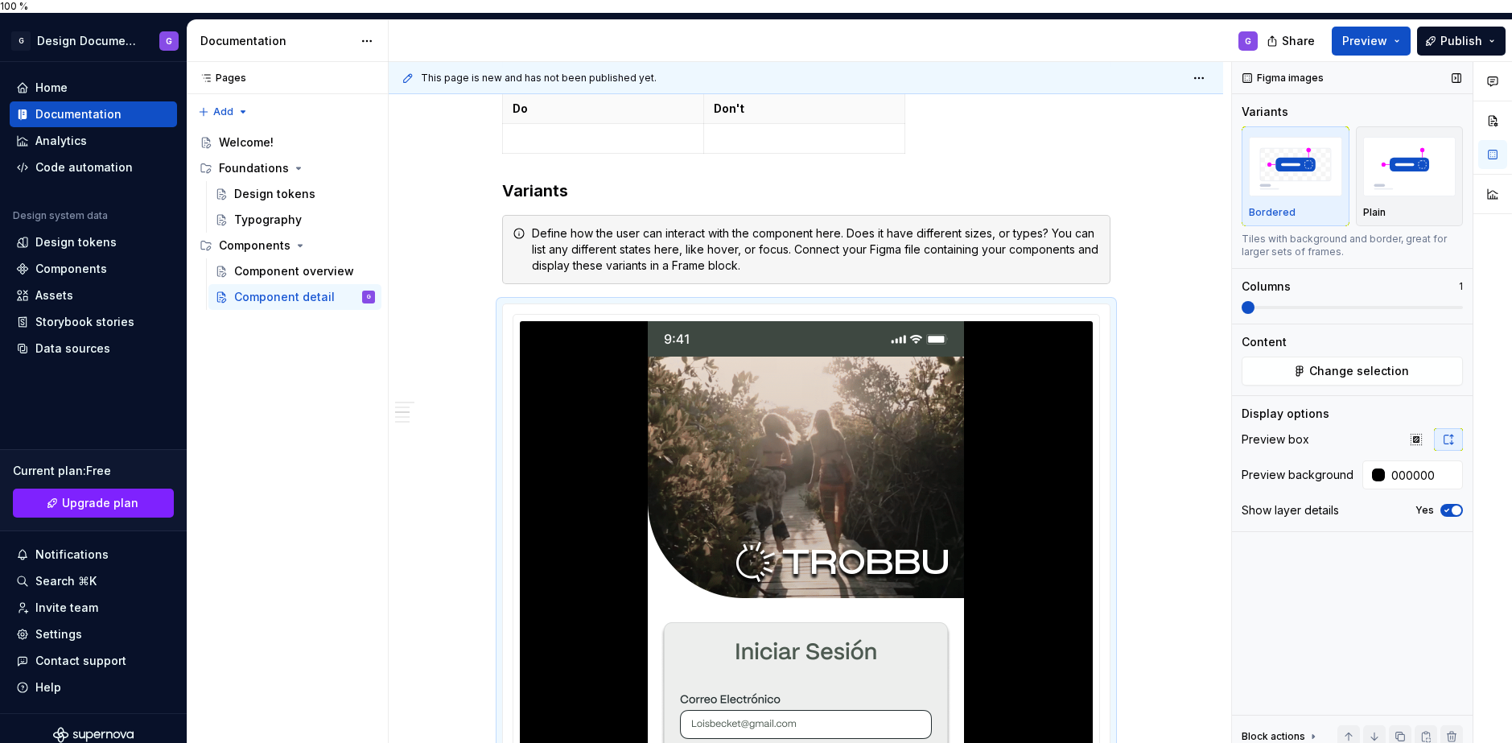
type input "#000000"
click at [1437, 504] on div "Yes" at bounding box center [1439, 510] width 47 height 13
click at [1448, 505] on icon "button" at bounding box center [1447, 510] width 13 height 10
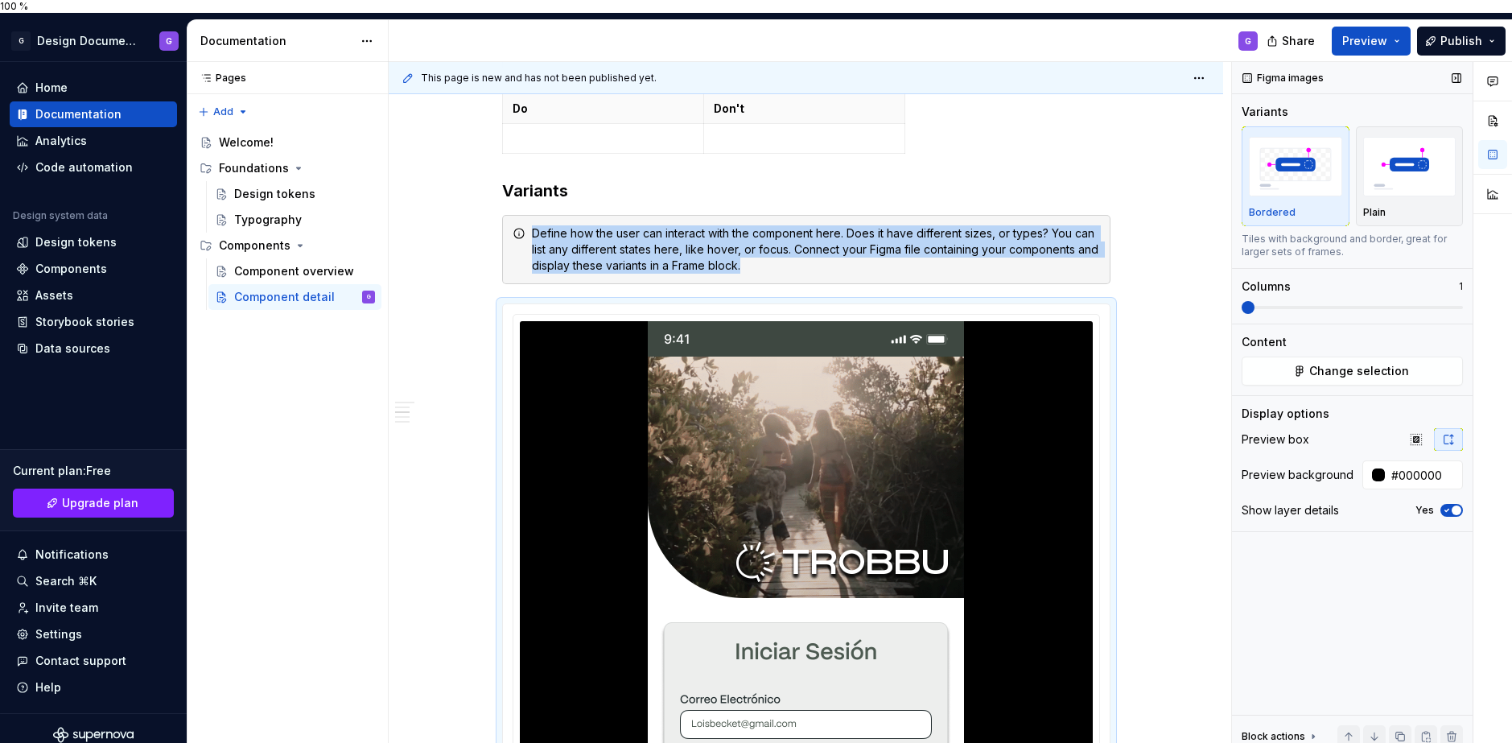
scroll to position [1024, 0]
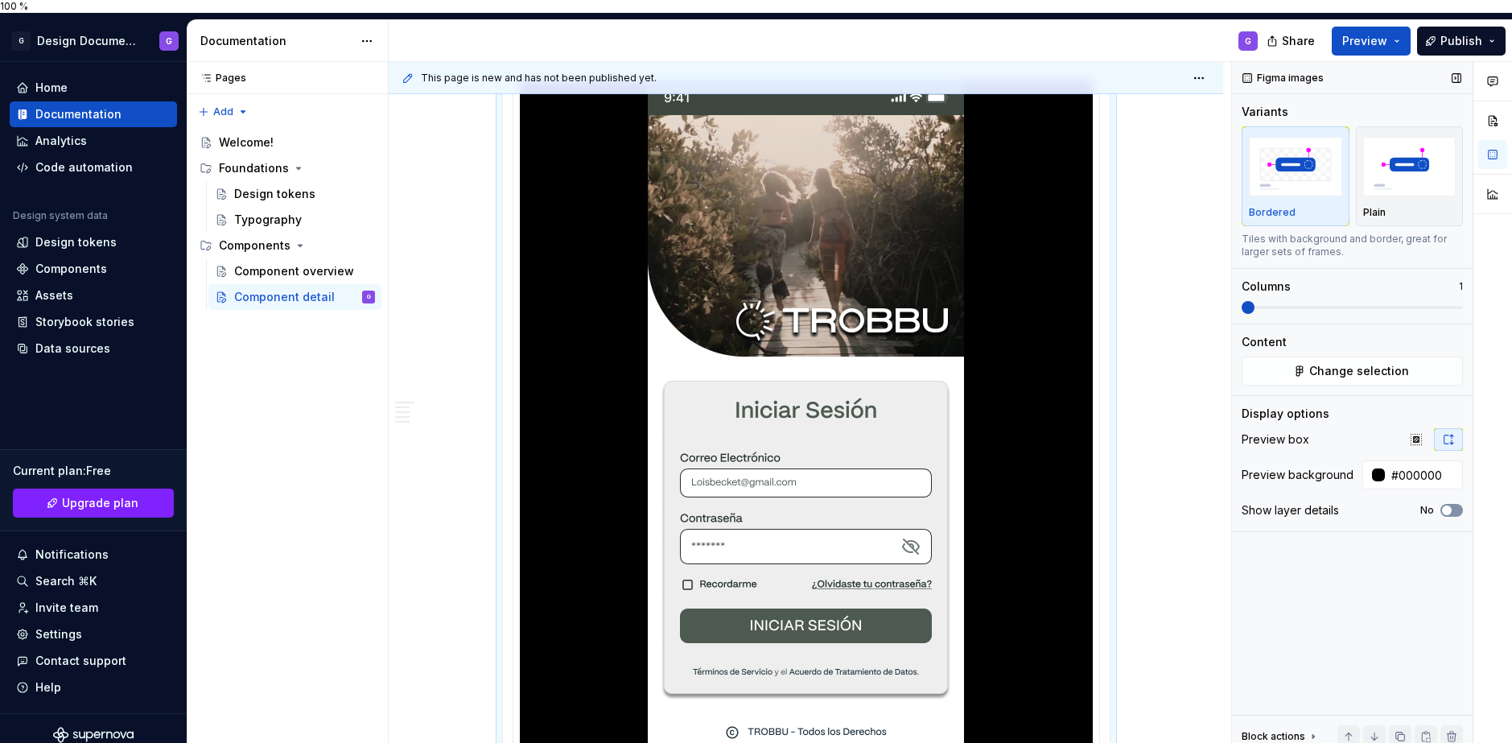
click at [1448, 505] on span "button" at bounding box center [1447, 510] width 10 height 10
click at [1409, 172] on img "button" at bounding box center [1409, 166] width 93 height 59
type textarea "*"
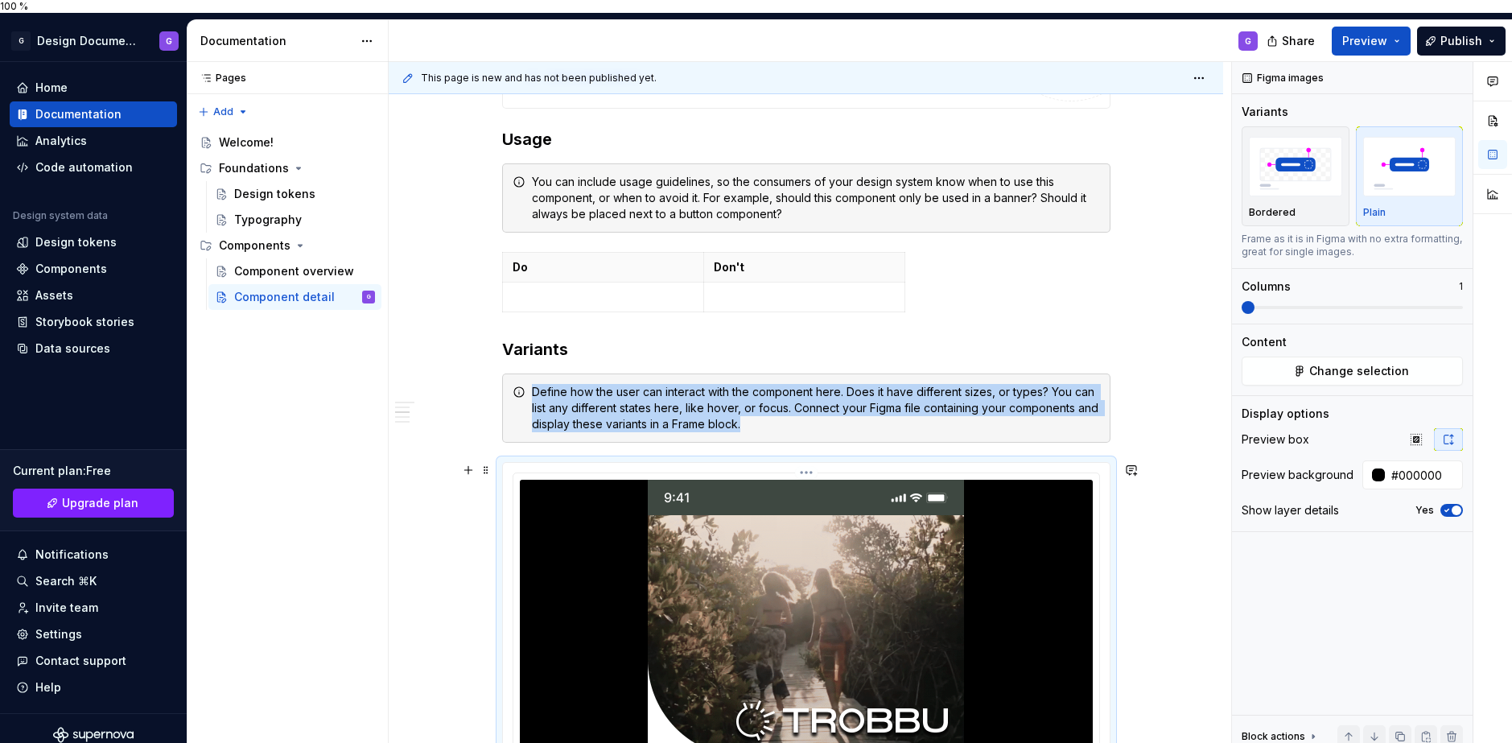
scroll to position [865, 0]
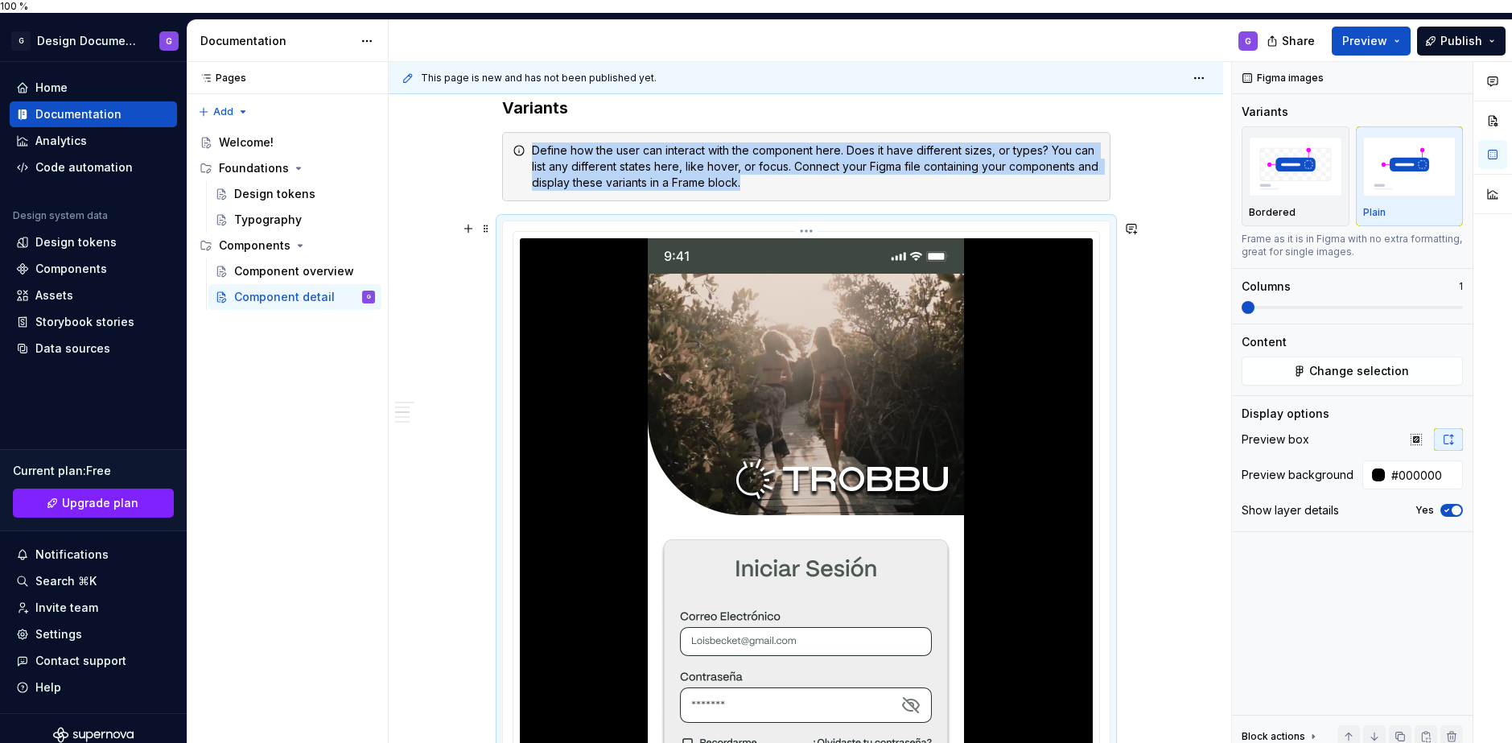
click at [829, 468] on img at bounding box center [806, 581] width 316 height 686
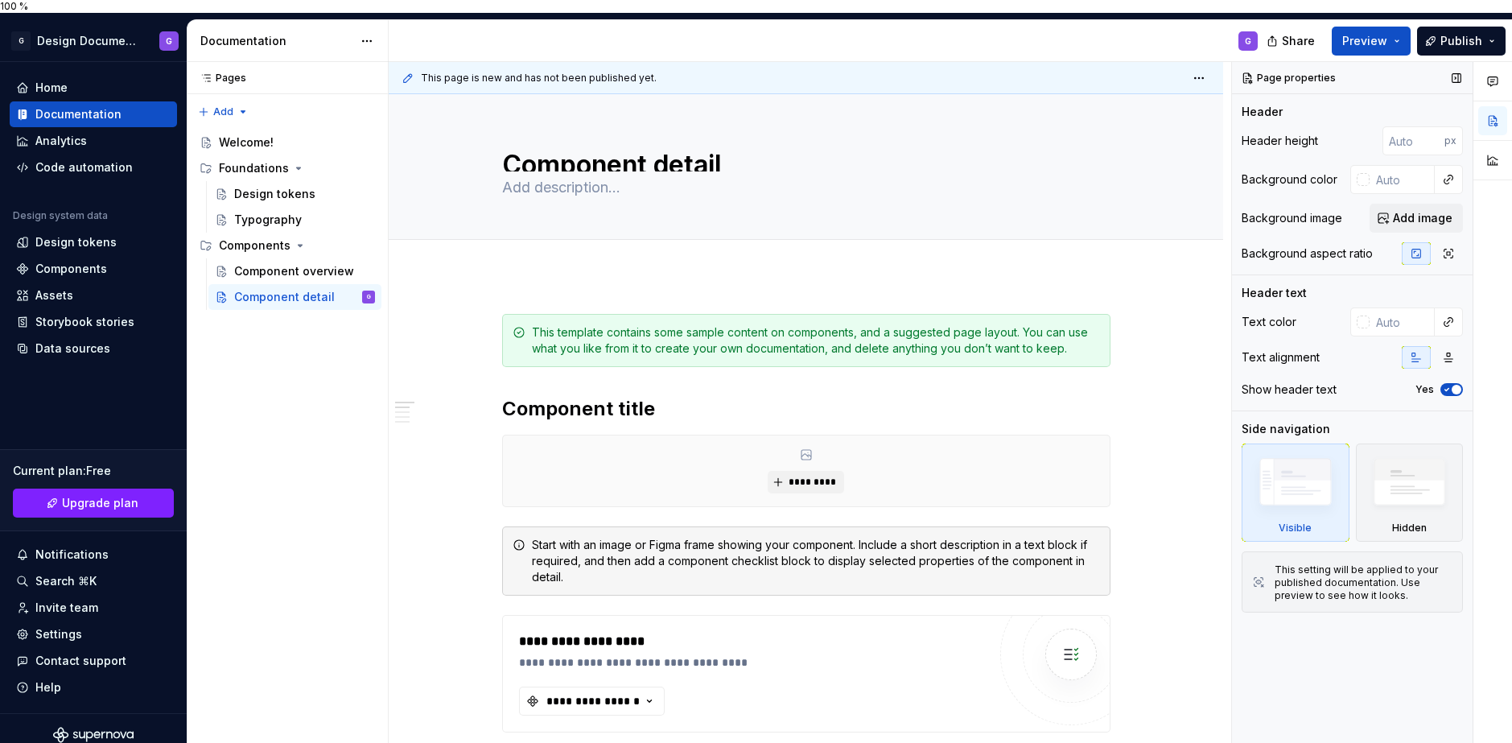
type textarea "*"
